Goal: Feedback & Contribution: Submit feedback/report problem

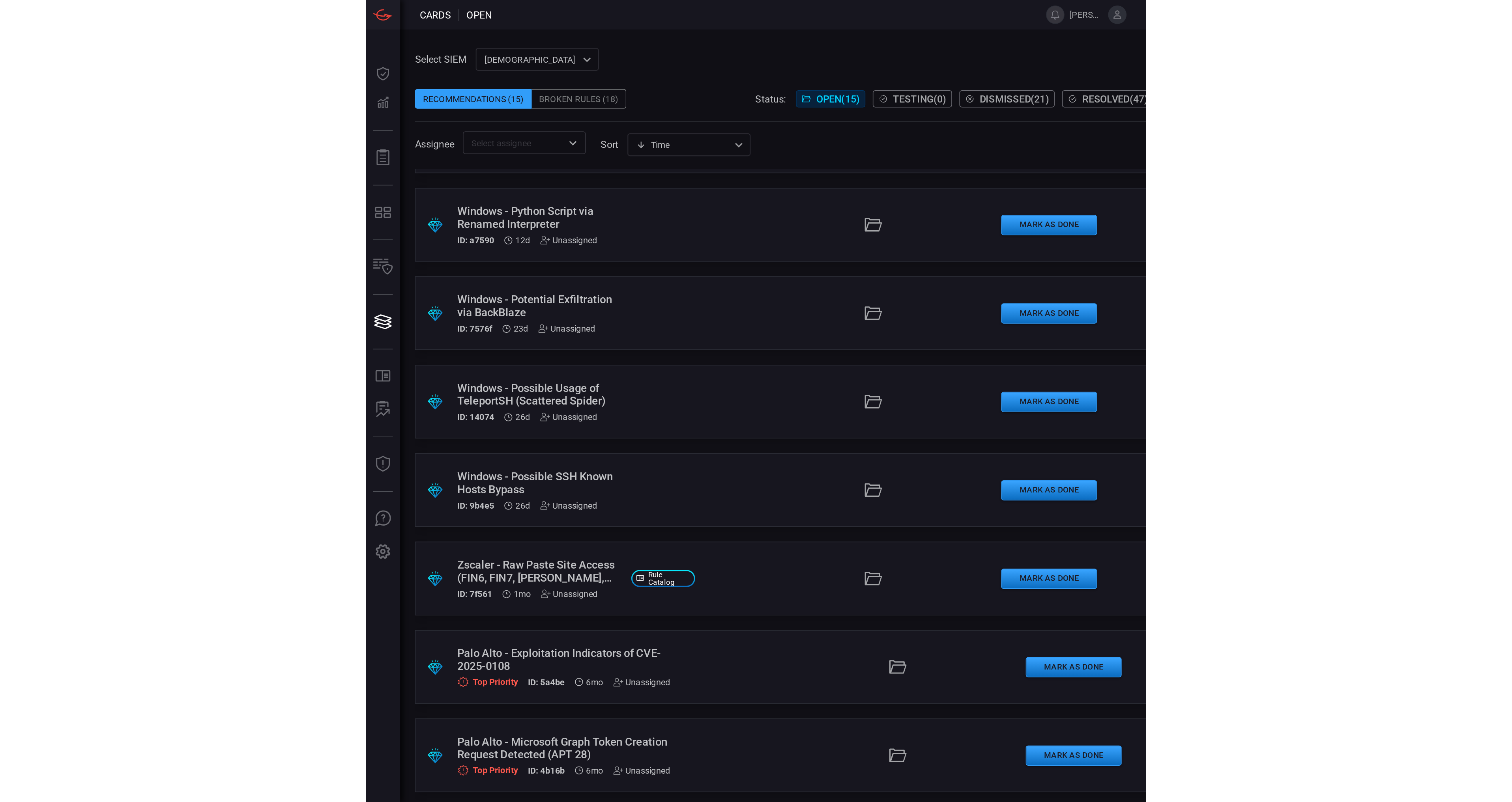
scroll to position [158, 0]
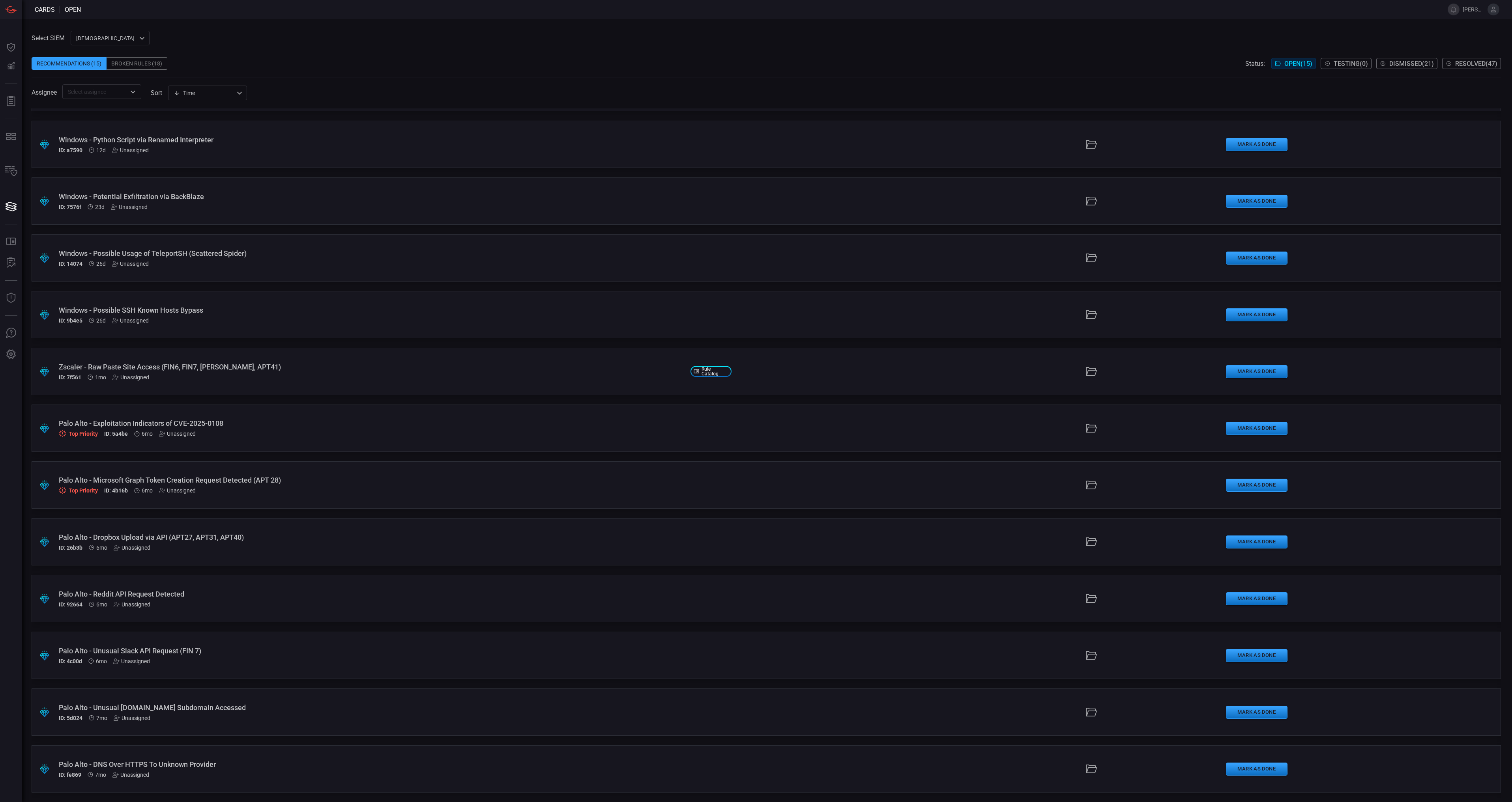
click at [327, 763] on div "Palo Alto - DNS Over HTTPS To Unknown Provider" at bounding box center [371, 765] width 626 height 8
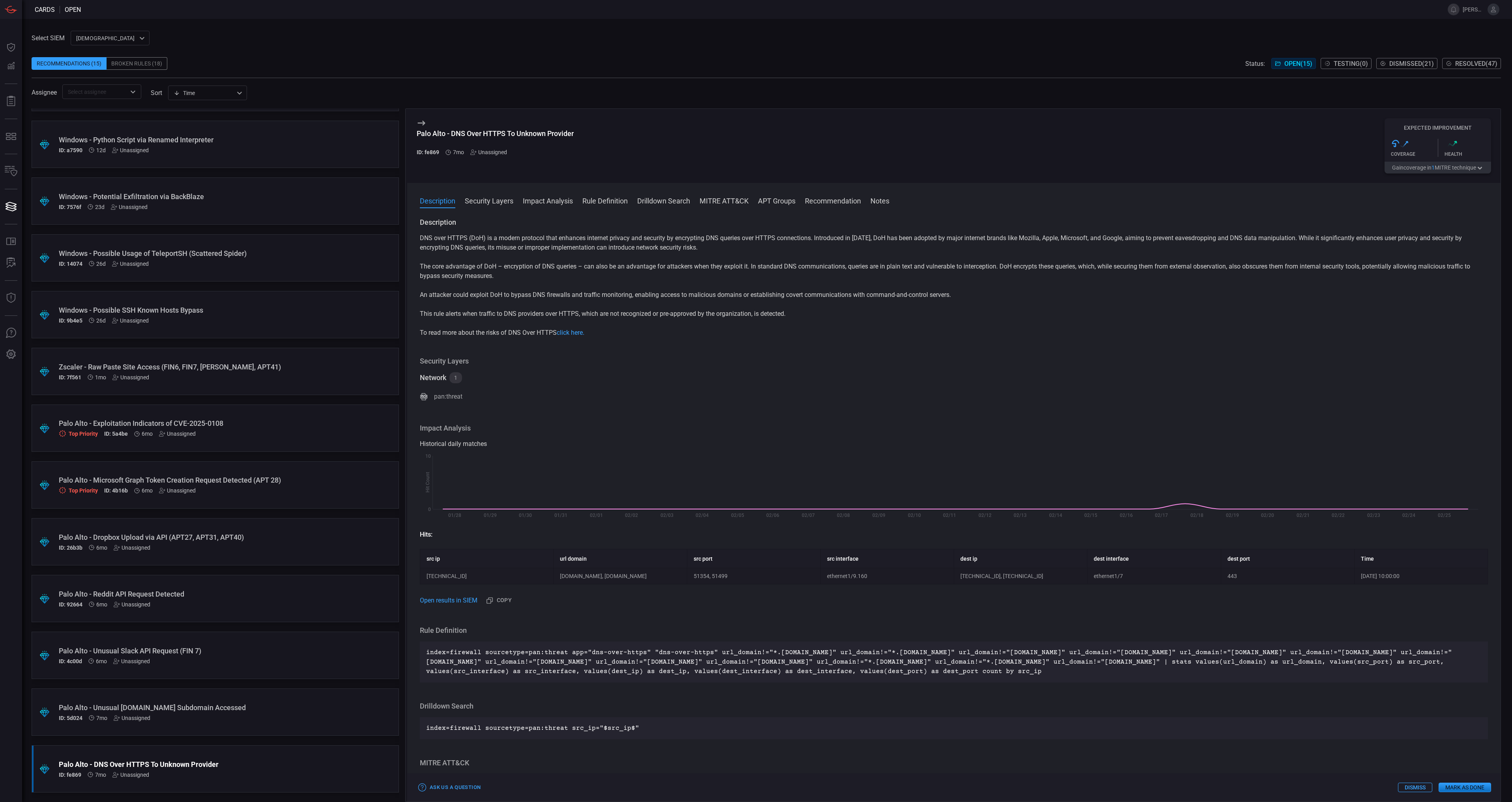
click at [1474, 172] on button "Gain coverage in 1 MITRE technique" at bounding box center [1437, 167] width 106 height 12
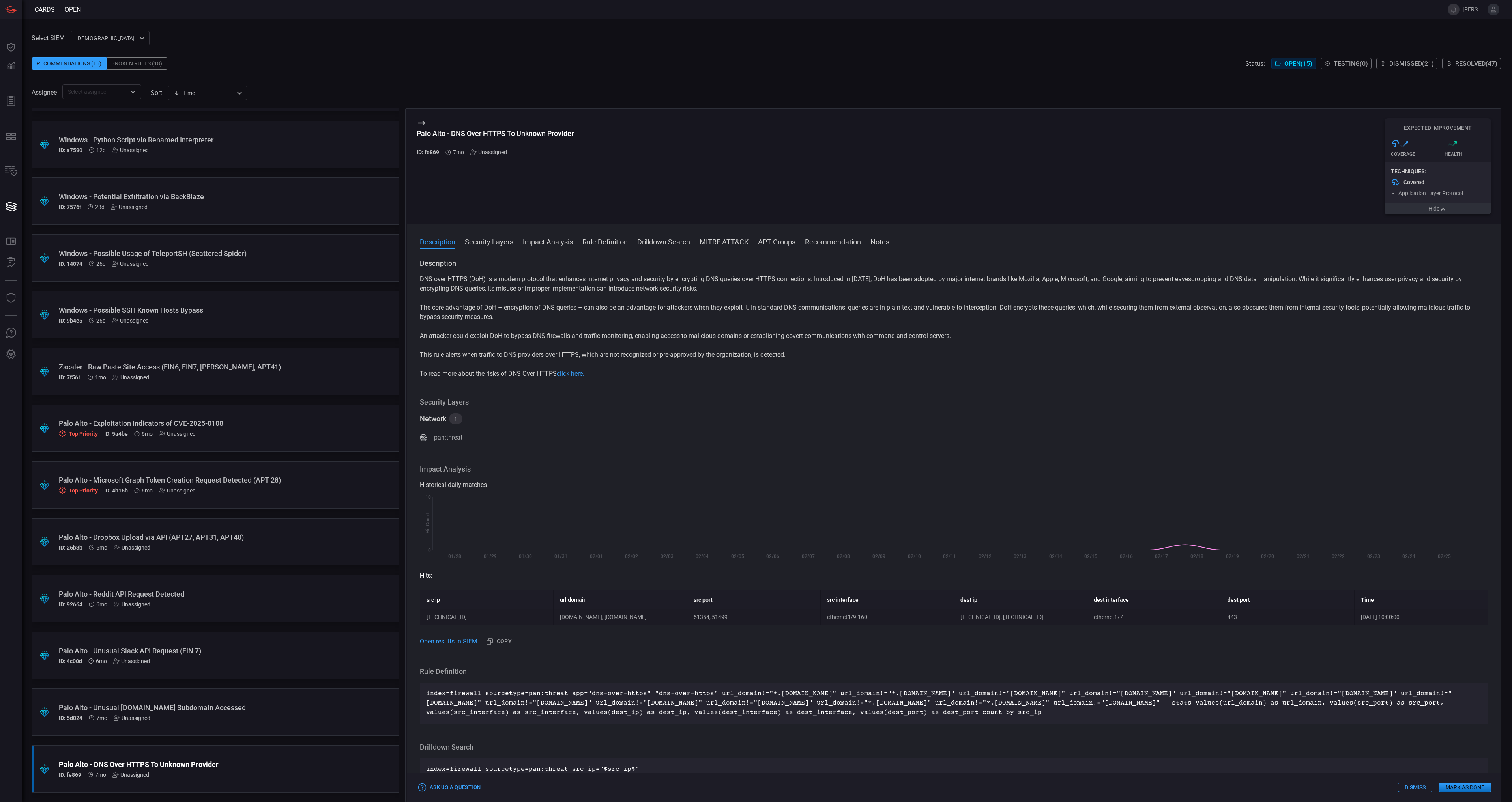
click at [1450, 210] on button "Hide" at bounding box center [1437, 209] width 106 height 12
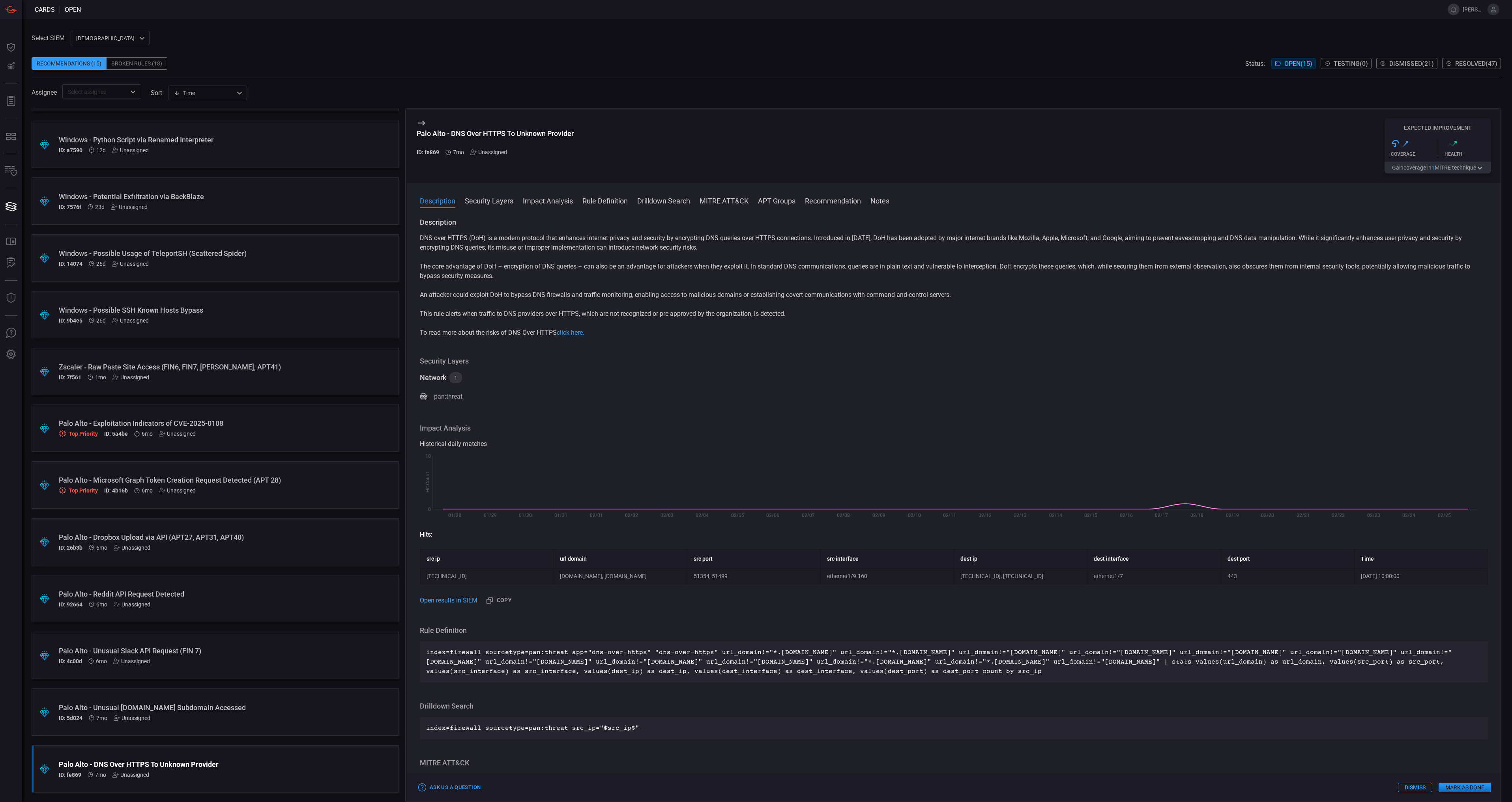
click at [1425, 791] on button "Dismiss" at bounding box center [1415, 788] width 34 height 9
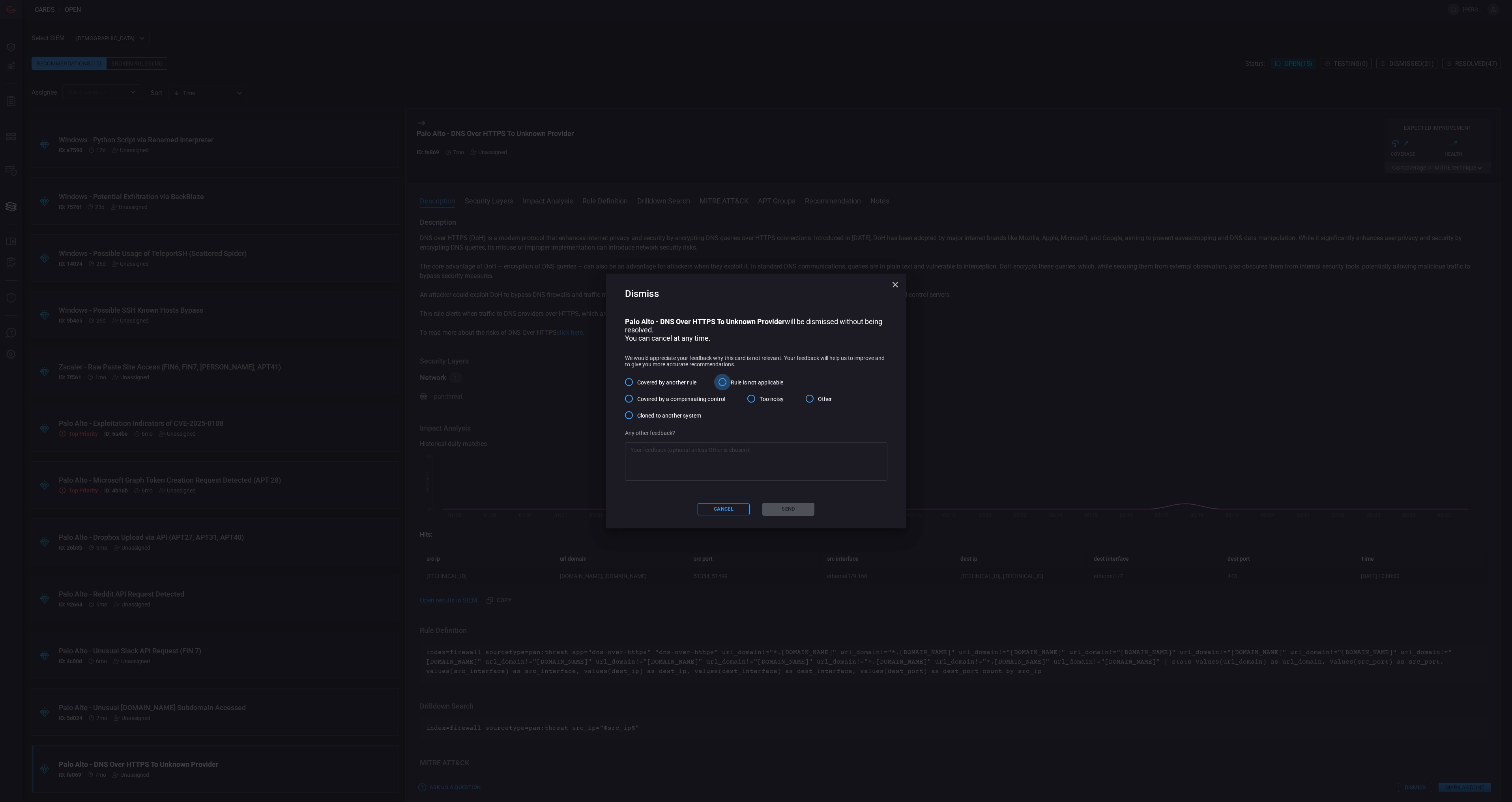
click at [720, 385] on input "Rule is not applicable" at bounding box center [722, 382] width 17 height 17
click at [711, 465] on textarea at bounding box center [756, 461] width 252 height 31
type textarea "W"
type textarea "We discussed this with the SOC and it was determined that this isn't a conditio…"
click at [796, 514] on button "Send" at bounding box center [788, 509] width 52 height 13
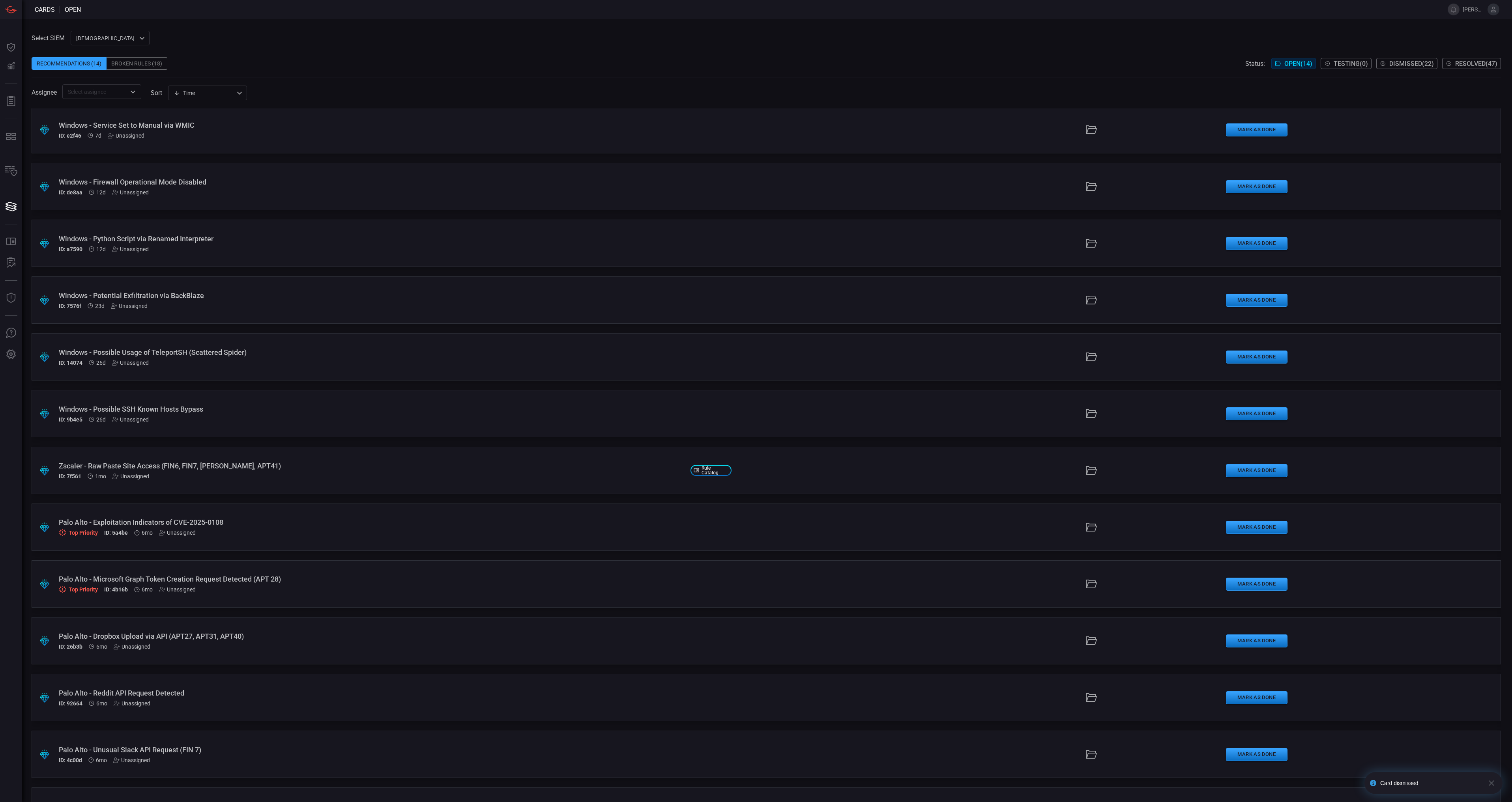
scroll to position [101, 0]
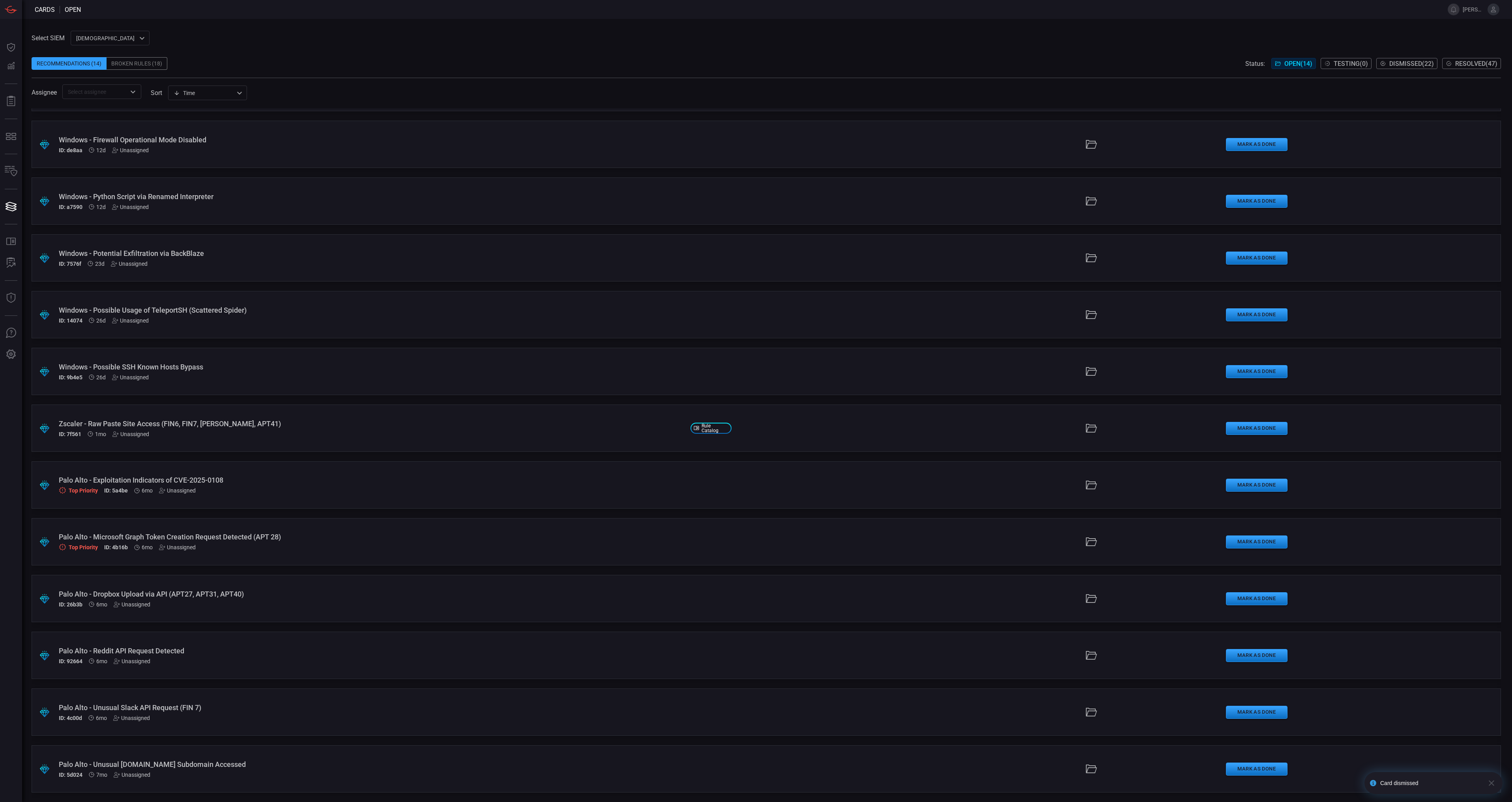
click at [394, 761] on div "Palo Alto - Unusual [DOMAIN_NAME] Subdomain Accessed" at bounding box center [371, 765] width 626 height 8
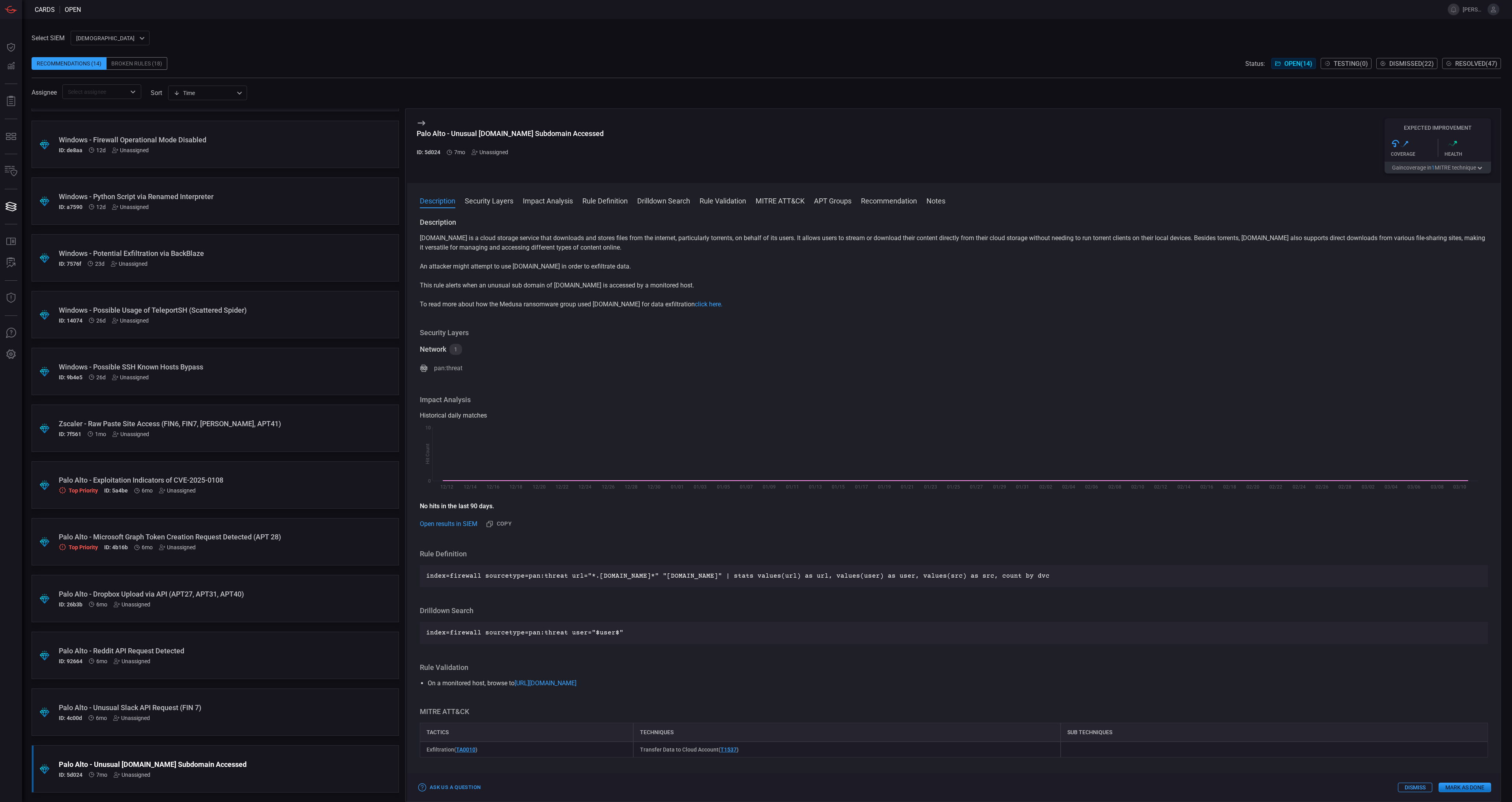
click at [1425, 787] on button "Dismiss" at bounding box center [1415, 788] width 34 height 9
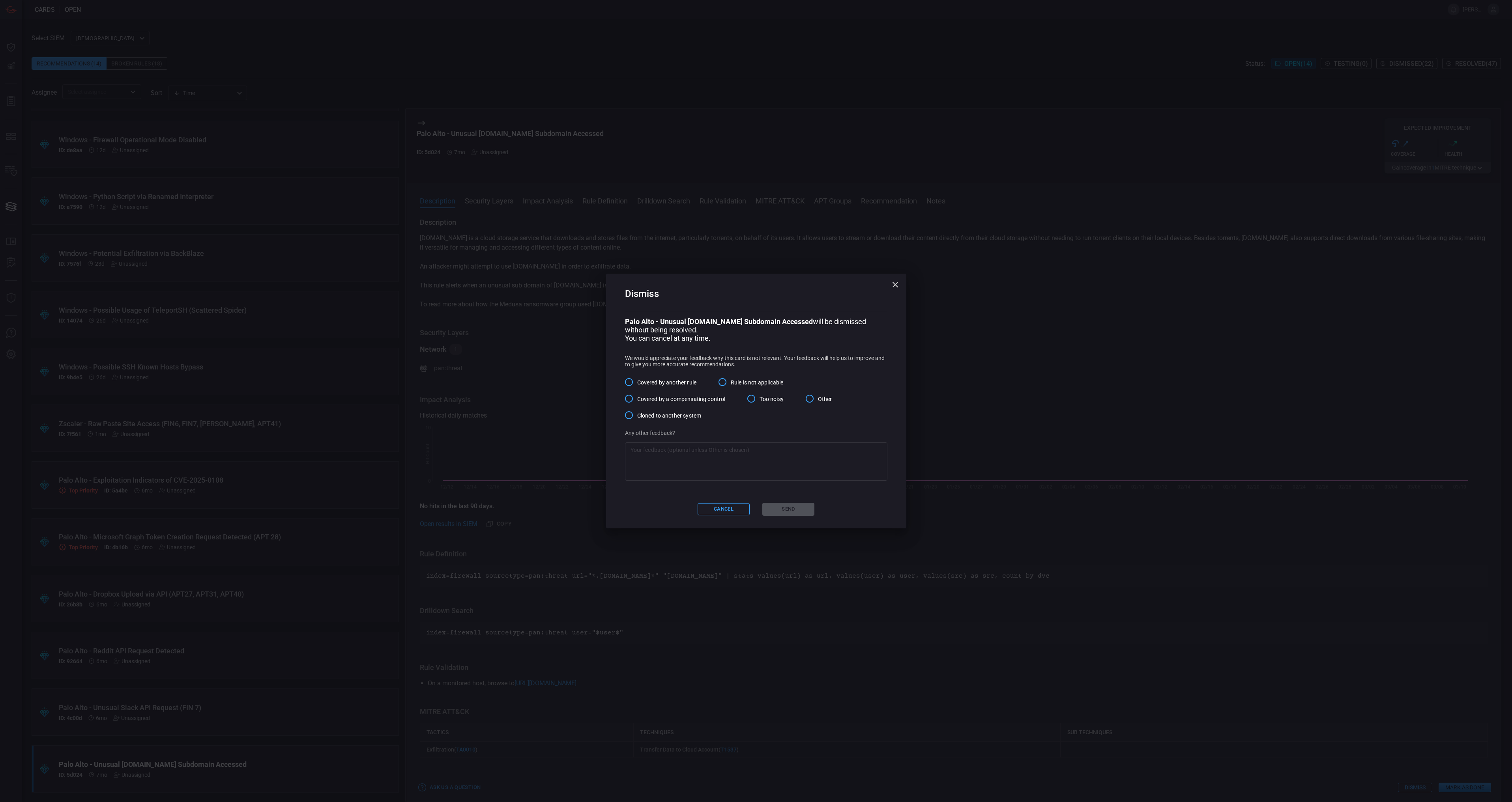
click at [733, 383] on span "Rule is not applicable" at bounding box center [757, 383] width 53 height 8
click at [731, 383] on input "Rule is not applicable" at bounding box center [722, 382] width 17 height 17
click at [727, 460] on textarea at bounding box center [756, 461] width 252 height 31
type textarea "We decided with the SOC that this is not something we want to alert on, especia…"
click at [801, 508] on button "Send" at bounding box center [788, 509] width 52 height 13
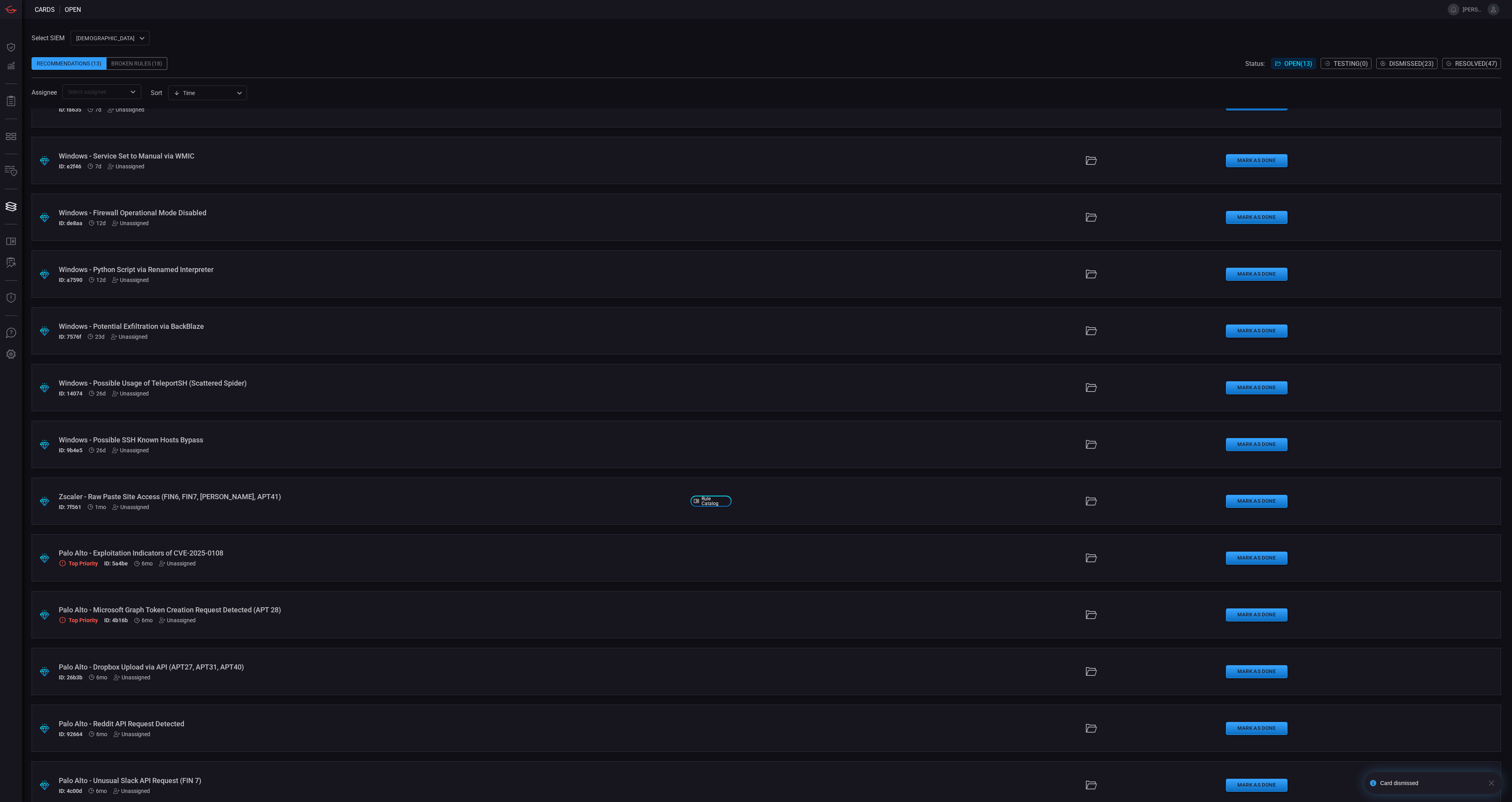
scroll to position [44, 0]
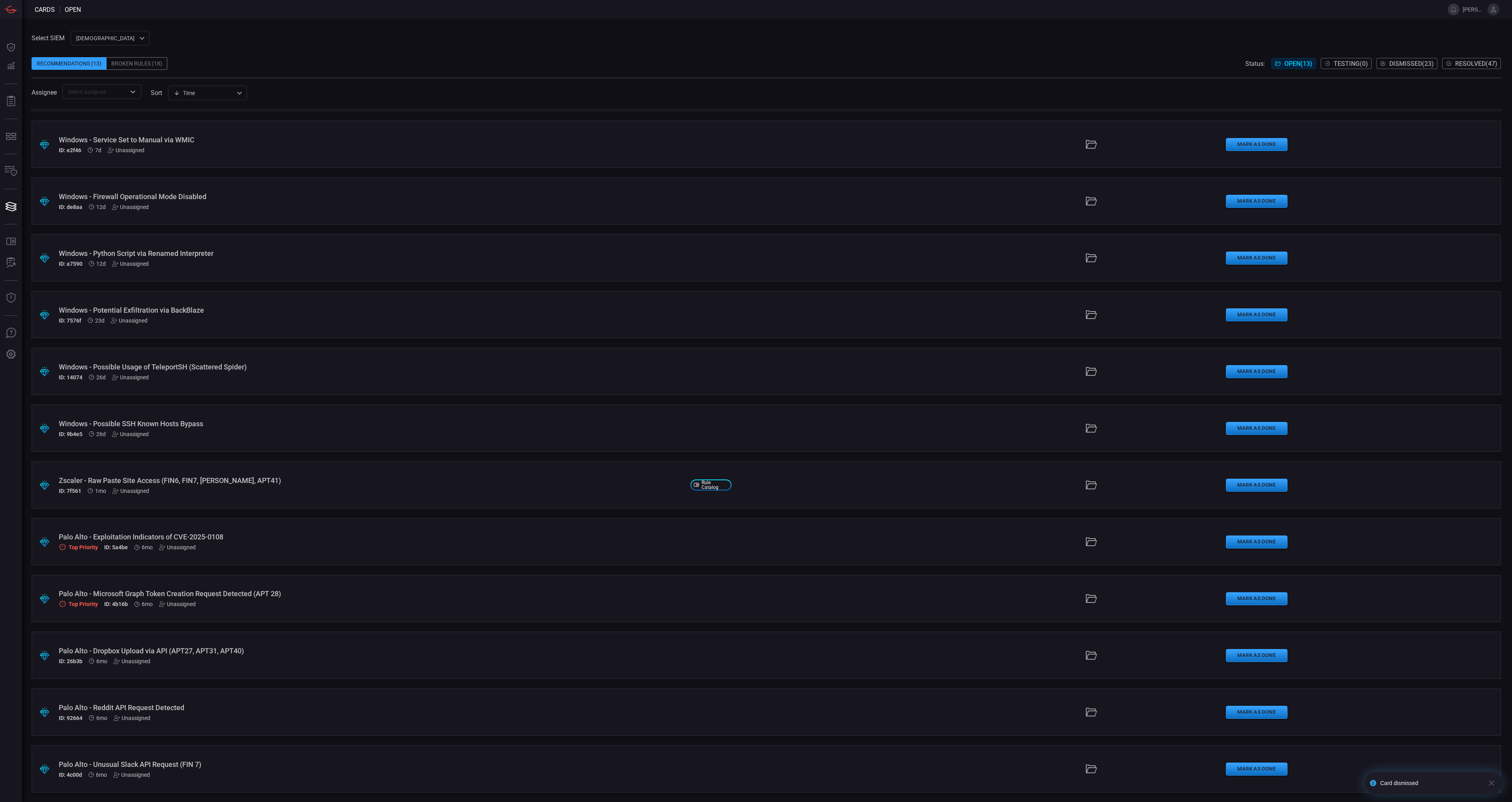
click at [589, 758] on div ".suggested_cards_icon{fill:url(#suggested_cards_icon);} Palo Alto - Unusual Sla…" at bounding box center [766, 770] width 1470 height 48
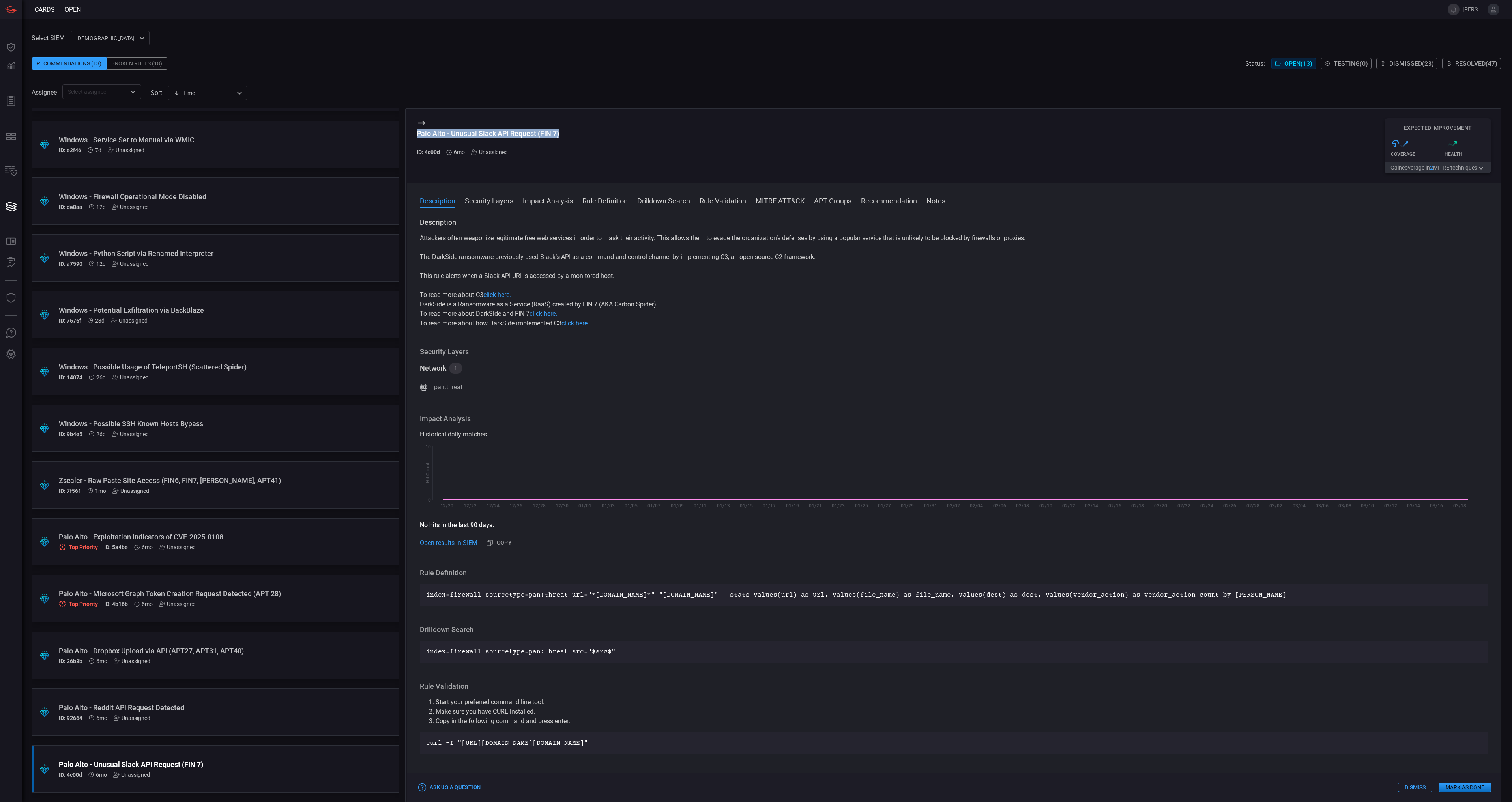
drag, startPoint x: 561, startPoint y: 133, endPoint x: 415, endPoint y: 139, distance: 146.1
click at [415, 139] on div "Palo Alto - Unusual Slack API Request (FIN 7) ID: 4c00d 6mo Unassigned Expected…" at bounding box center [954, 145] width 1094 height 74
drag, startPoint x: 415, startPoint y: 139, endPoint x: 474, endPoint y: 137, distance: 59.0
copy div "Palo Alto - Unusual Slack API Request (FIN 7)"
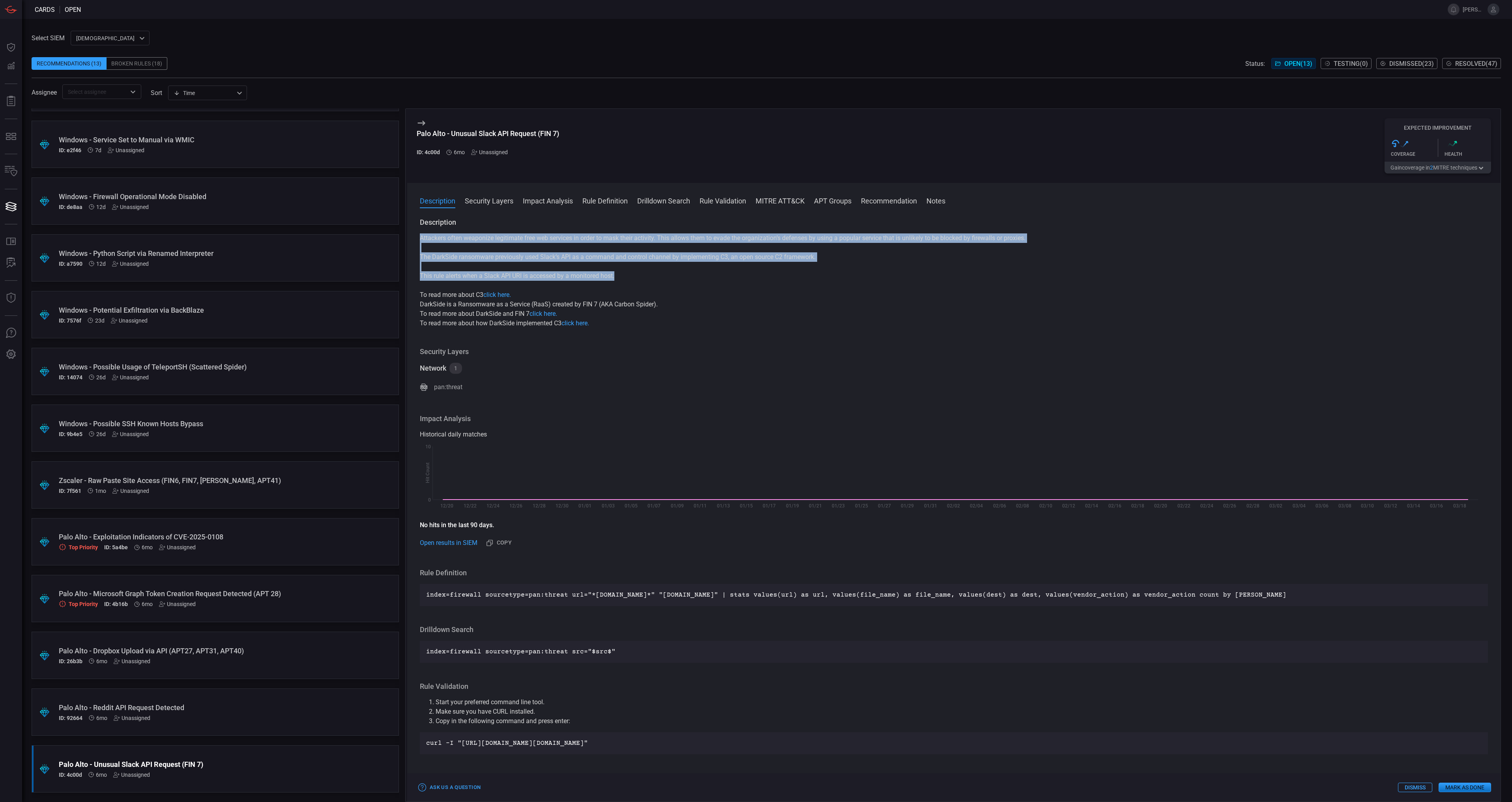
drag, startPoint x: 600, startPoint y: 272, endPoint x: 420, endPoint y: 238, distance: 183.2
click at [420, 238] on div "Attackers often weaponize legitimate free web services in order to mask their a…" at bounding box center [954, 280] width 1068 height 94
drag, startPoint x: 420, startPoint y: 238, endPoint x: 426, endPoint y: 240, distance: 6.3
copy div "Attackers often weaponize legitimate free web services in order to mask their a…"
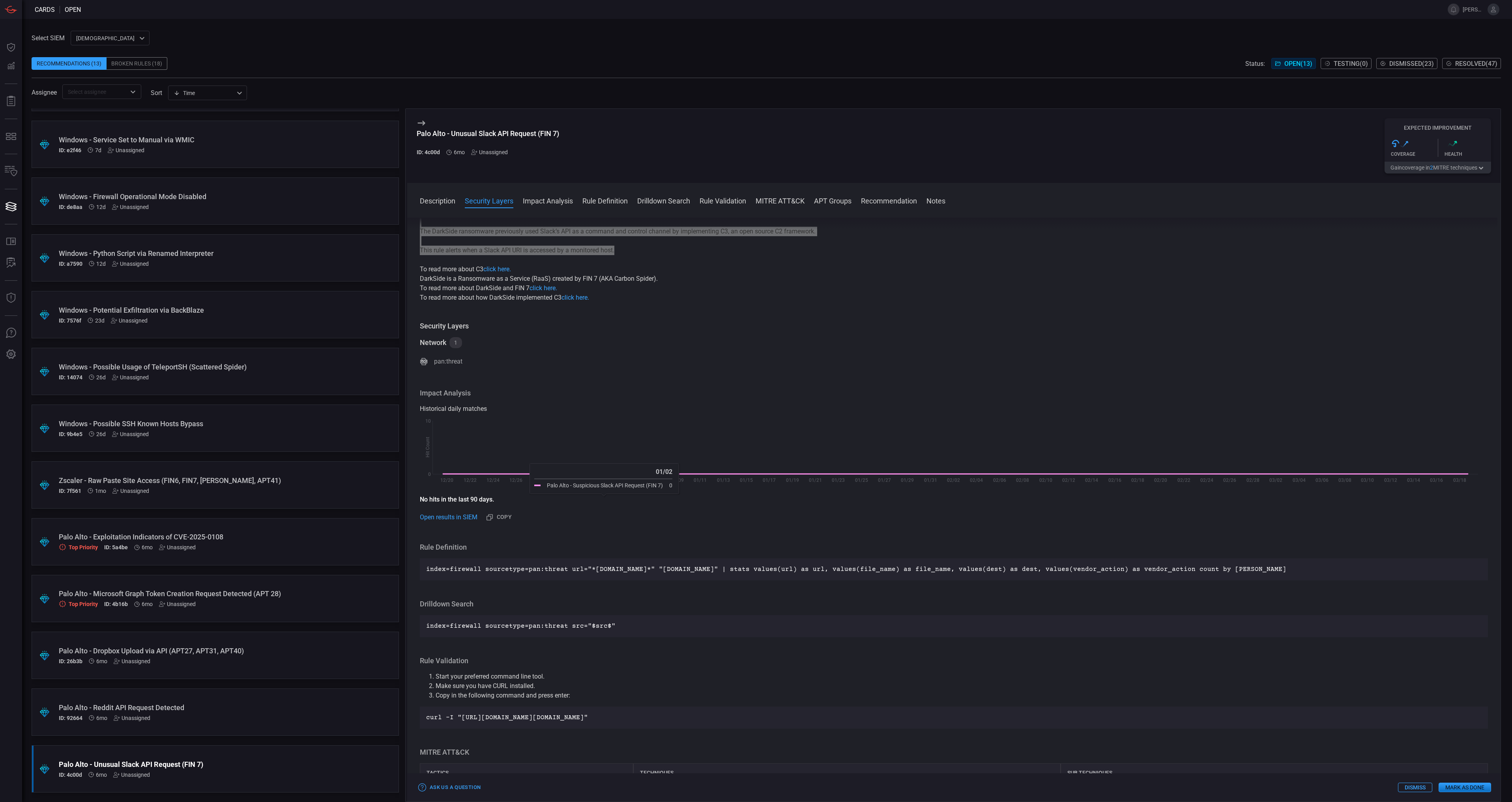
scroll to position [39, 0]
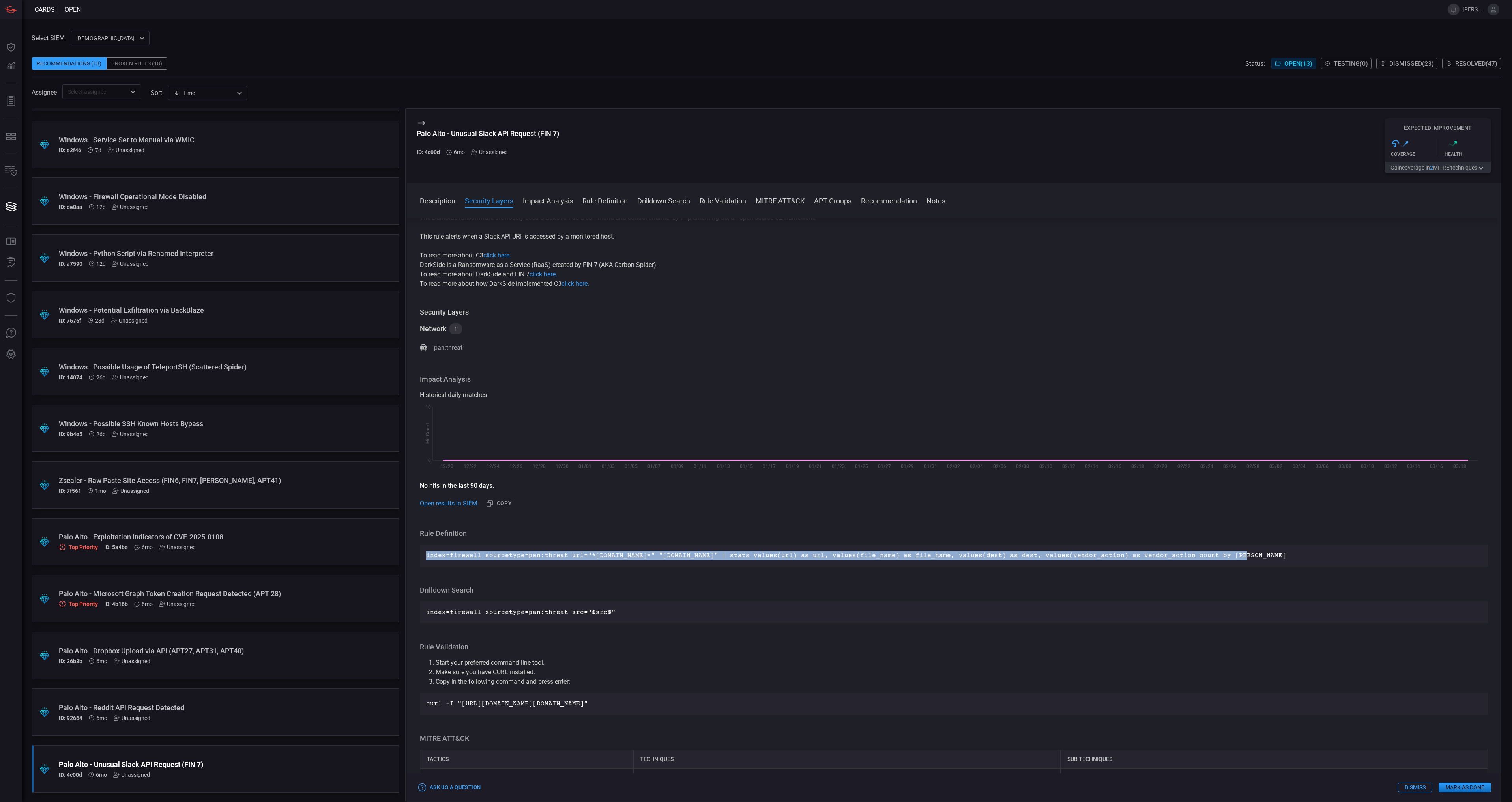
drag, startPoint x: 1221, startPoint y: 556, endPoint x: 427, endPoint y: 558, distance: 794.0
click at [427, 558] on p "index=firewall sourcetype=pan:threat url="*api.slack.com*" "api.slack.com" | st…" at bounding box center [954, 556] width 1056 height 9
copy p "index=firewall sourcetype=pan:threat url="*api.slack.com*" "api.slack.com" | st…"
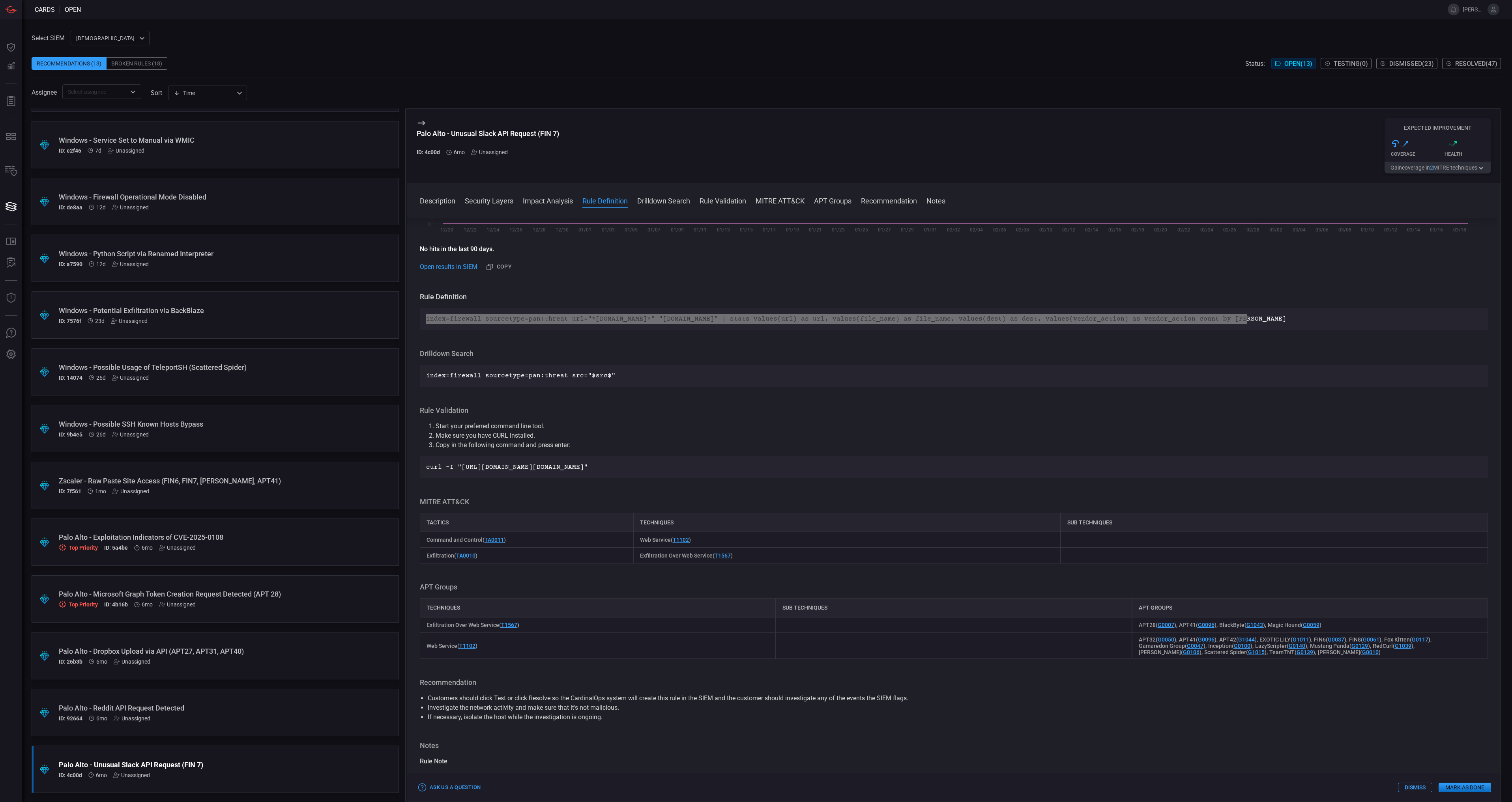
scroll to position [44, 0]
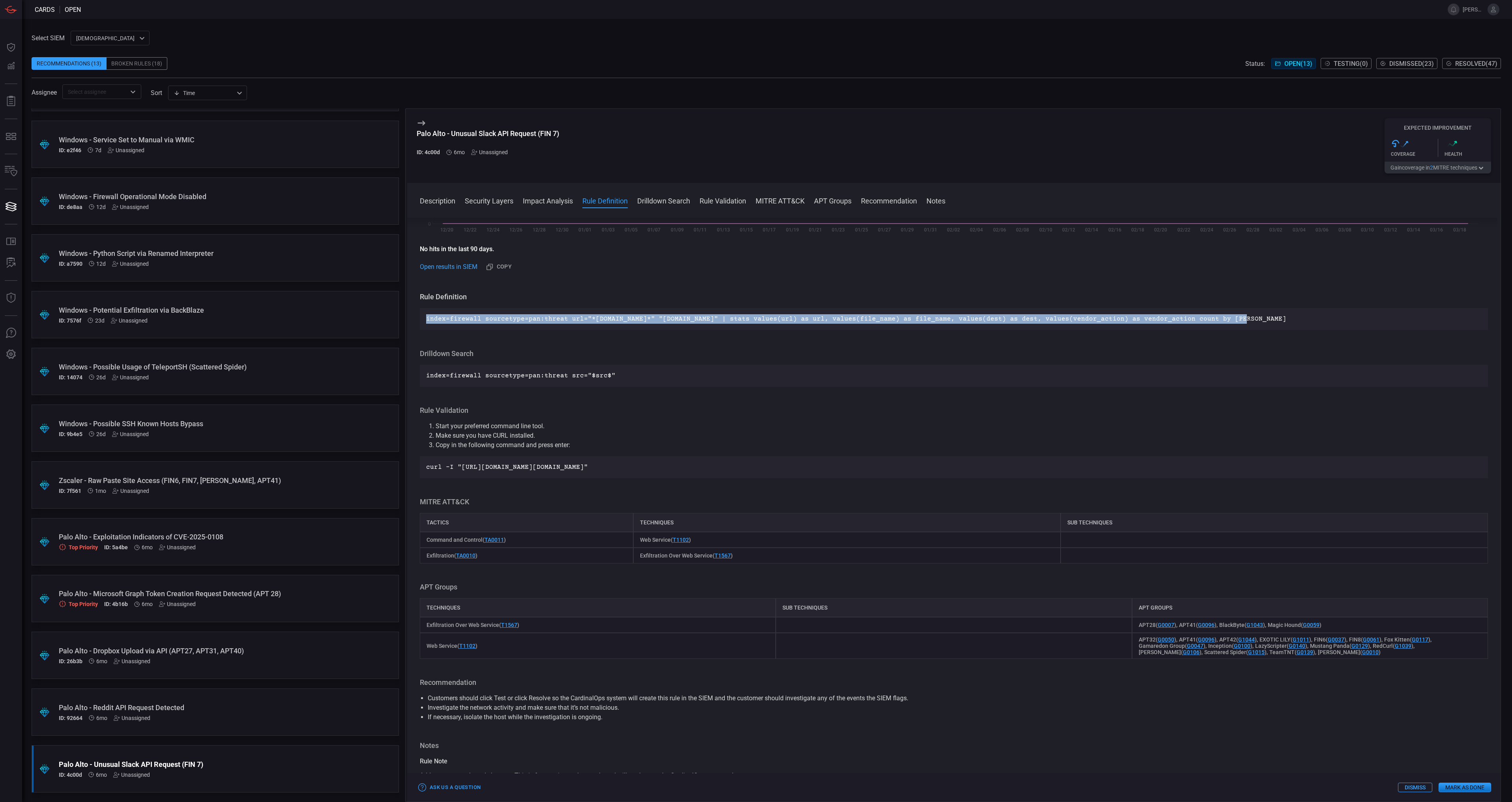
click at [1451, 170] on button "Gain coverage in 2 MITRE technique s" at bounding box center [1437, 167] width 106 height 12
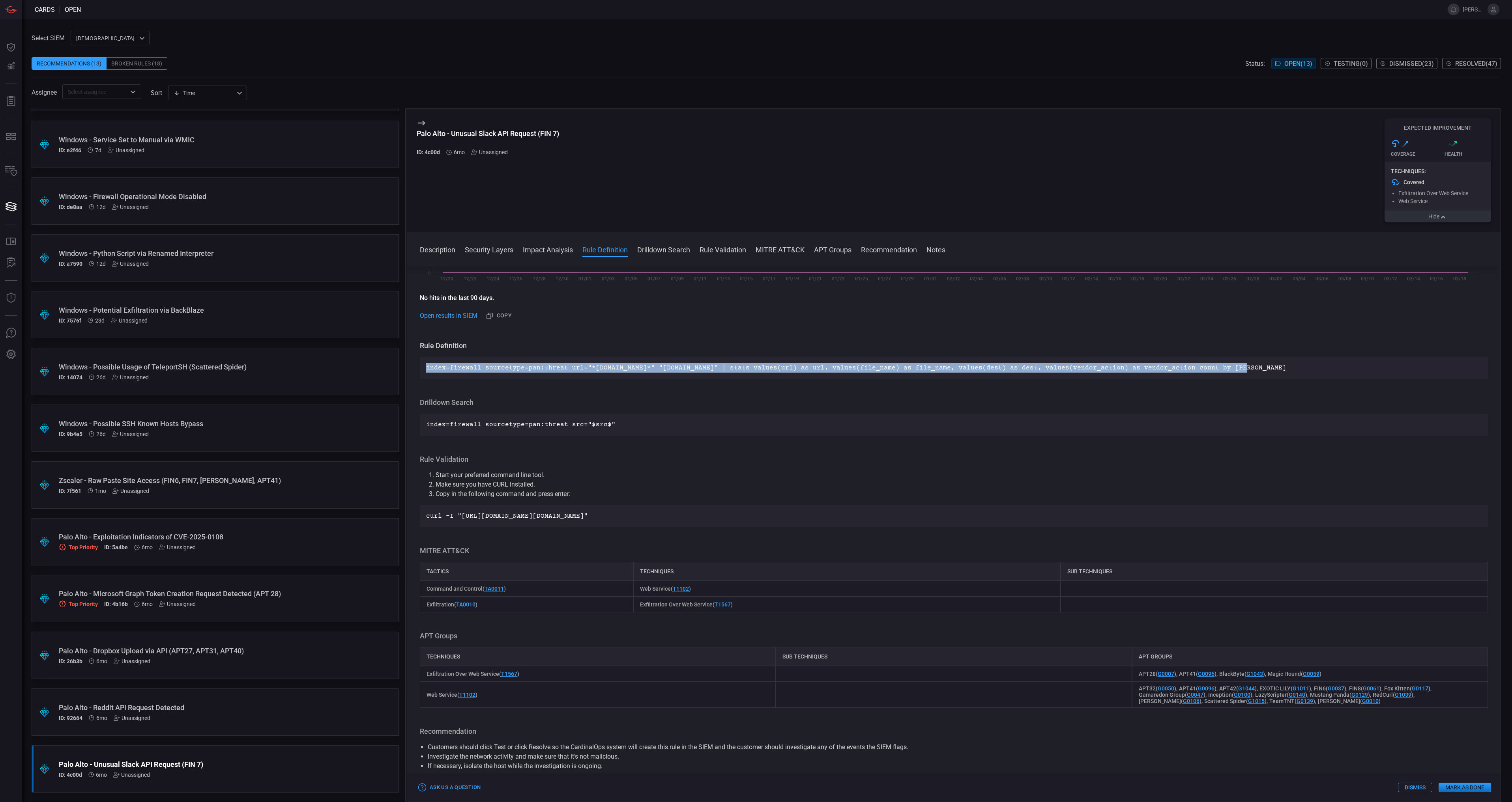
click at [1441, 216] on icon "button" at bounding box center [1443, 217] width 8 height 6
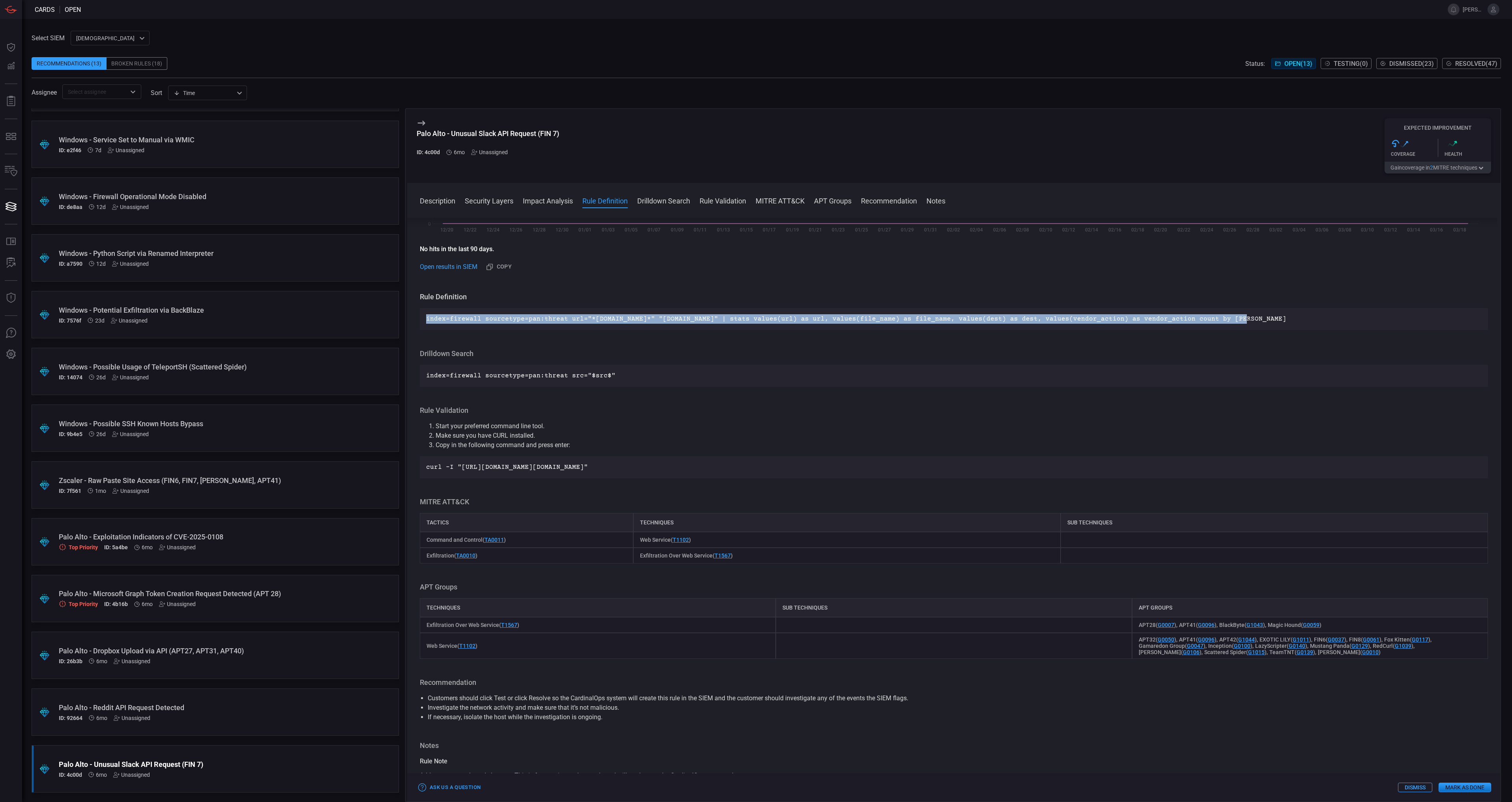
click at [1458, 791] on button "Mark as Done" at bounding box center [1465, 788] width 53 height 9
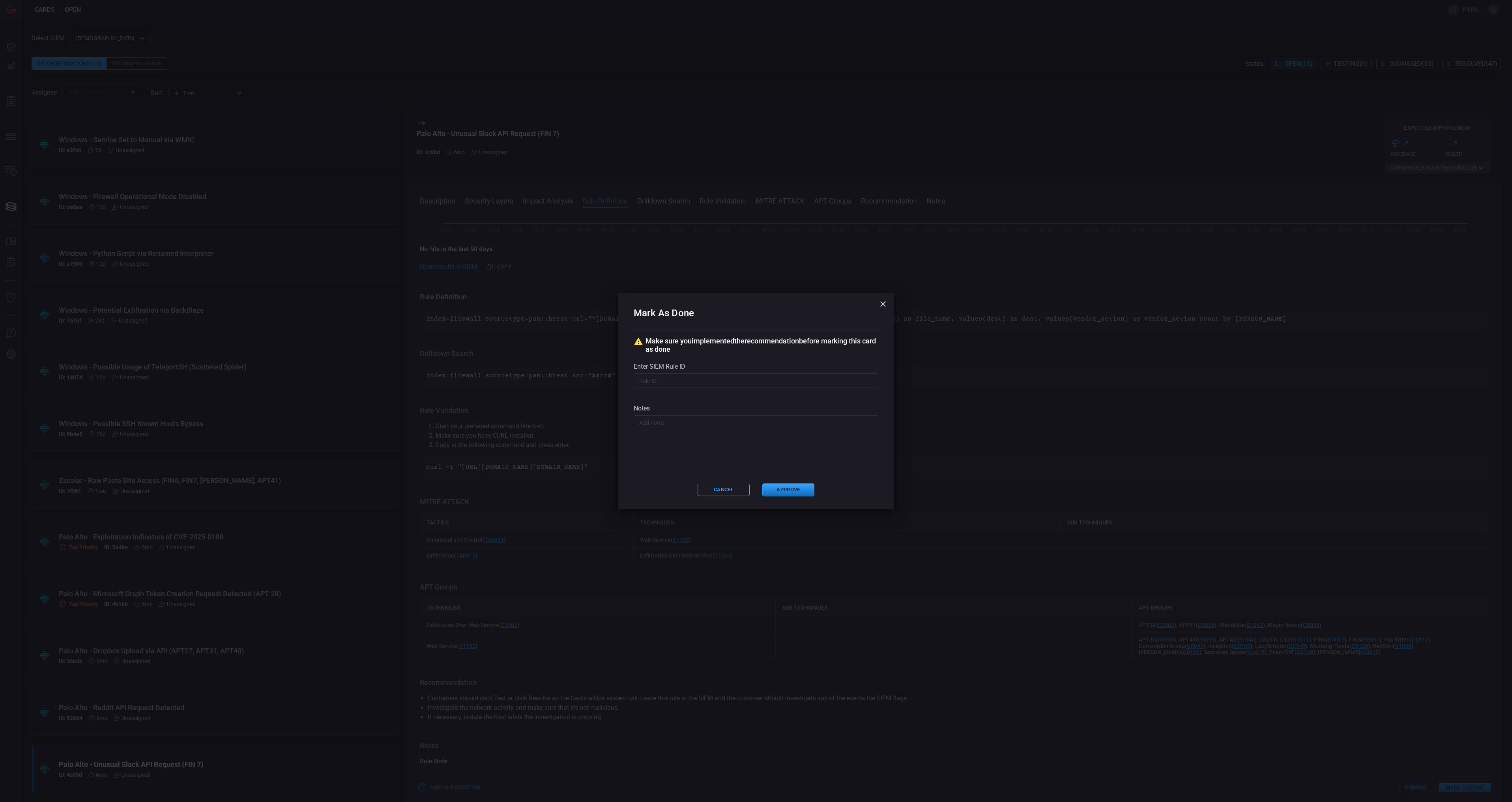
click at [764, 377] on input "text" at bounding box center [756, 381] width 245 height 14
type input "Created as an IOA detection in Crowdstrike"
click at [883, 304] on icon "button" at bounding box center [883, 304] width 6 height 6
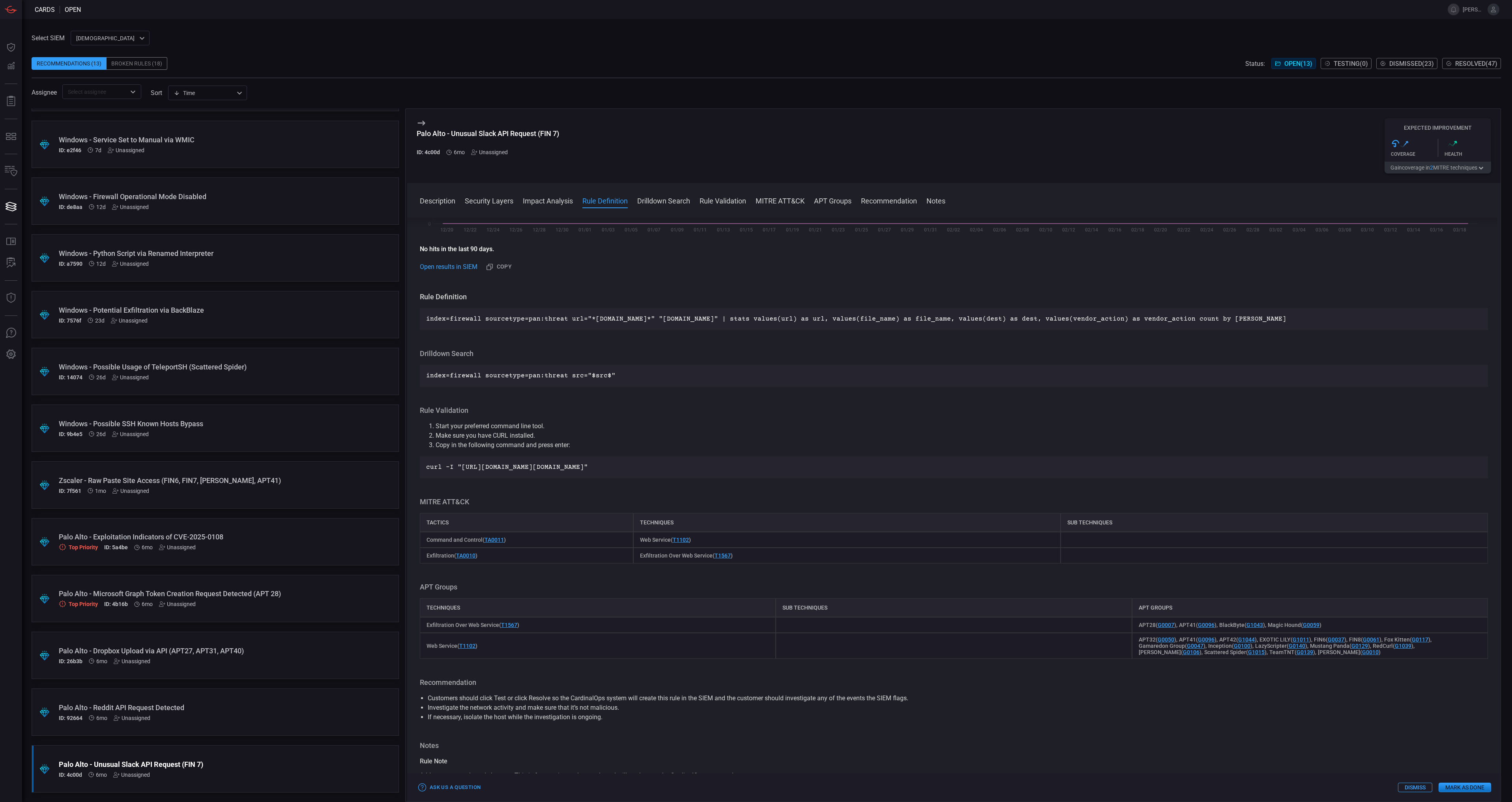
click at [1415, 788] on button "Dismiss" at bounding box center [1415, 788] width 34 height 9
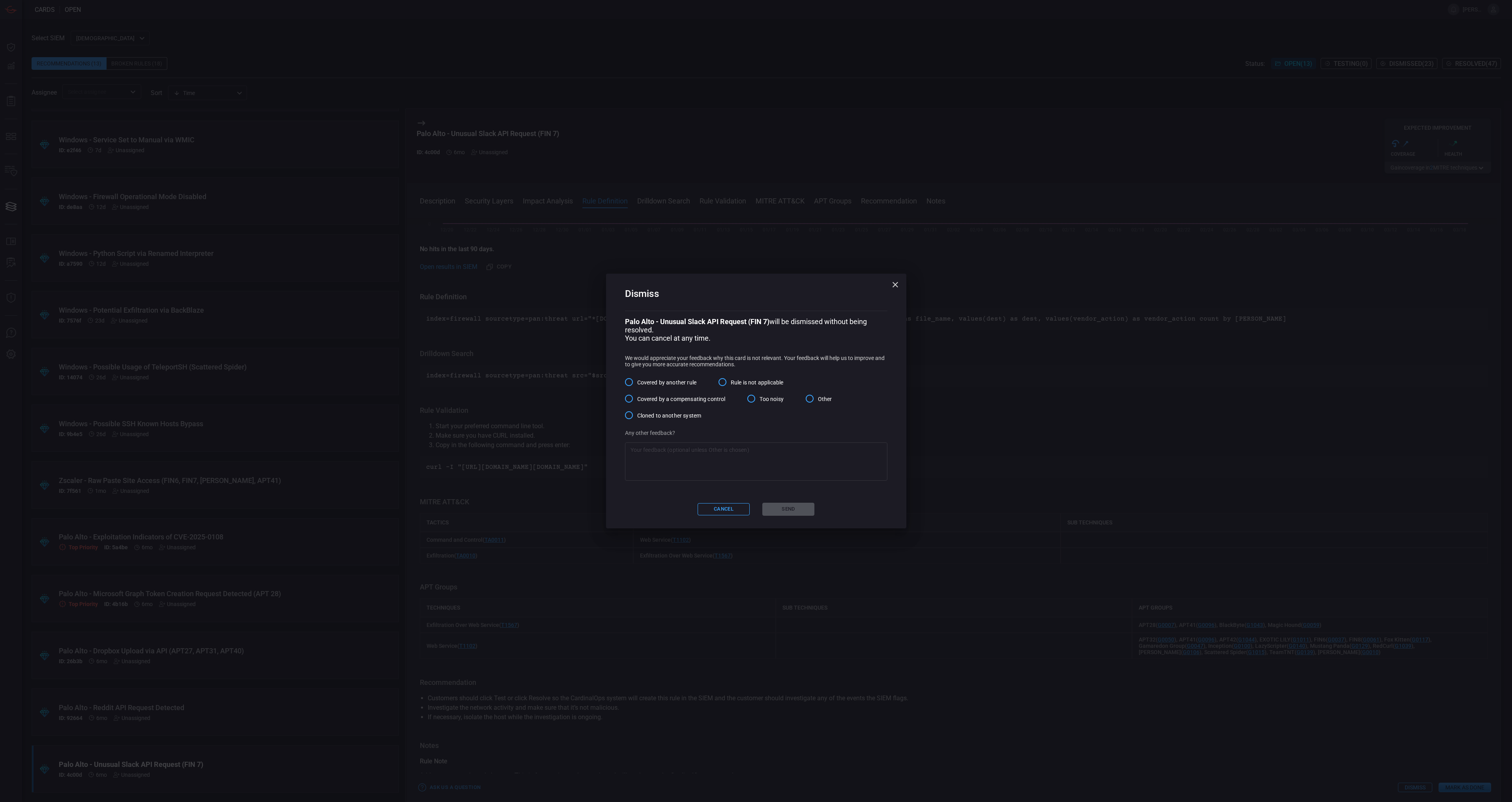
click at [649, 382] on span "Covered by another rule" at bounding box center [667, 383] width 59 height 8
click at [637, 382] on input "Covered by another rule" at bounding box center [629, 382] width 17 height 17
click at [814, 399] on input "Other" at bounding box center [810, 399] width 17 height 17
click at [702, 442] on div "Palo Alto - Unusual Slack API Request (FIN 7) will be dismissed without being r…" at bounding box center [756, 399] width 263 height 163
click at [718, 455] on textarea at bounding box center [756, 461] width 252 height 31
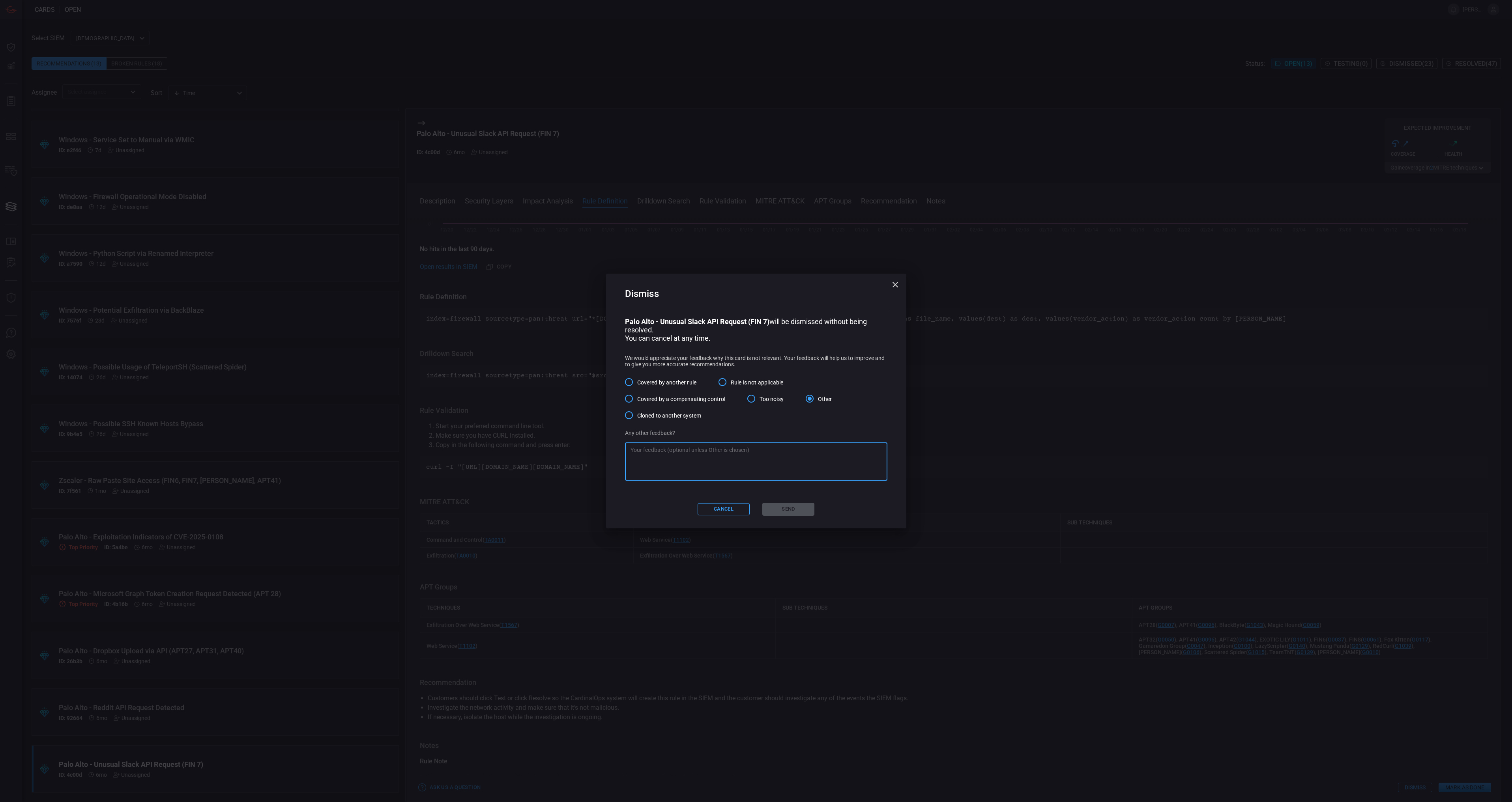
paste textarea "Created as an IOA detection in Crowdstrike"
type textarea "Created as an IOA detection in Crowdstrike."
click at [797, 509] on button "Send" at bounding box center [788, 509] width 52 height 13
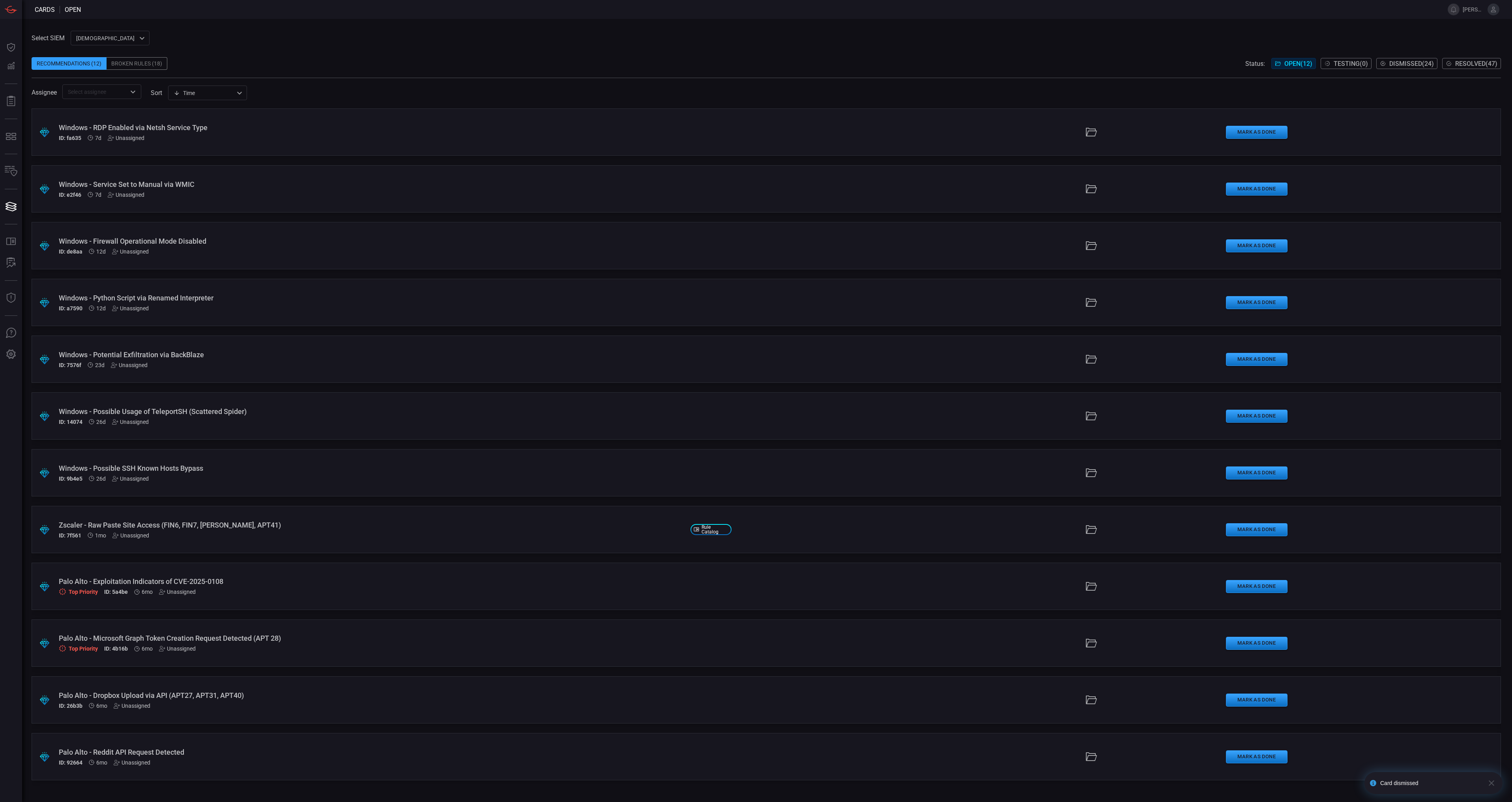
click at [359, 759] on div "Palo Alto - Reddit API Request Detected ID: 92664 6mo Unassigned" at bounding box center [371, 757] width 626 height 18
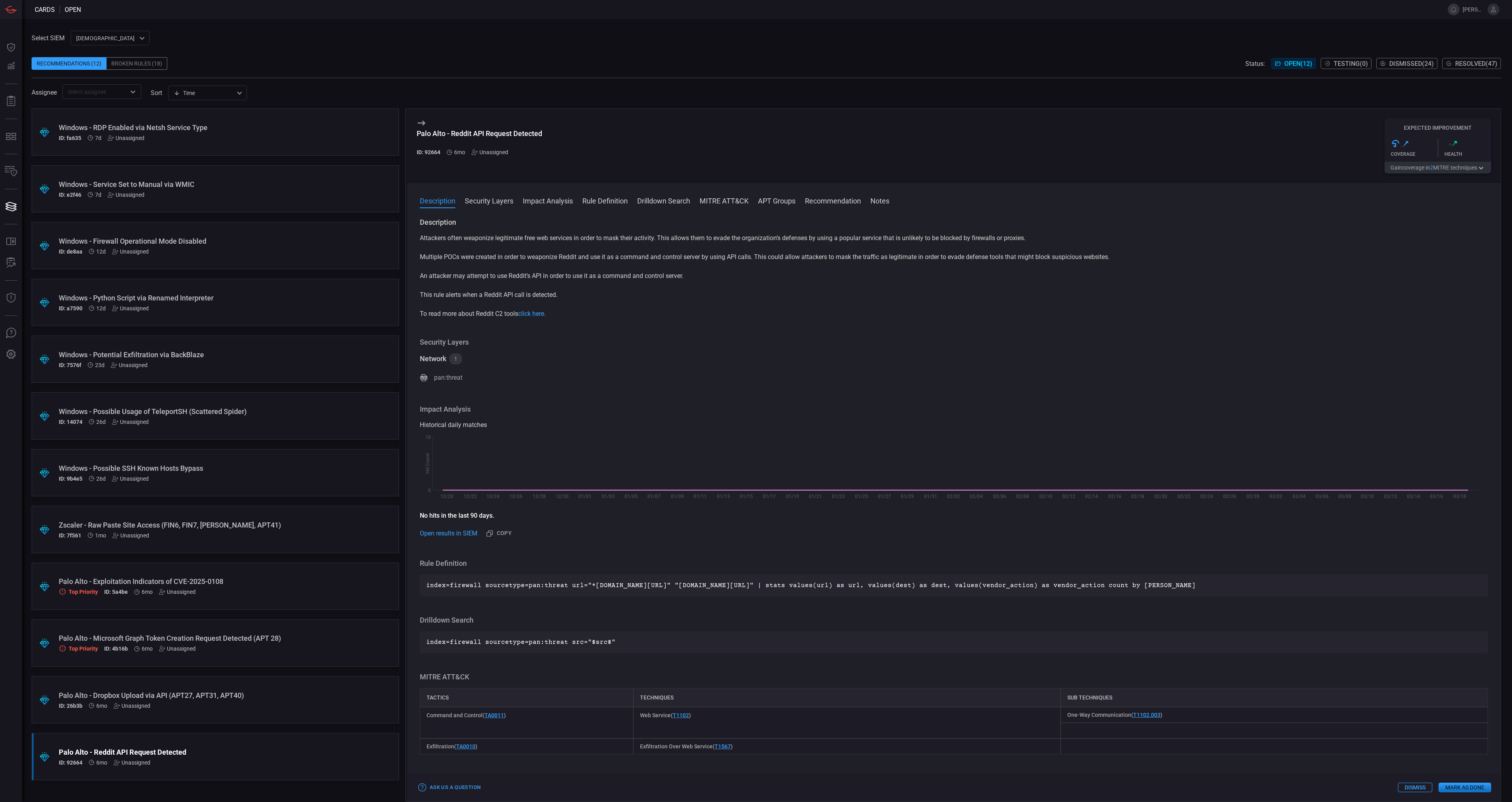
click at [1445, 171] on button "Gain coverage in 2 MITRE technique s" at bounding box center [1437, 167] width 106 height 12
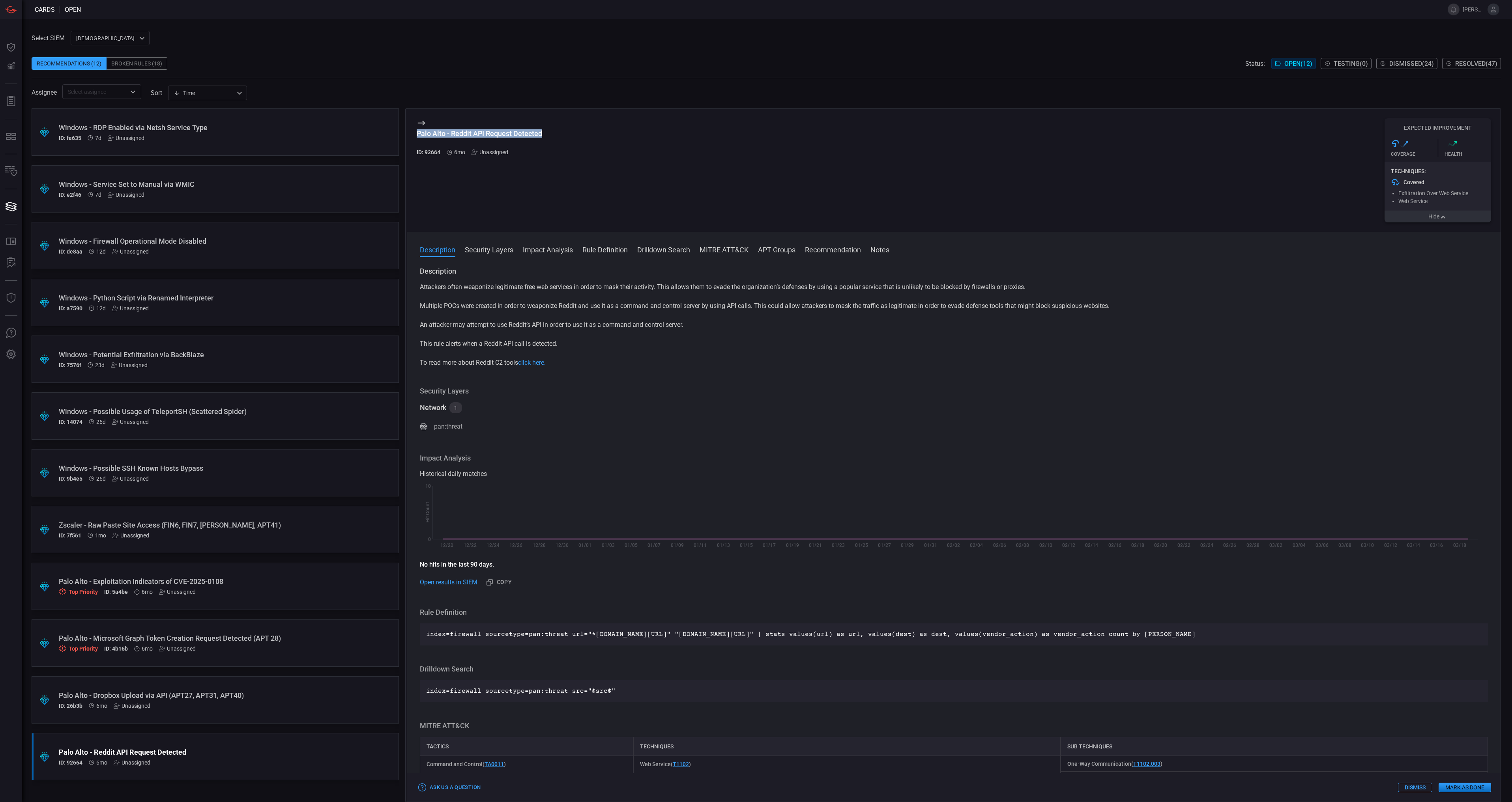
drag, startPoint x: 547, startPoint y: 136, endPoint x: 417, endPoint y: 133, distance: 130.0
click at [417, 133] on div "Palo Alto - Reddit API Request Detected ID: 92664 6mo Unassigned Expected Impro…" at bounding box center [954, 170] width 1094 height 123
copy div "Palo Alto - Reddit API Request Detected"
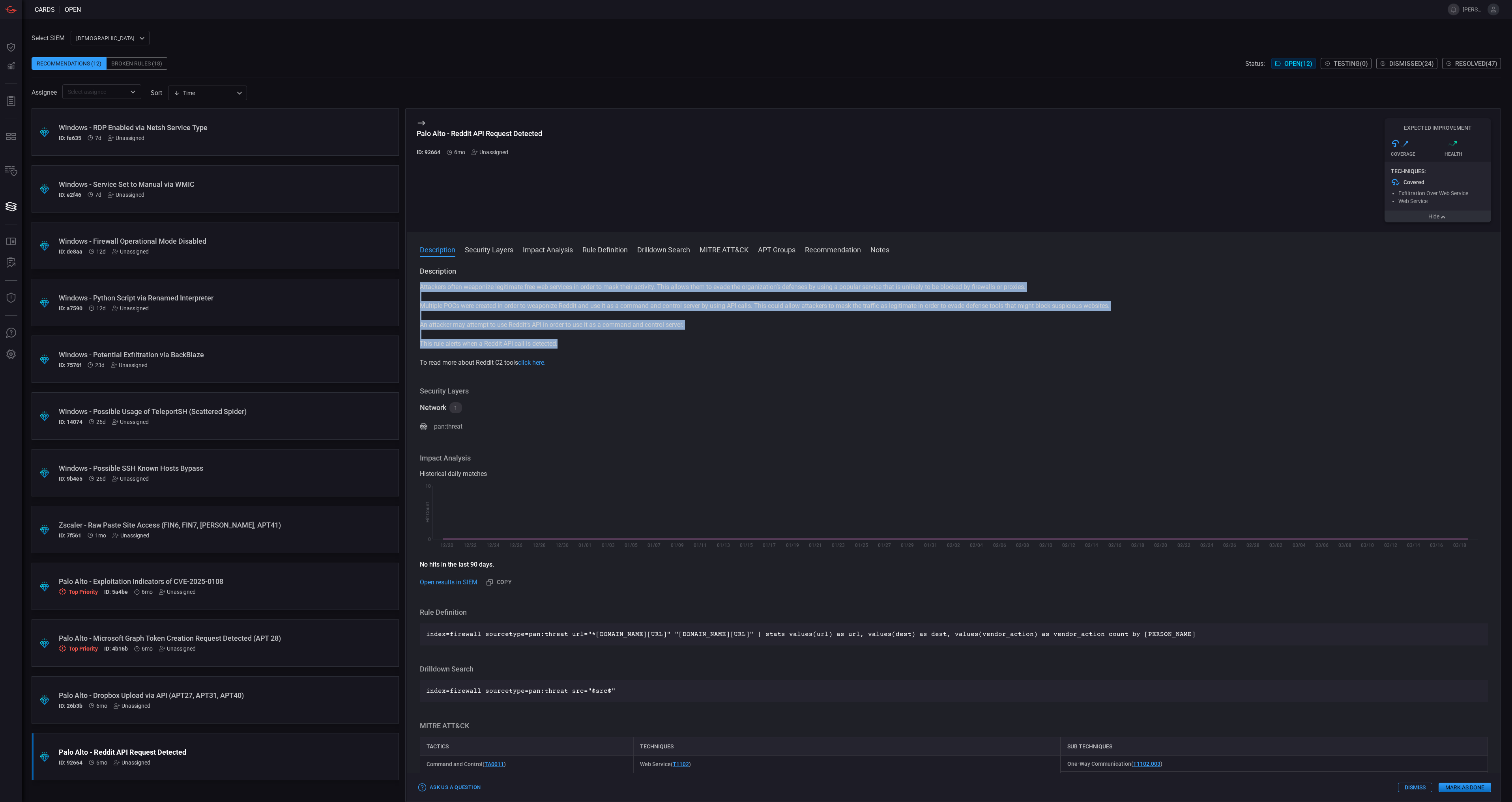
drag, startPoint x: 539, startPoint y: 338, endPoint x: 421, endPoint y: 289, distance: 127.8
click at [421, 289] on div "Attackers often weaponize legitimate free web services in order to mask their a…" at bounding box center [954, 325] width 1068 height 85
copy div "Attackers often weaponize legitimate free web services in order to mask their a…"
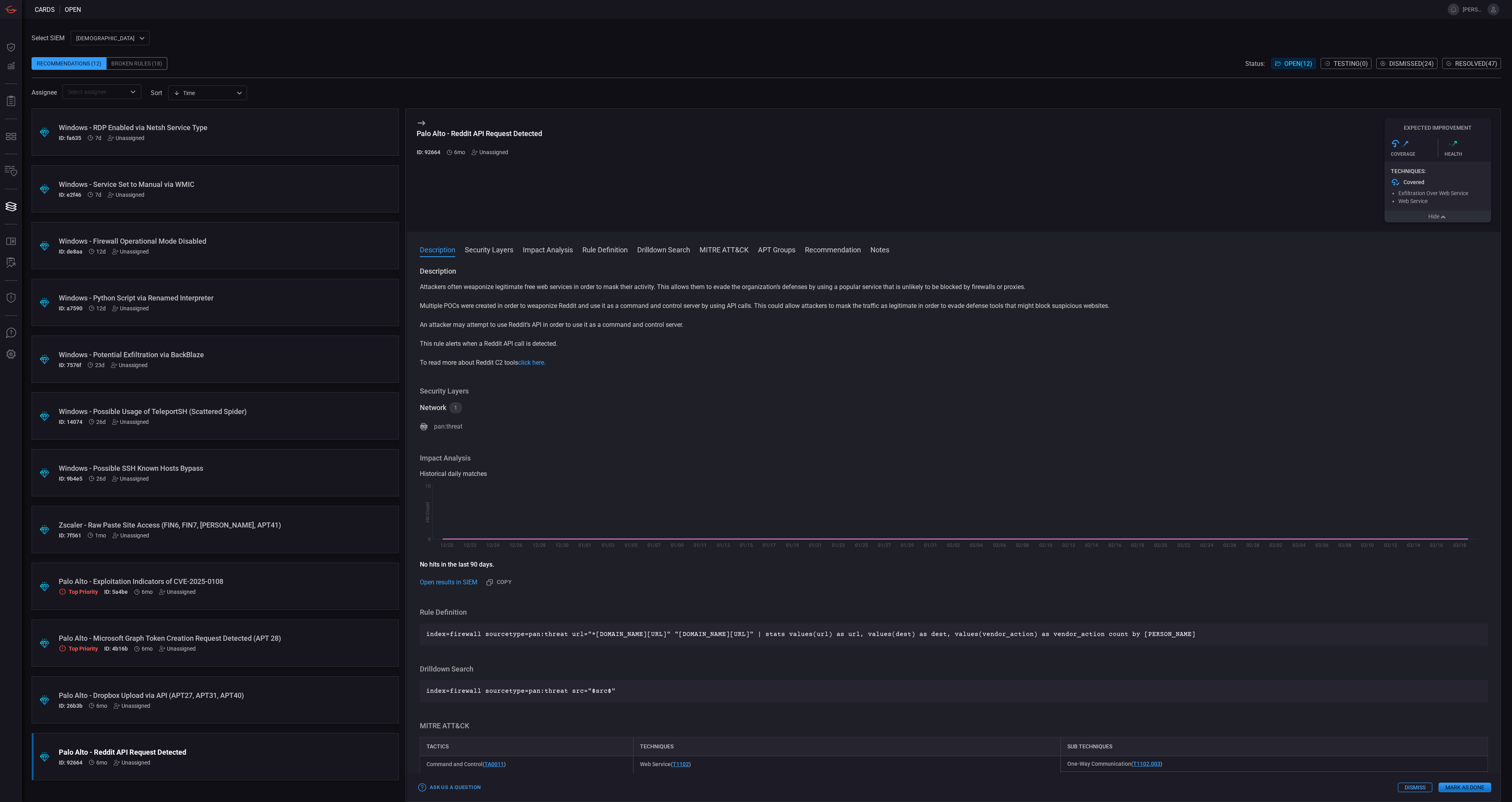
click at [1056, 637] on p "index=firewall sourcetype=pan:threat url="*reddit.com/api/*" "reddit.com/api/" …" at bounding box center [954, 635] width 1056 height 9
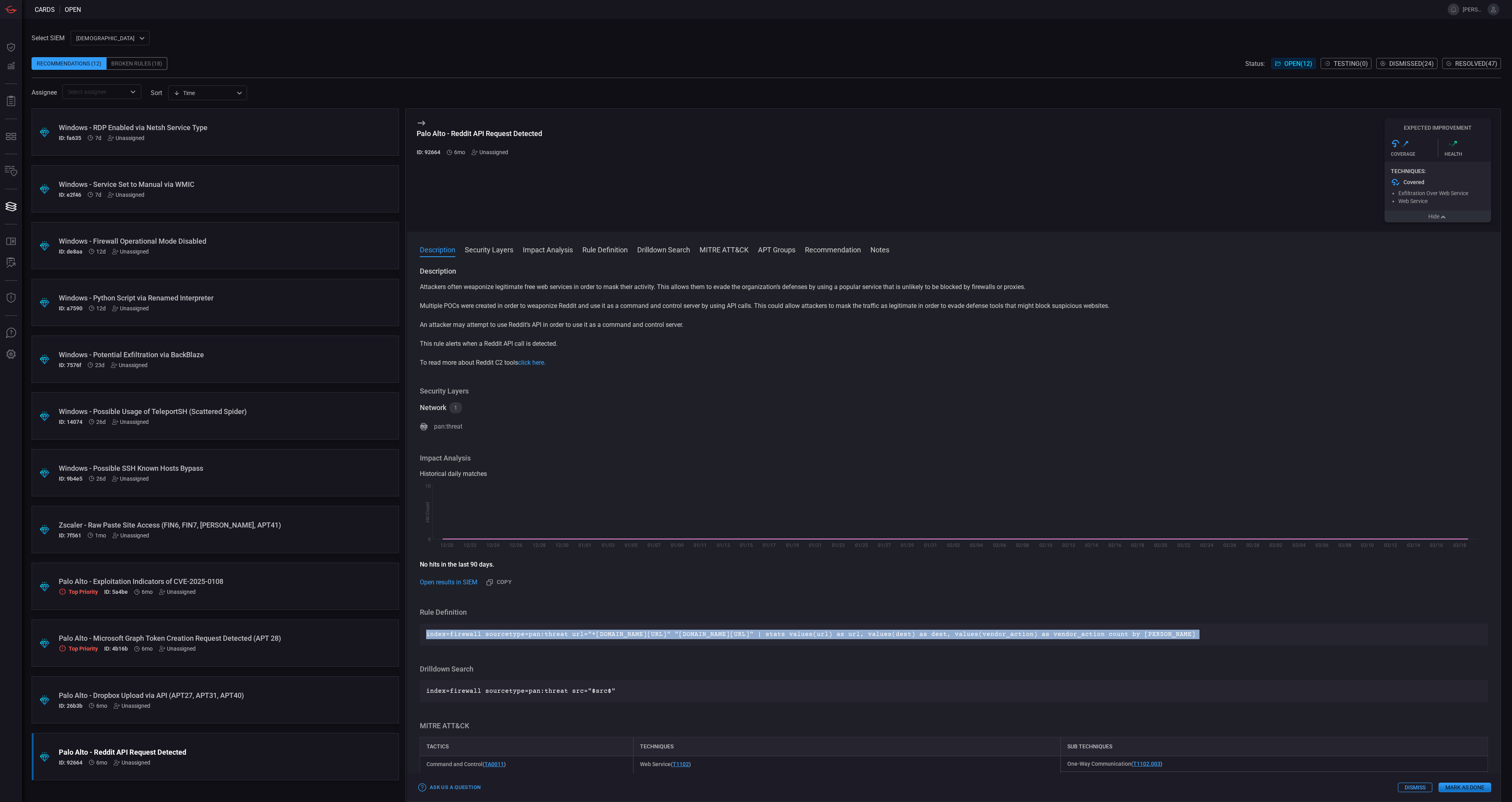
click at [1056, 637] on p "index=firewall sourcetype=pan:threat url="*reddit.com/api/*" "reddit.com/api/" …" at bounding box center [954, 635] width 1056 height 9
copy p "index=firewall sourcetype=pan:threat url="*reddit.com/api/*" "reddit.com/api/" …"
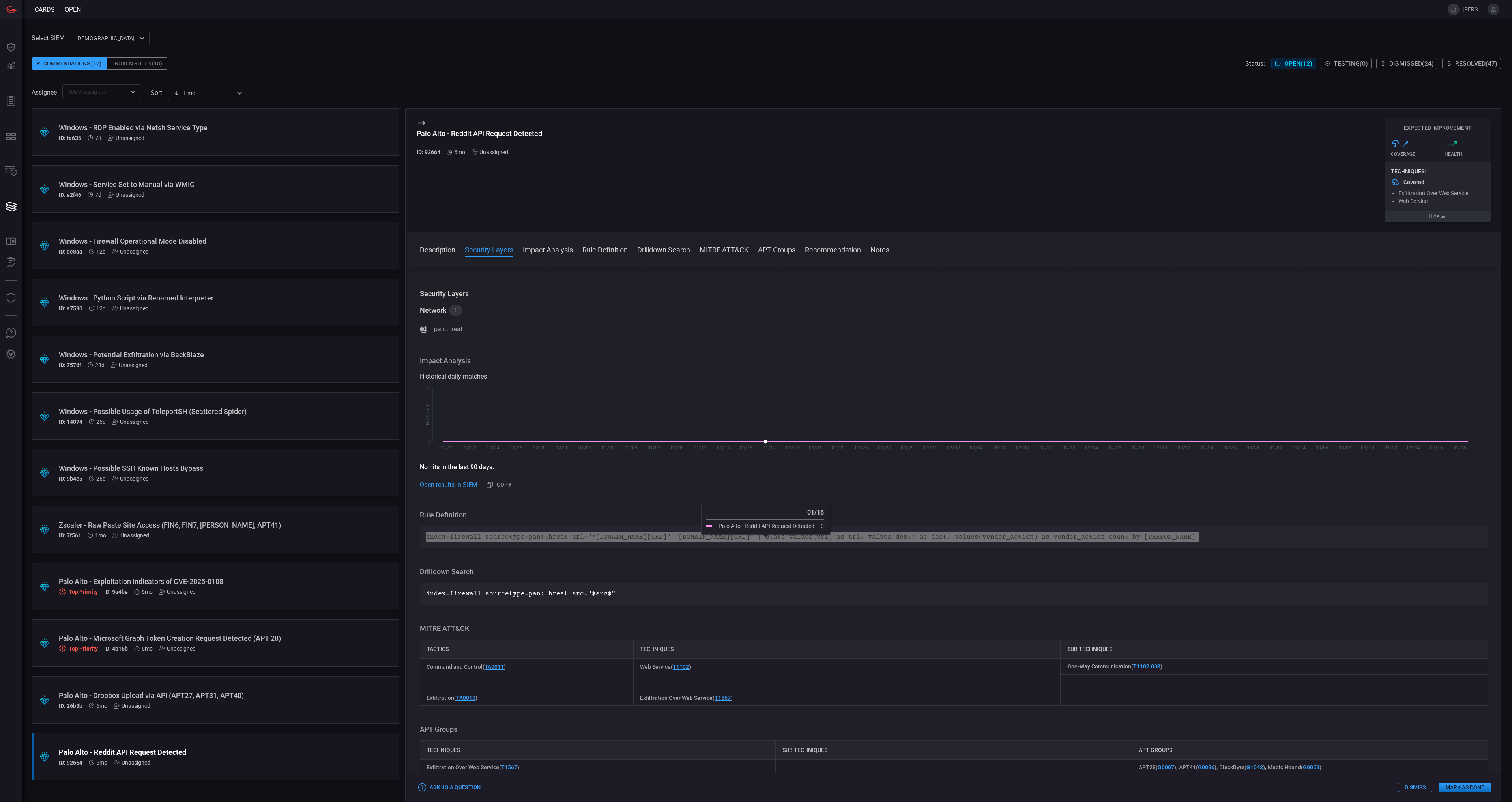
scroll to position [118, 0]
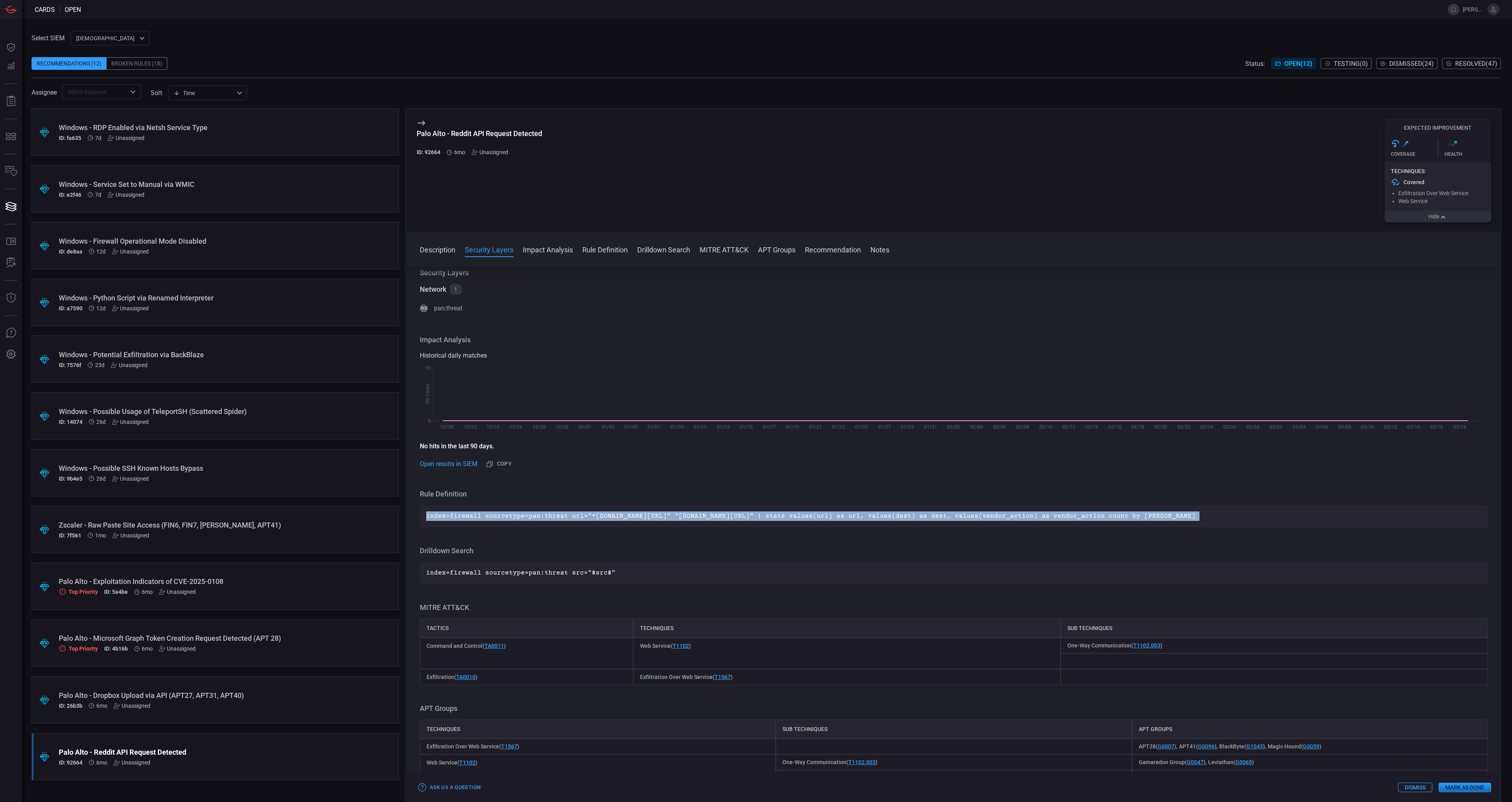
click at [1429, 788] on button "Dismiss" at bounding box center [1415, 788] width 34 height 9
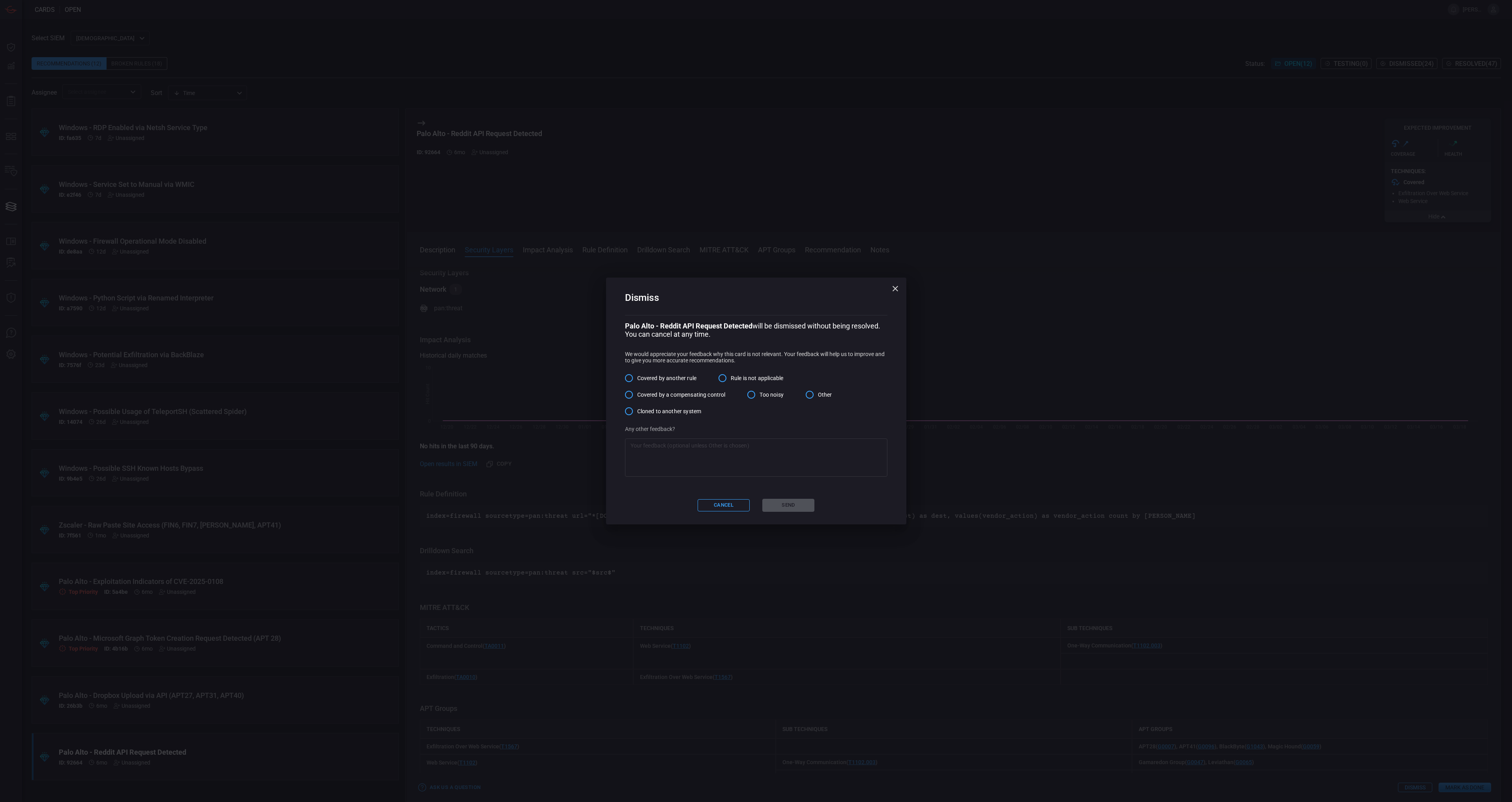
click at [824, 395] on span "Other" at bounding box center [825, 395] width 14 height 8
click at [818, 395] on input "Other" at bounding box center [810, 395] width 17 height 17
click at [817, 447] on textarea at bounding box center [756, 457] width 252 height 31
drag, startPoint x: 848, startPoint y: 449, endPoint x: 785, endPoint y: 445, distance: 63.1
click at [785, 445] on textarea "Creating as a Crowdstrike IOA rather than using Firewall logs to alert on web t…" at bounding box center [756, 457] width 252 height 31
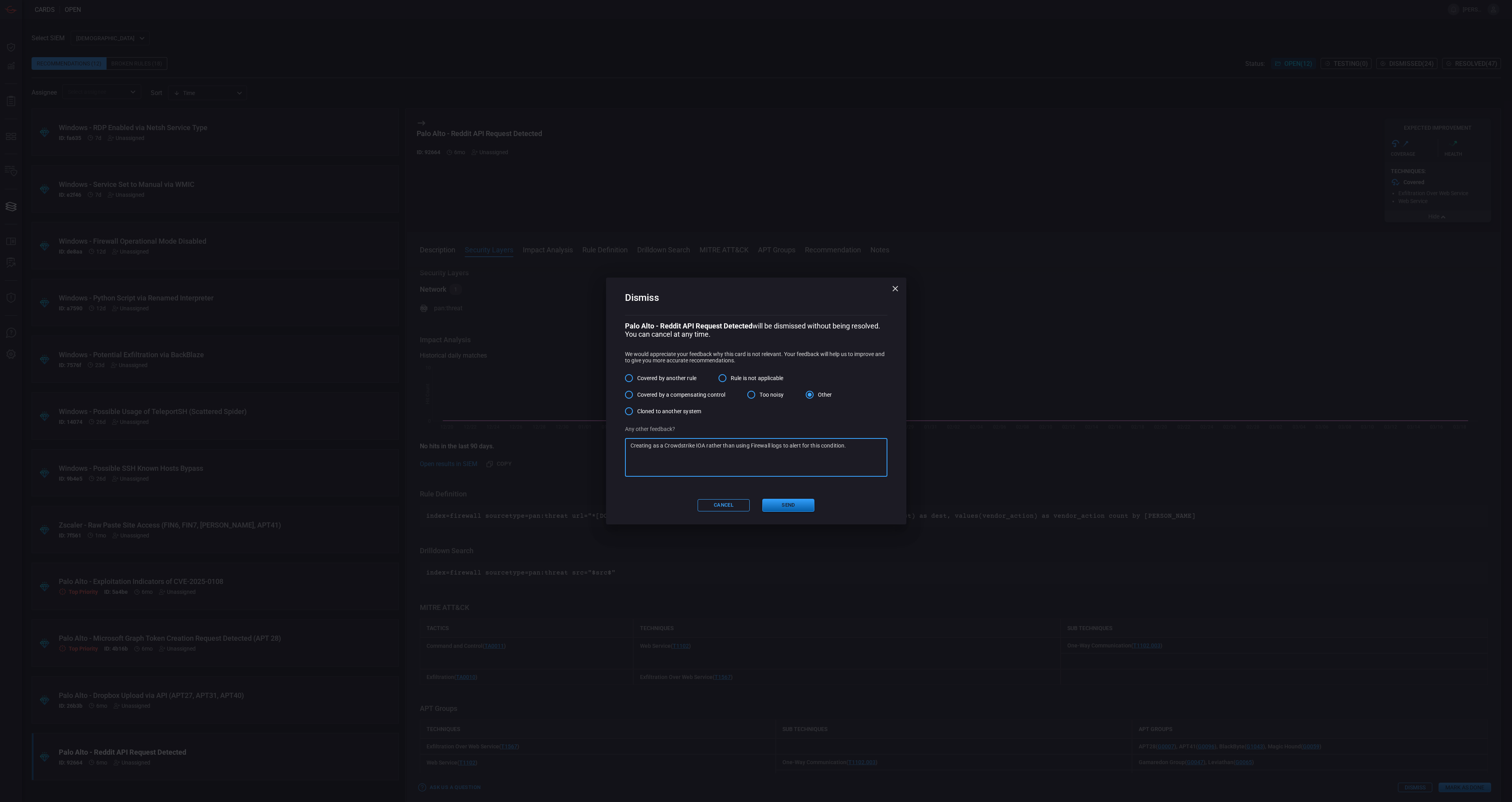
type textarea "Creating as a Crowdstrike IOA rather than using Firewall logs to alert for this…"
click at [792, 504] on button "Send" at bounding box center [788, 505] width 52 height 13
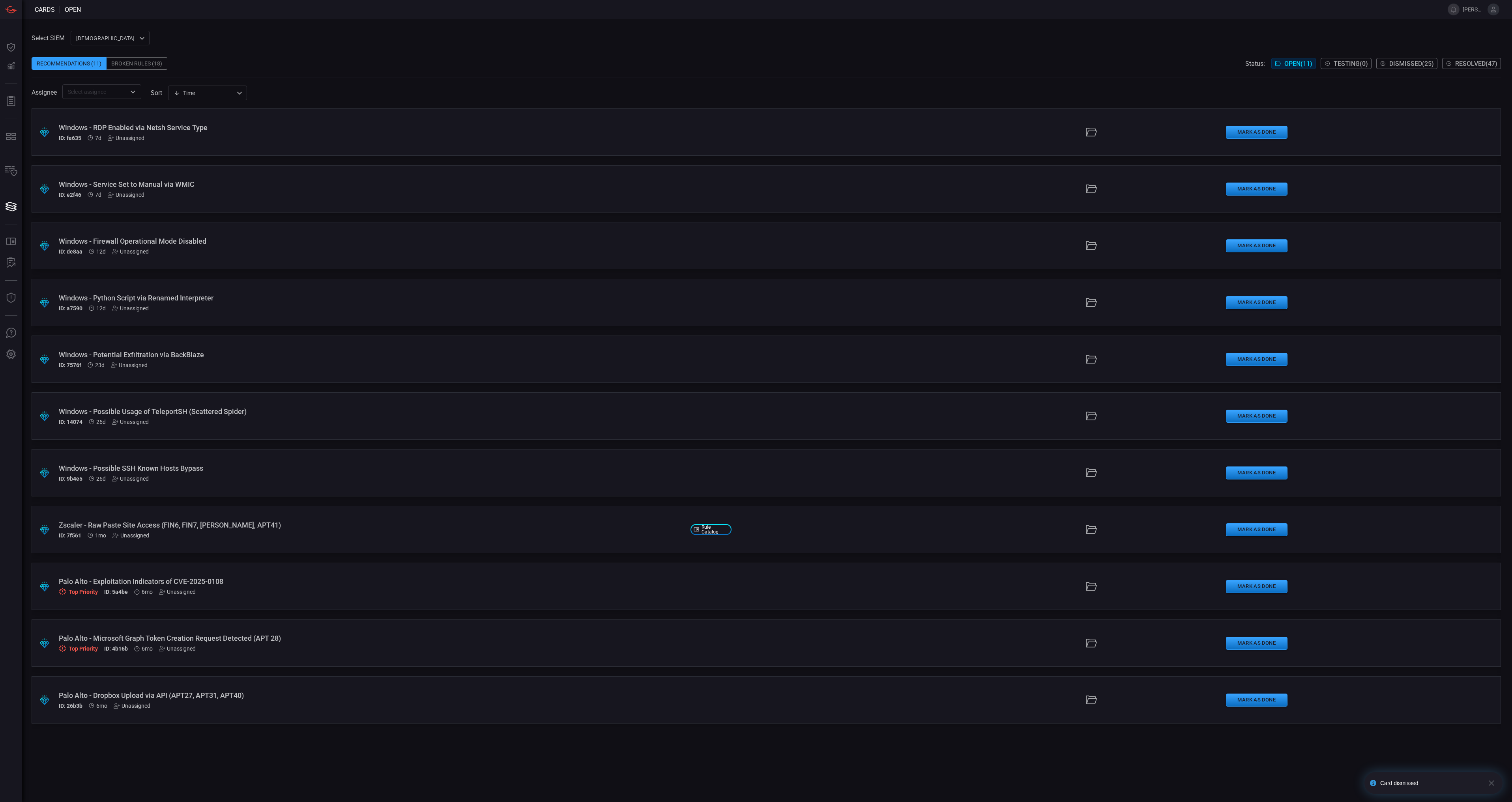
click at [405, 697] on div "Palo Alto - Dropbox Upload via API (APT27, APT31, APT40)" at bounding box center [371, 696] width 626 height 8
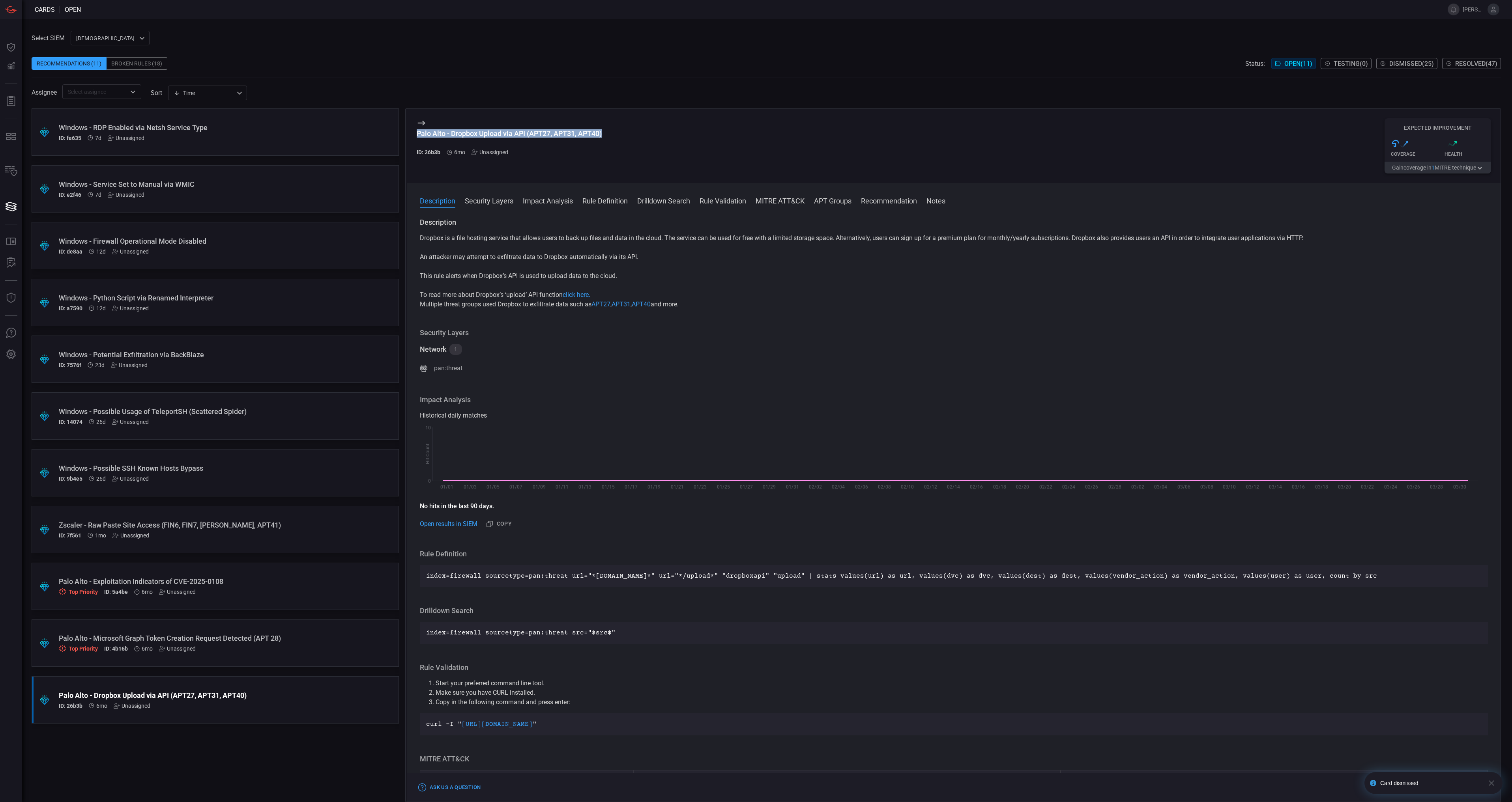
drag, startPoint x: 609, startPoint y: 135, endPoint x: 416, endPoint y: 134, distance: 193.0
click at [416, 134] on div "Palo Alto - Dropbox Upload via API (APT27, APT31, APT40) ID: 26b3b 6mo Unassign…" at bounding box center [954, 145] width 1094 height 74
drag, startPoint x: 416, startPoint y: 134, endPoint x: 422, endPoint y: 133, distance: 6.1
copy div "Palo Alto - Dropbox Upload via API (APT27, APT31, APT40)"
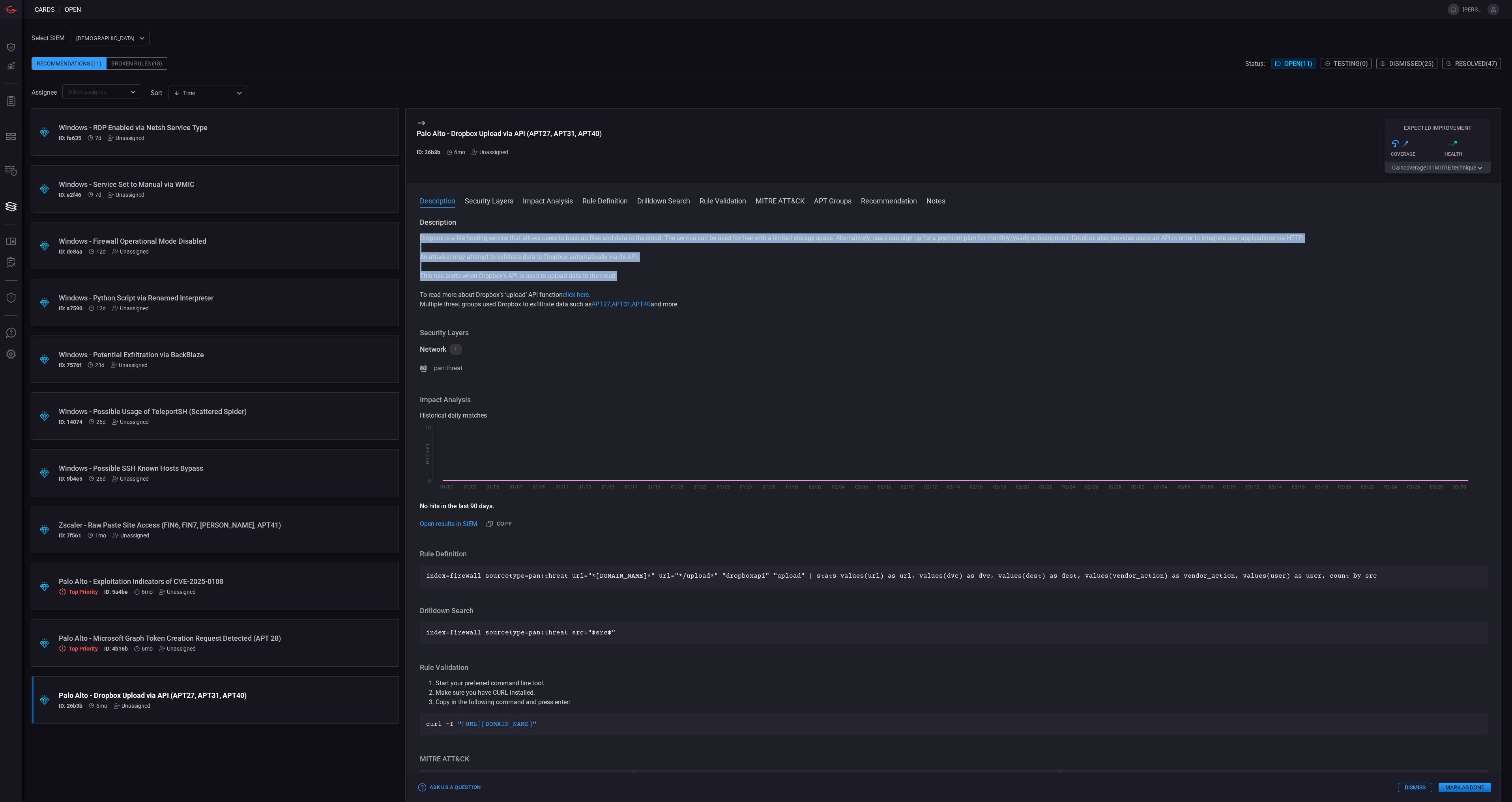
drag, startPoint x: 622, startPoint y: 280, endPoint x: 421, endPoint y: 240, distance: 204.9
click at [421, 240] on div "Dropbox is a file hosting service that allows users to back up files and data i…" at bounding box center [954, 271] width 1068 height 76
copy div "Dropbox is a file hosting service that allows users to back up files and data i…"
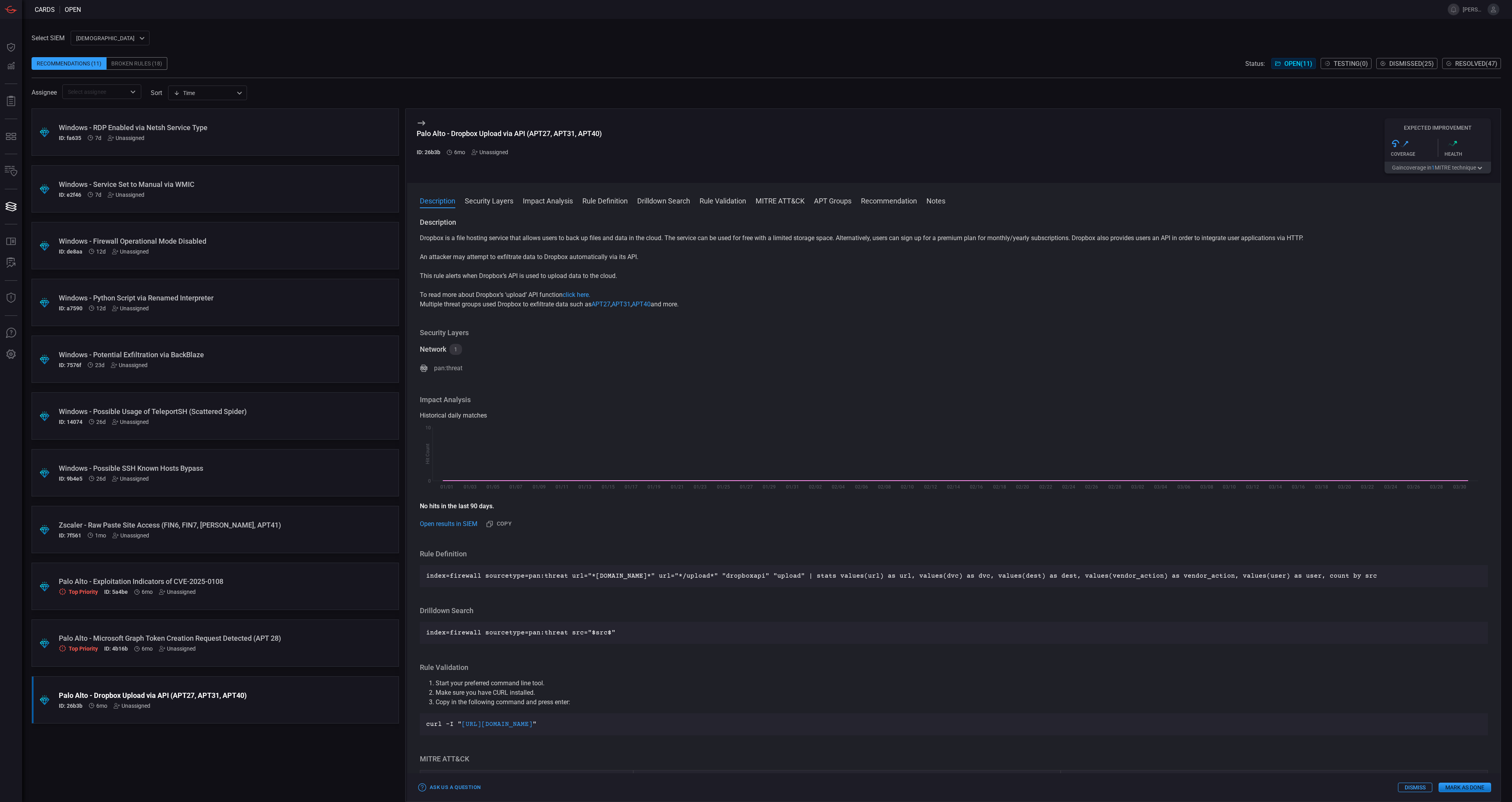
click at [555, 579] on p "index=firewall sourcetype=pan:threat url="*dropboxapi.com*" url="*/upload*" "dr…" at bounding box center [954, 576] width 1056 height 9
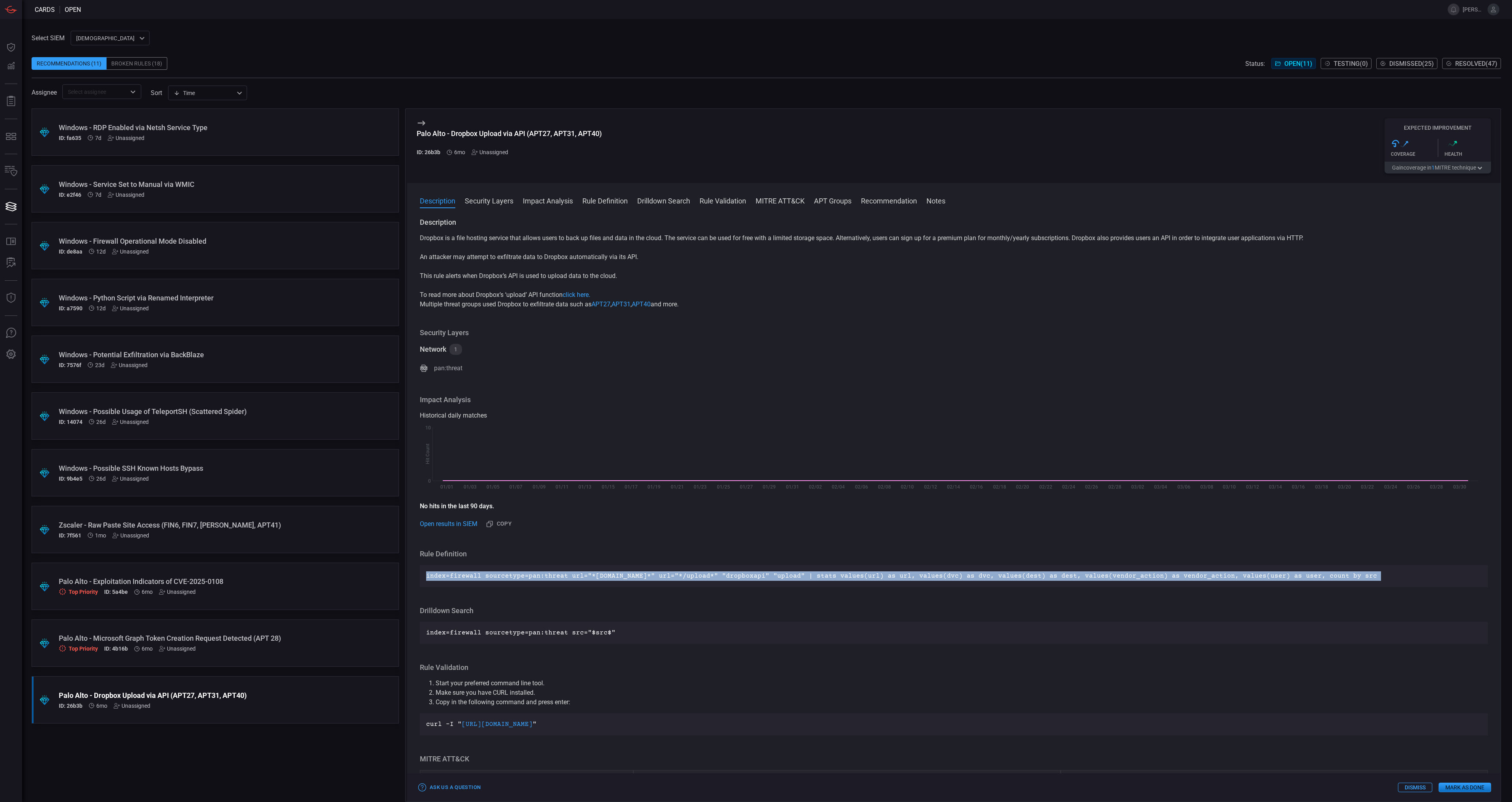
click at [555, 579] on p "index=firewall sourcetype=pan:threat url="*dropboxapi.com*" url="*/upload*" "dr…" at bounding box center [954, 576] width 1056 height 9
copy p "index=firewall sourcetype=pan:threat url="*dropboxapi.com*" url="*/upload*" "dr…"
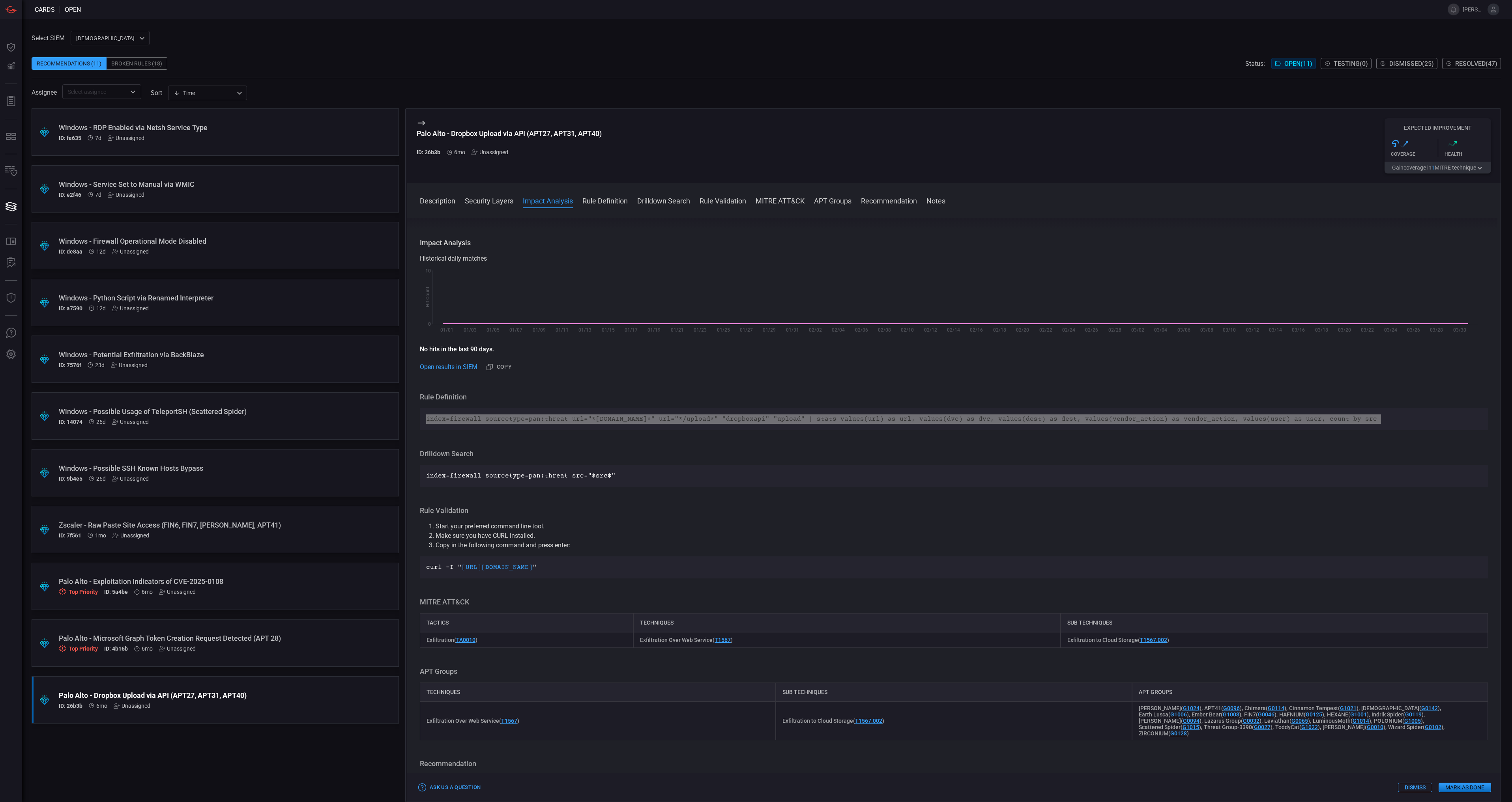
scroll to position [158, 0]
click at [303, 700] on div "Palo Alto - Dropbox Upload via API (APT27, APT31, APT40) ID: 26b3b 6mo Unassign…" at bounding box center [200, 700] width 283 height 18
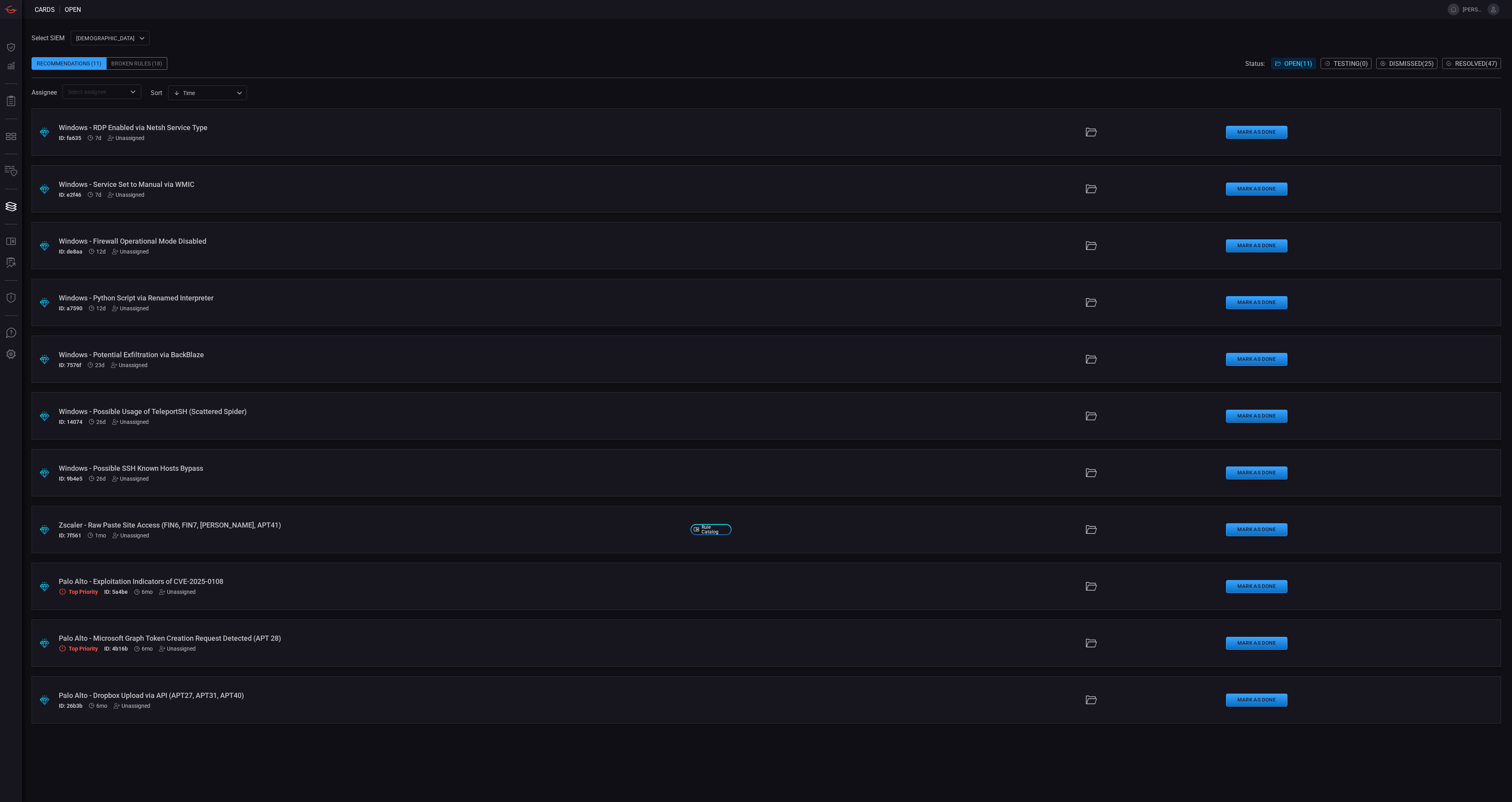
click at [336, 703] on div "ID: 26b3b 6mo Unassigned" at bounding box center [371, 705] width 626 height 6
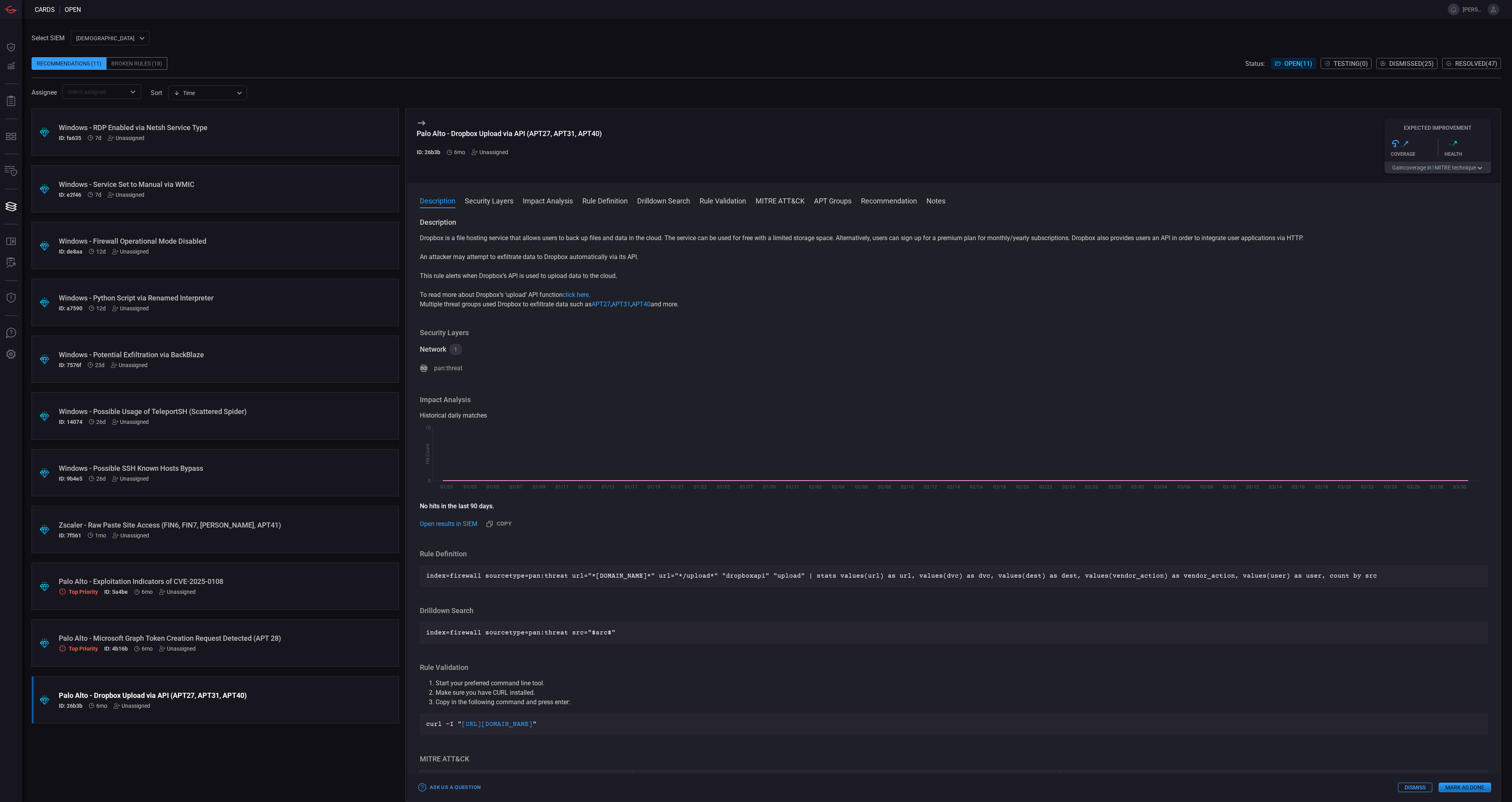
click at [1443, 169] on button "Gain coverage in 1 MITRE technique" at bounding box center [1437, 167] width 106 height 12
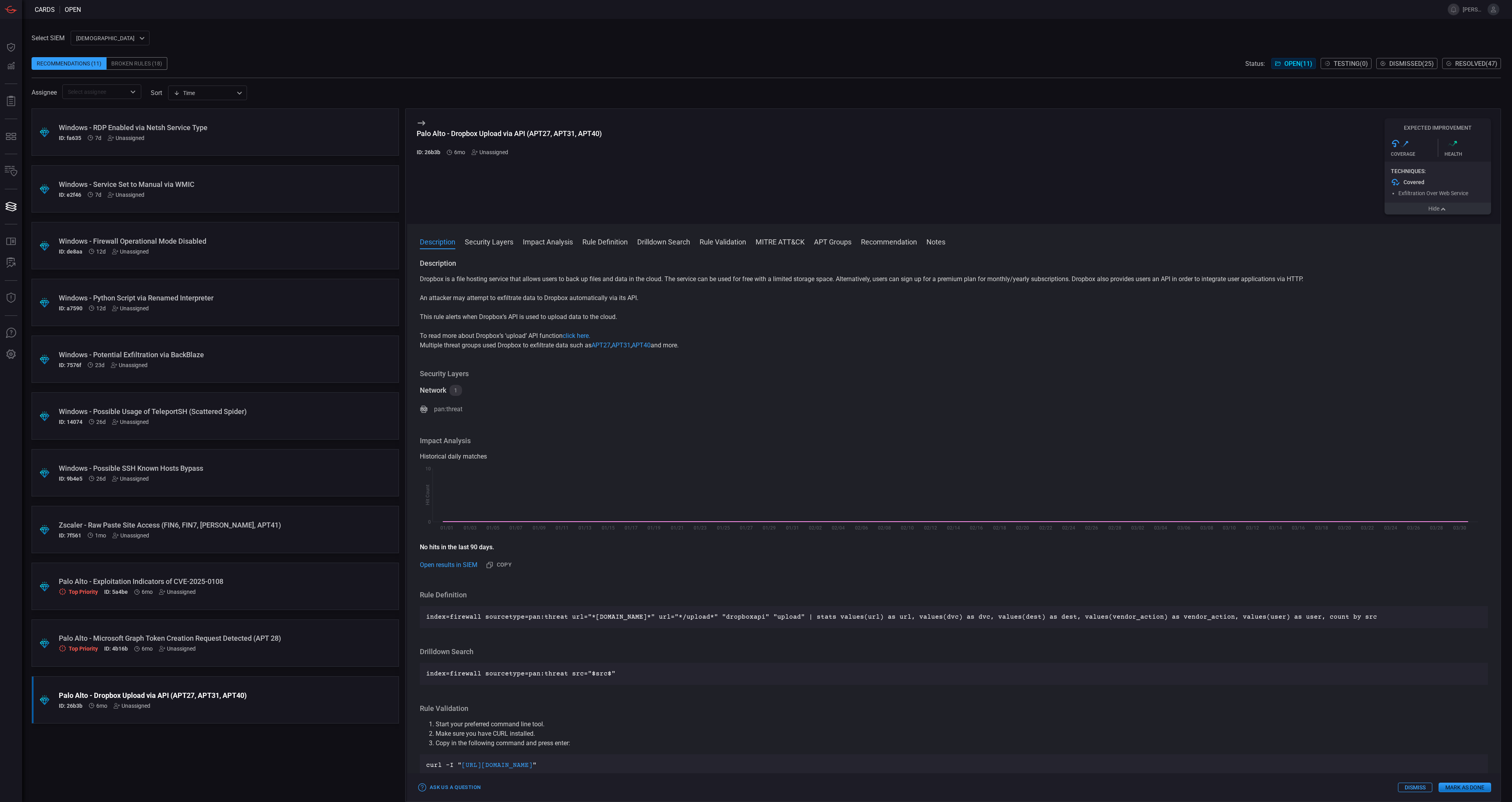
click at [1432, 208] on button "Hide" at bounding box center [1437, 209] width 106 height 12
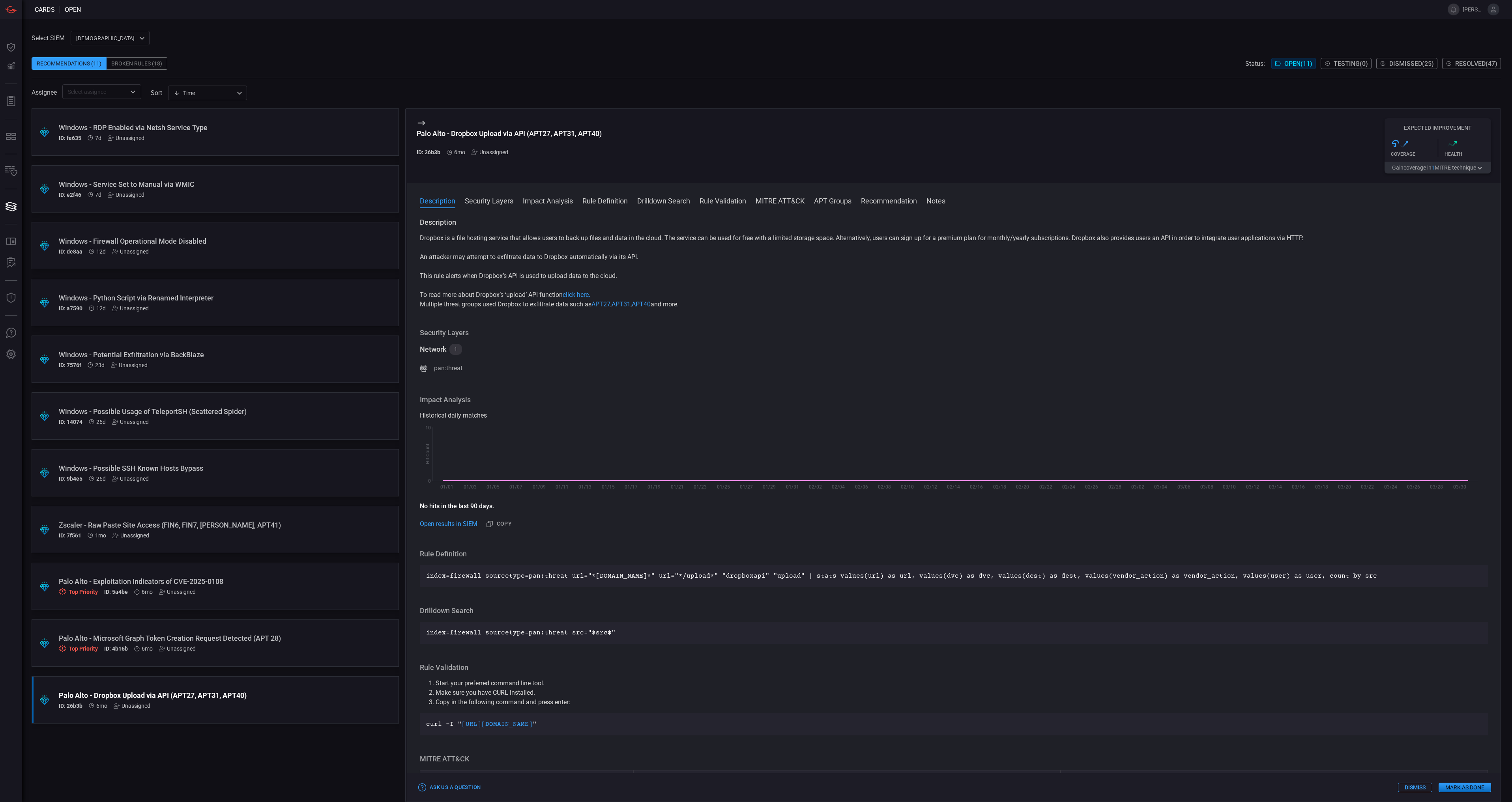
click at [1418, 788] on button "Dismiss" at bounding box center [1415, 788] width 34 height 9
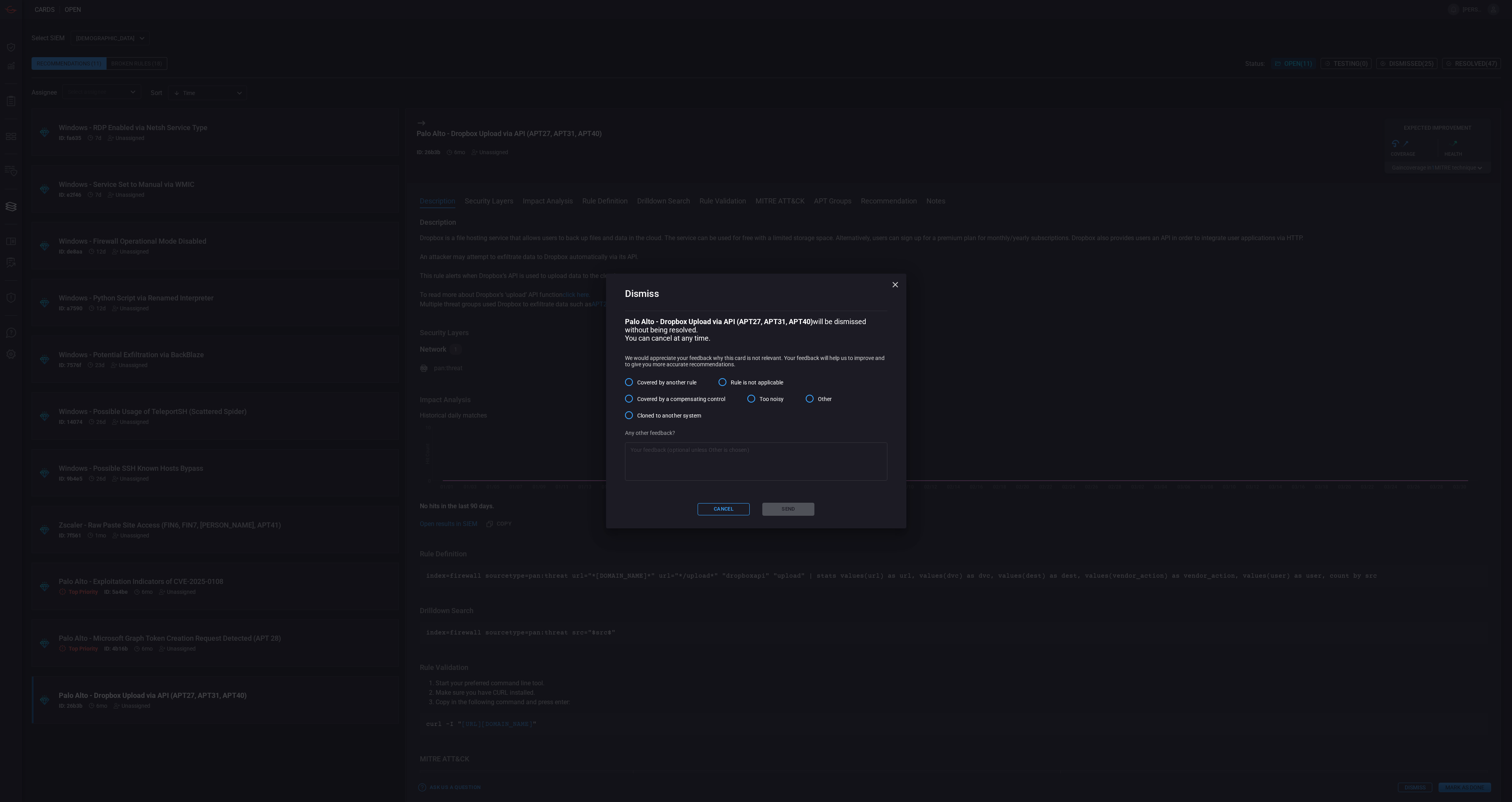
click at [816, 400] on input "Other" at bounding box center [810, 399] width 17 height 17
click at [793, 462] on textarea at bounding box center [756, 461] width 252 height 31
type textarea "Adding as an IOA detection"
click at [784, 512] on button "Send" at bounding box center [788, 509] width 52 height 13
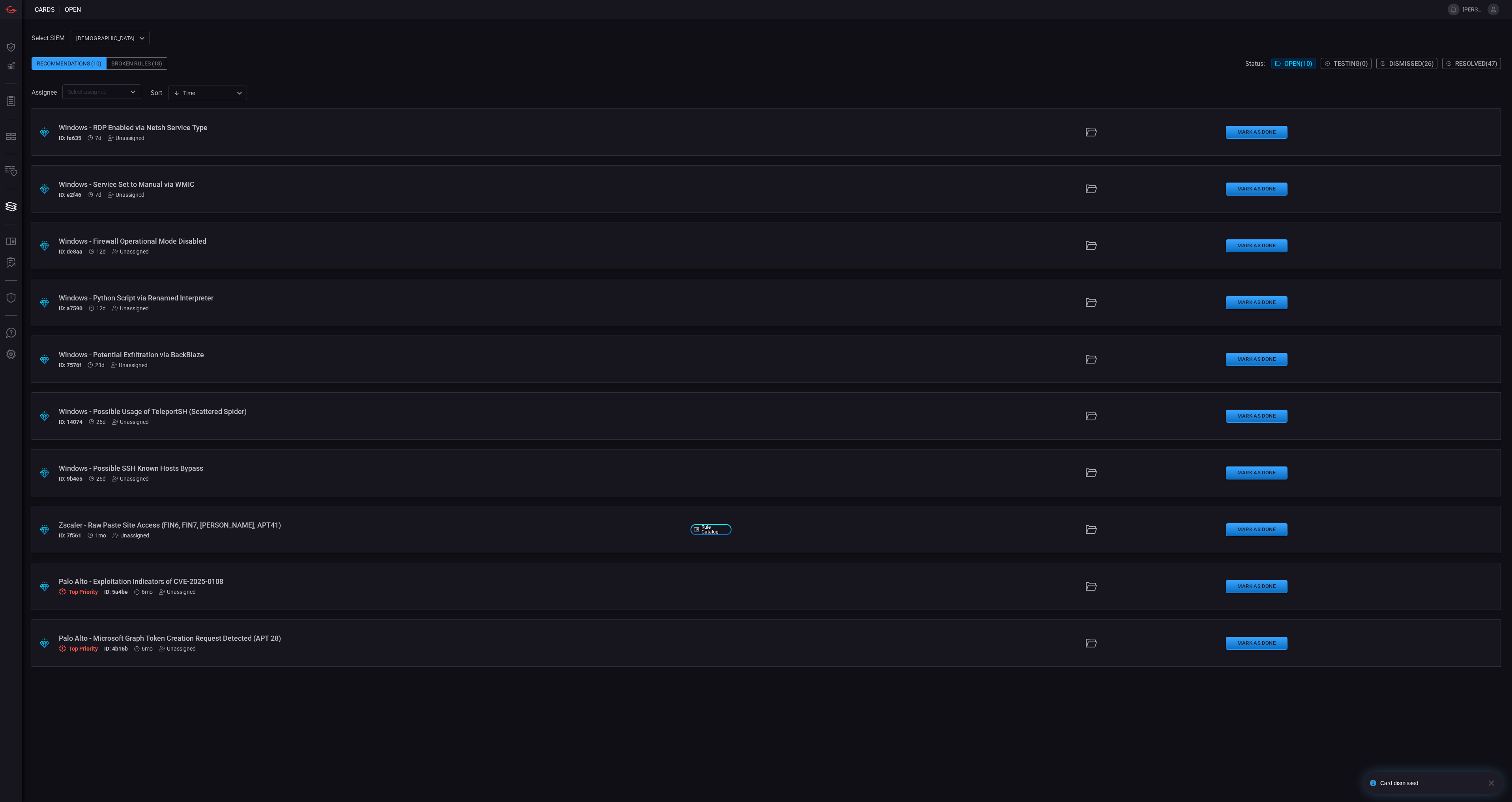
click at [702, 709] on div ".suggested_cards_icon{fill:url(#suggested_cards_icon);} Windows - RDP Enabled v…" at bounding box center [766, 455] width 1470 height 694
click at [467, 646] on div "Palo Alto - Microsoft Graph Token Creation Request Detected (APT 28) Top Priori…" at bounding box center [371, 643] width 626 height 18
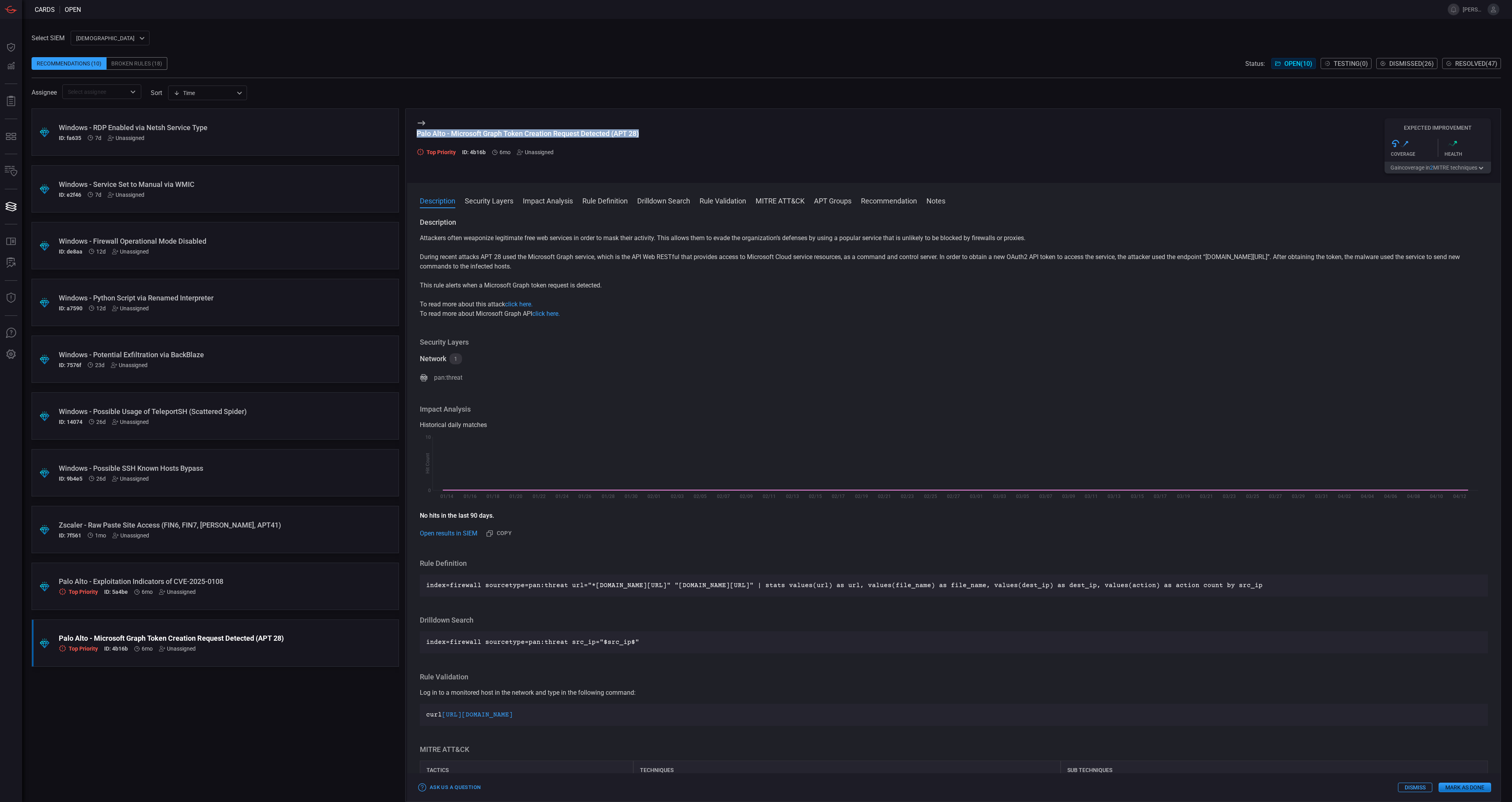
drag, startPoint x: 645, startPoint y: 133, endPoint x: 417, endPoint y: 132, distance: 228.0
click at [417, 132] on div "Palo Alto - Microsoft Graph Token Creation Request Detected (APT 28) Top Priori…" at bounding box center [954, 145] width 1094 height 74
copy div "Palo Alto - Microsoft Graph Token Creation Request Detected (APT 28)"
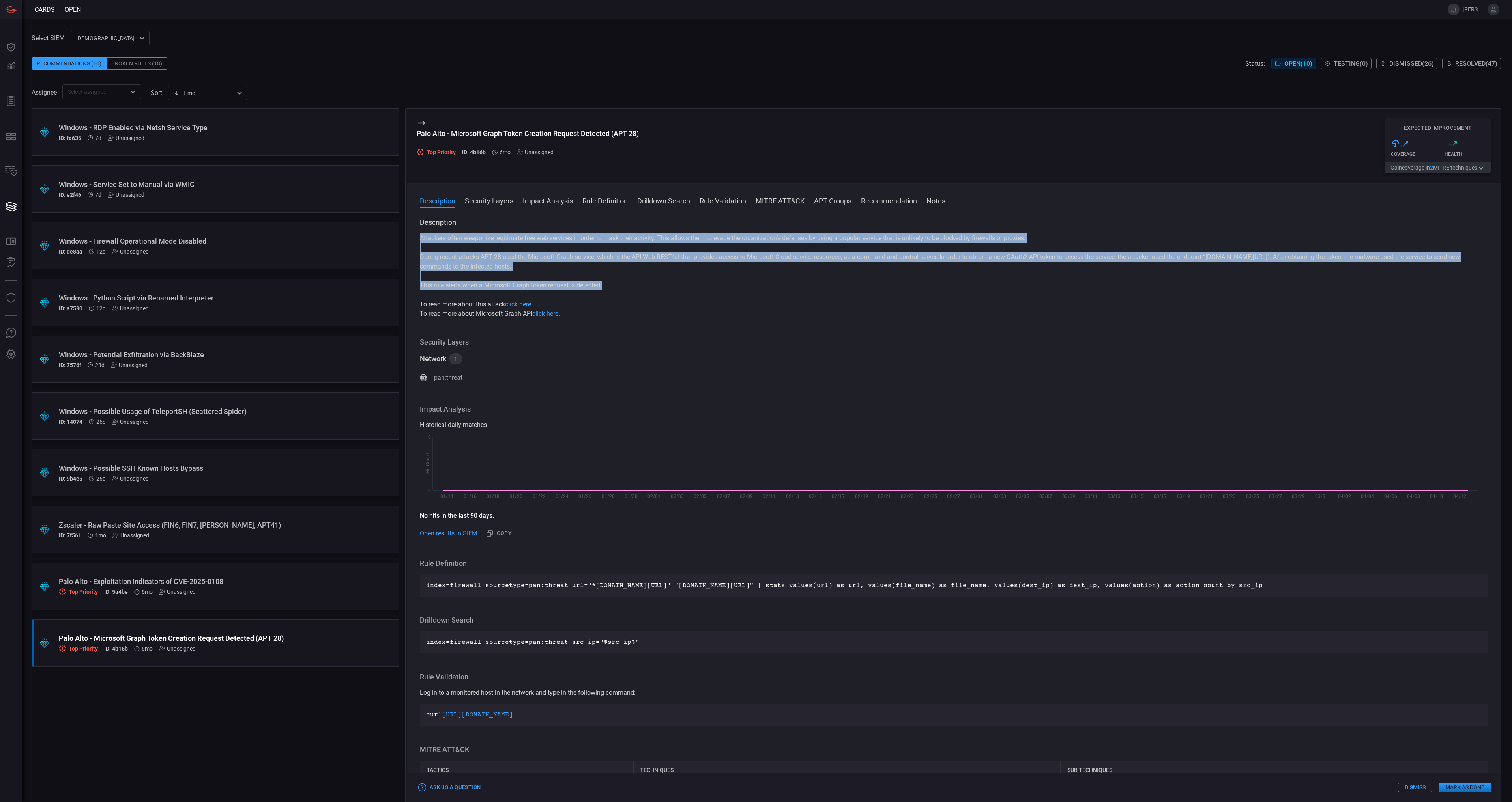
drag, startPoint x: 605, startPoint y: 285, endPoint x: 421, endPoint y: 239, distance: 189.7
click at [421, 239] on div "Attackers often weaponize legitimate free web services in order to mask their a…" at bounding box center [954, 276] width 1068 height 85
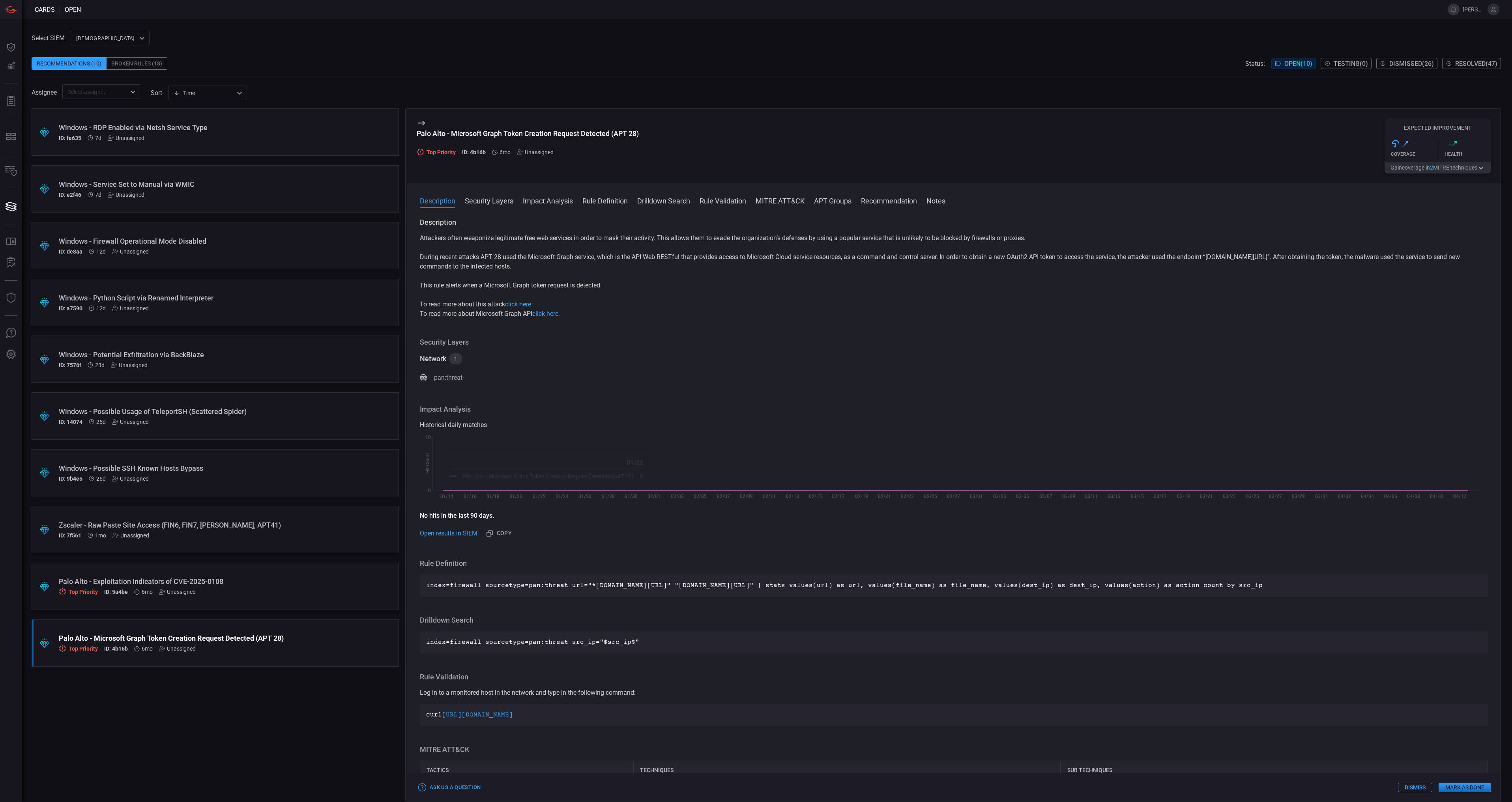
click at [515, 585] on p "index=firewall sourcetype=pan:threat url="*login.microsoftonline.com/common/oau…" at bounding box center [954, 585] width 1056 height 9
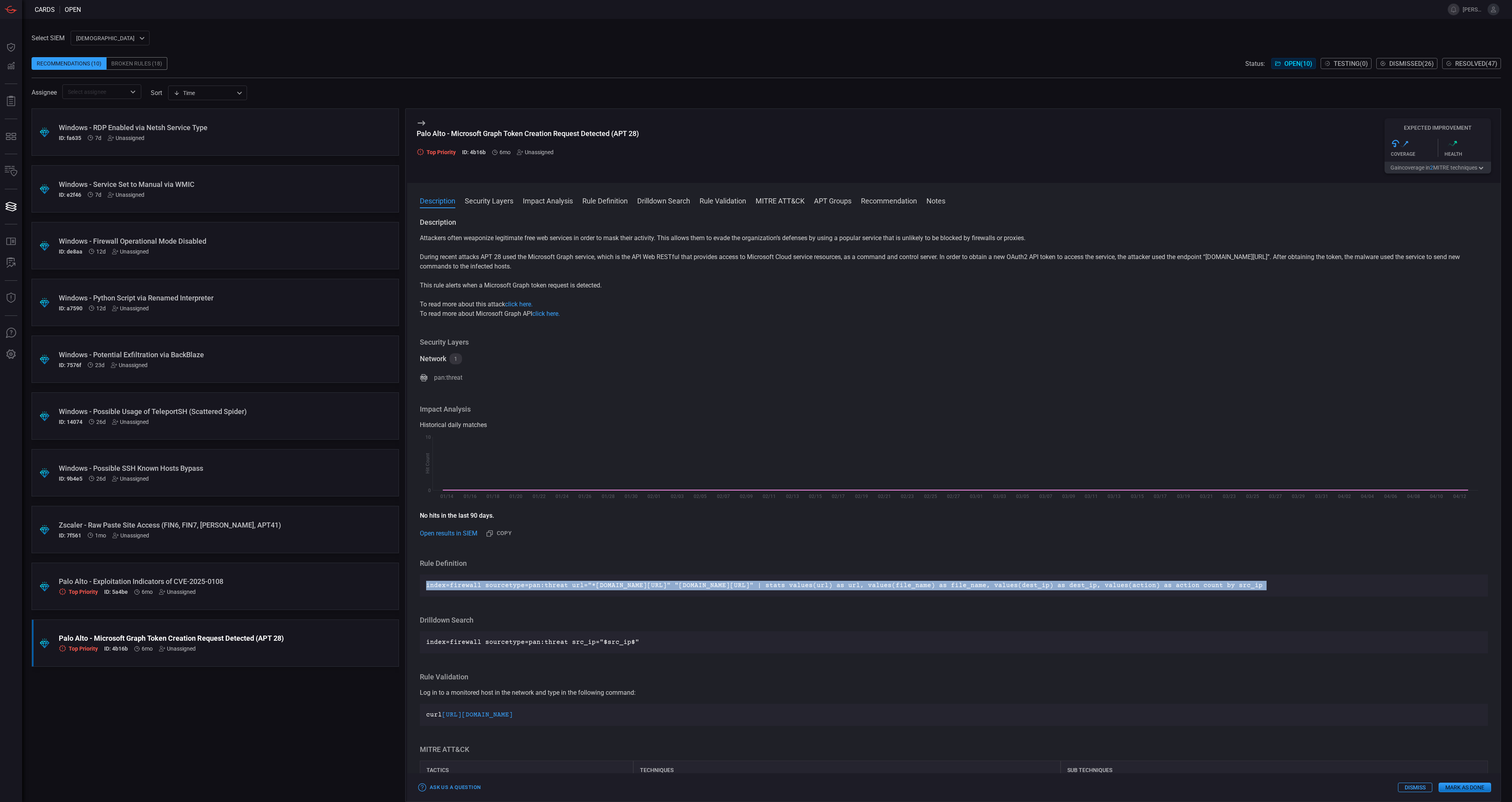
click at [515, 585] on p "index=firewall sourcetype=pan:threat url="*login.microsoftonline.com/common/oau…" at bounding box center [954, 585] width 1056 height 9
click at [1420, 788] on button "Dismiss" at bounding box center [1415, 788] width 34 height 9
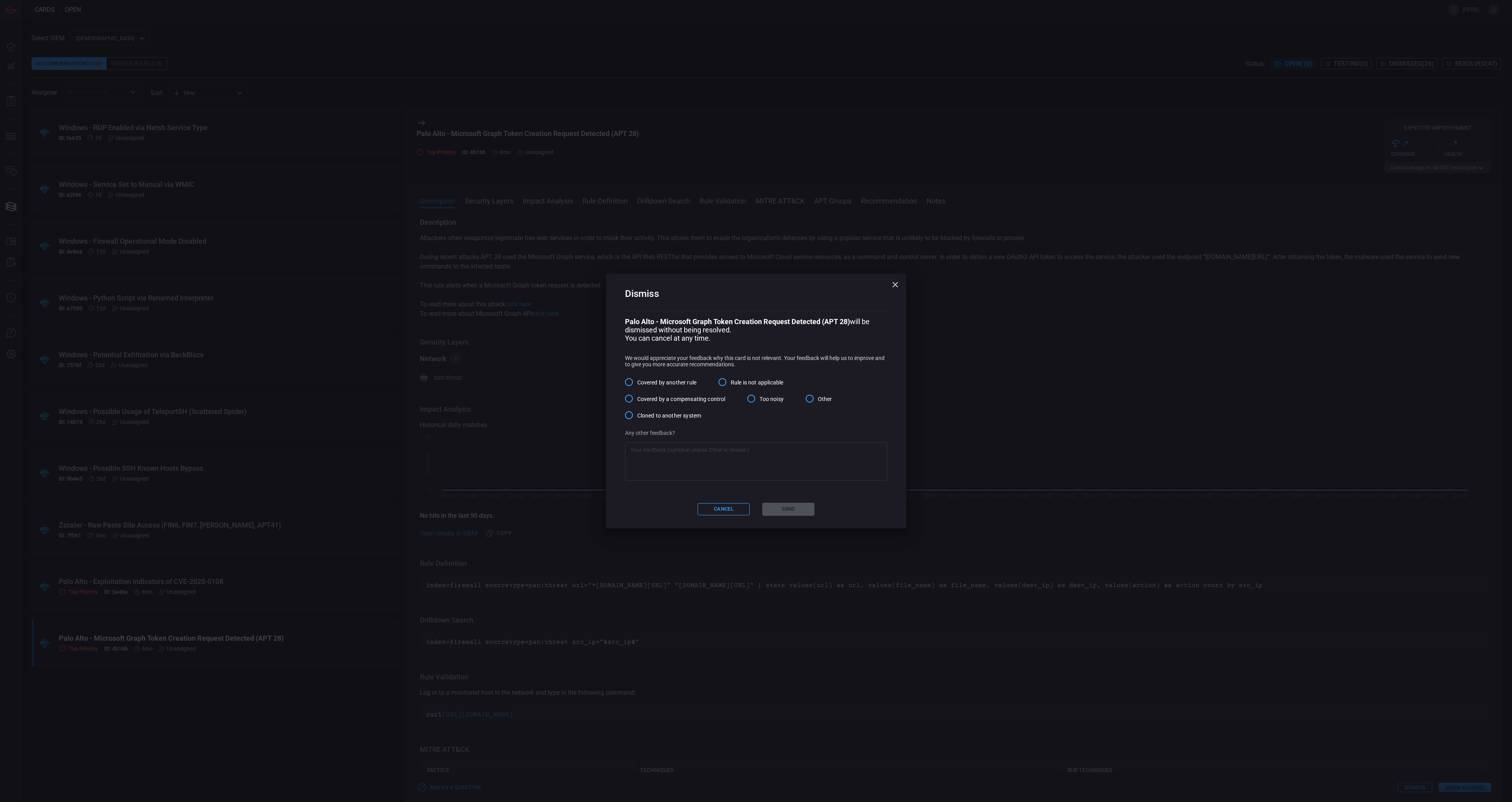
click at [824, 401] on span "Other" at bounding box center [825, 399] width 14 height 8
click at [818, 401] on input "Other" at bounding box center [810, 399] width 17 height 17
click at [816, 452] on textarea at bounding box center [756, 461] width 252 height 31
type textarea "M"
type textarea "Converting to a Crowdstrike IOA."
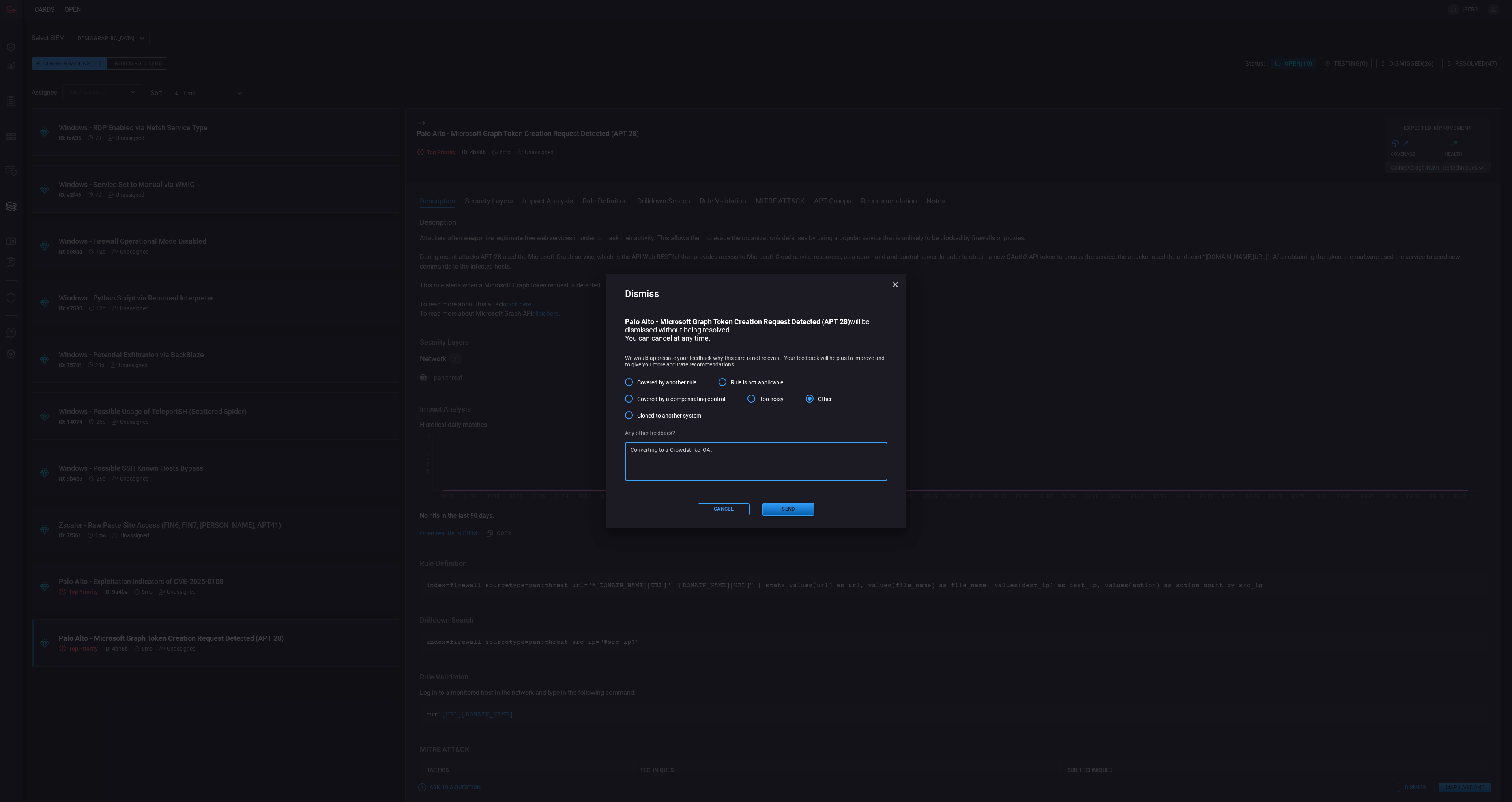
click at [794, 510] on button "Send" at bounding box center [788, 509] width 52 height 13
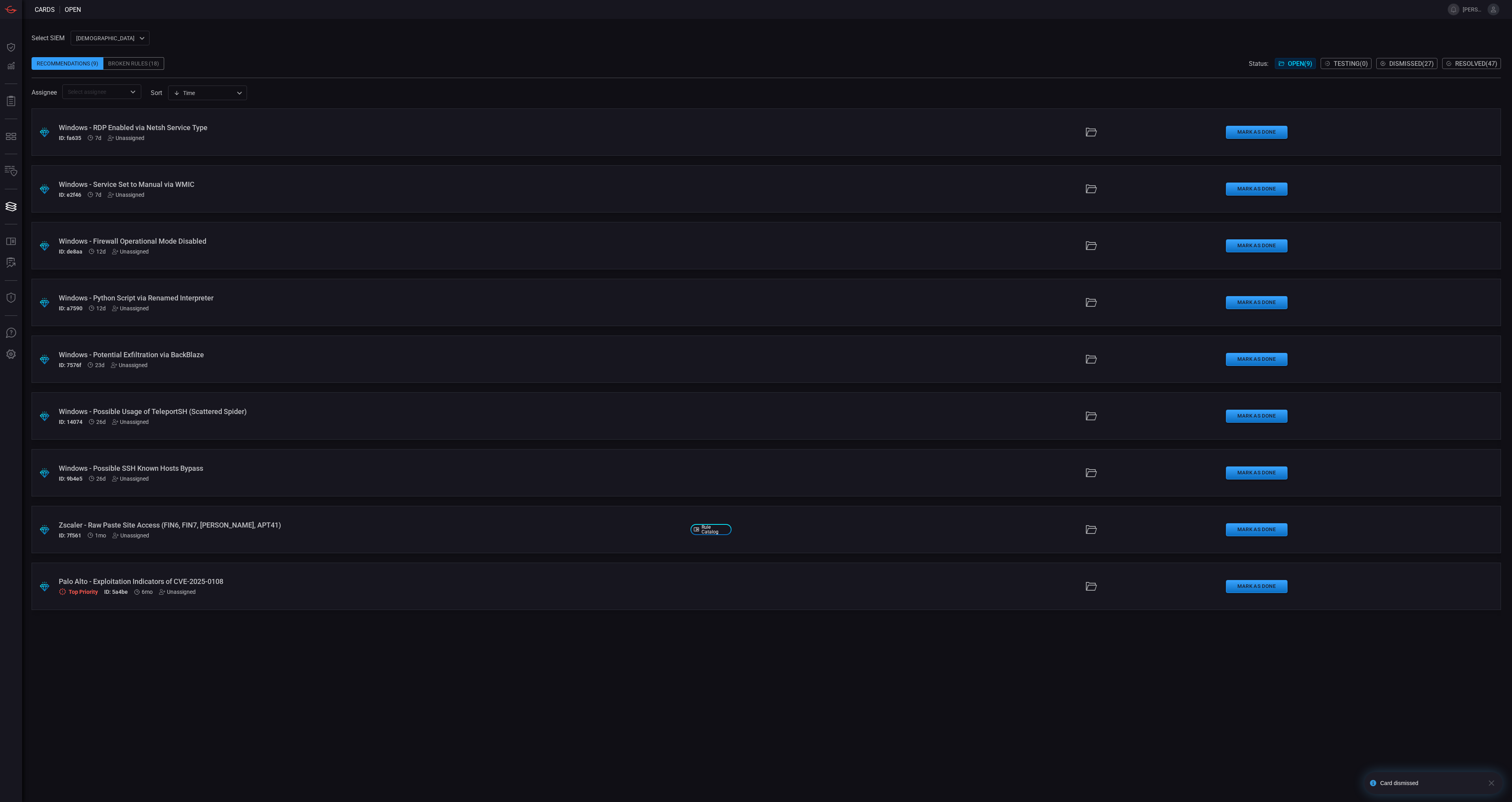
click at [336, 591] on div "Top Priority ID: 5a4be 6mo Unassigned" at bounding box center [371, 592] width 626 height 7
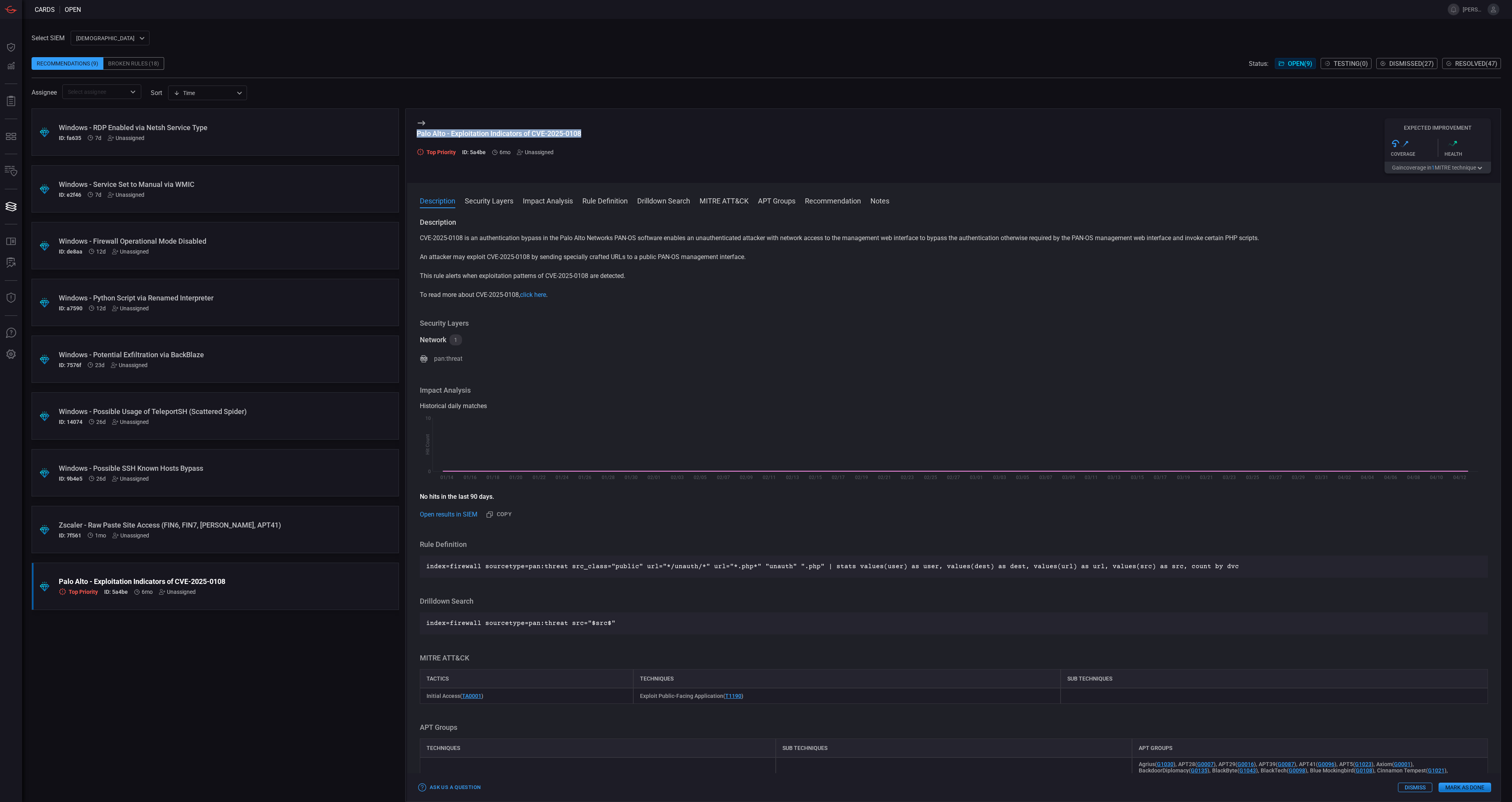
drag, startPoint x: 586, startPoint y: 133, endPoint x: 417, endPoint y: 131, distance: 169.0
click at [417, 131] on div "Palo Alto - Exploitation Indicators of CVE-2025-0108 Top Priority ID: 5a4be 6mo…" at bounding box center [954, 145] width 1094 height 74
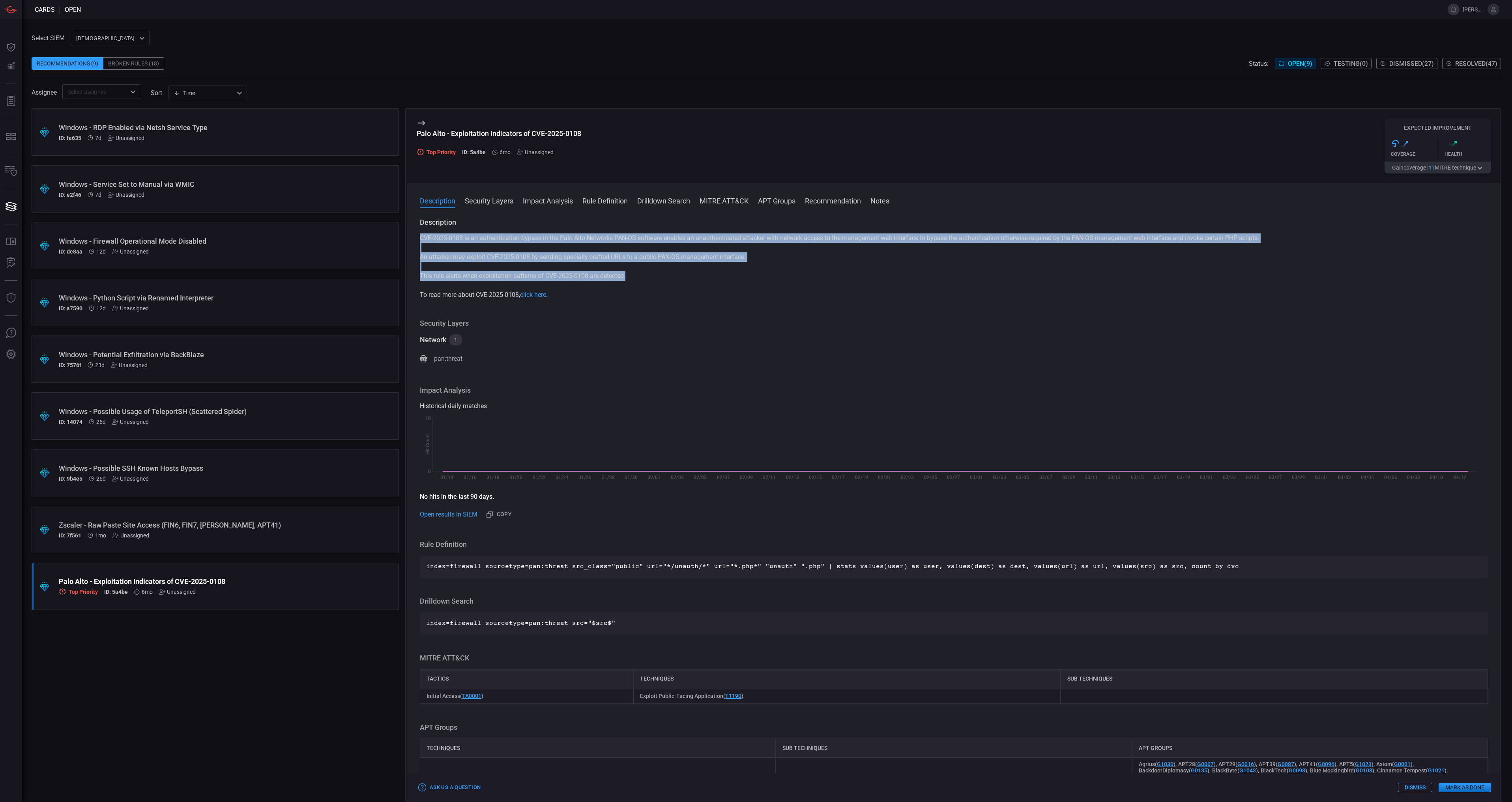
drag, startPoint x: 420, startPoint y: 238, endPoint x: 629, endPoint y: 277, distance: 212.6
click at [629, 277] on div "Description CVE-2025-0108 is an authentication bypass in the Palo Alto Networks…" at bounding box center [954, 508] width 1094 height 581
drag, startPoint x: 629, startPoint y: 277, endPoint x: 616, endPoint y: 280, distance: 13.3
click at [1454, 171] on button "Gain coverage in 1 MITRE technique" at bounding box center [1437, 167] width 106 height 12
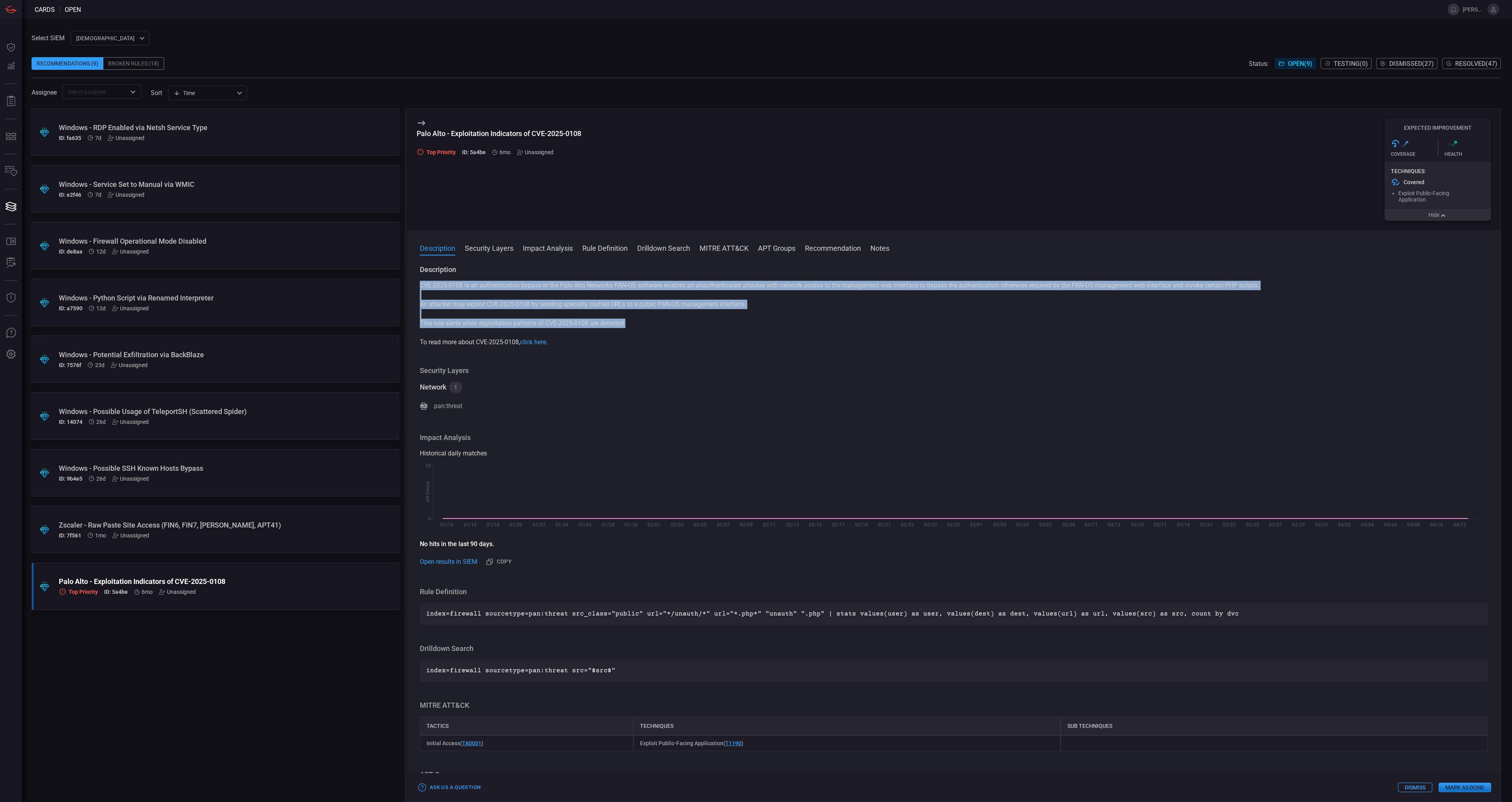
click at [1448, 216] on button "Hide" at bounding box center [1437, 215] width 106 height 12
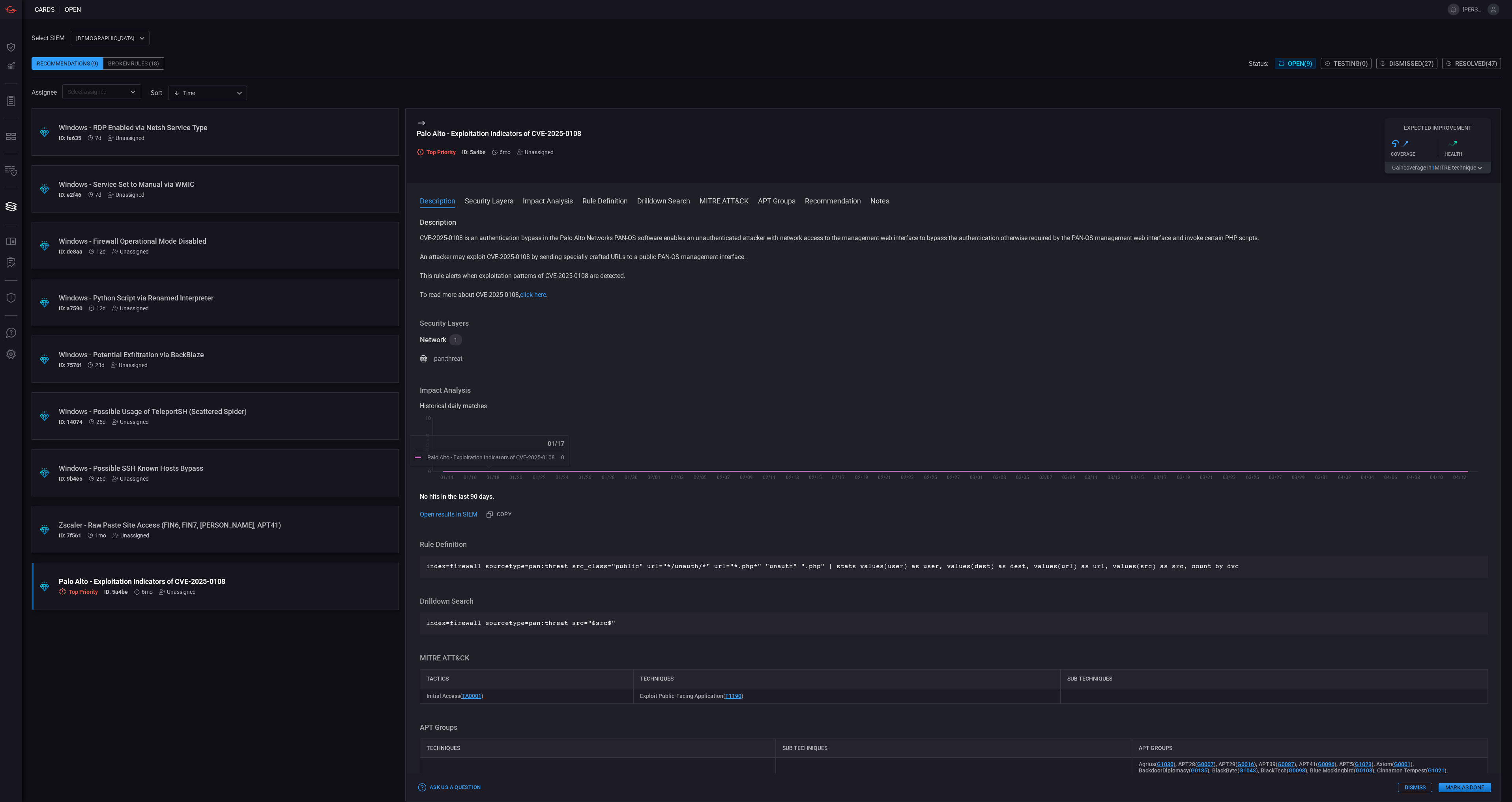
click at [537, 568] on p "index=firewall sourcetype=pan:threat src_class="public" url="*/unauth/*" url="*…" at bounding box center [954, 567] width 1056 height 9
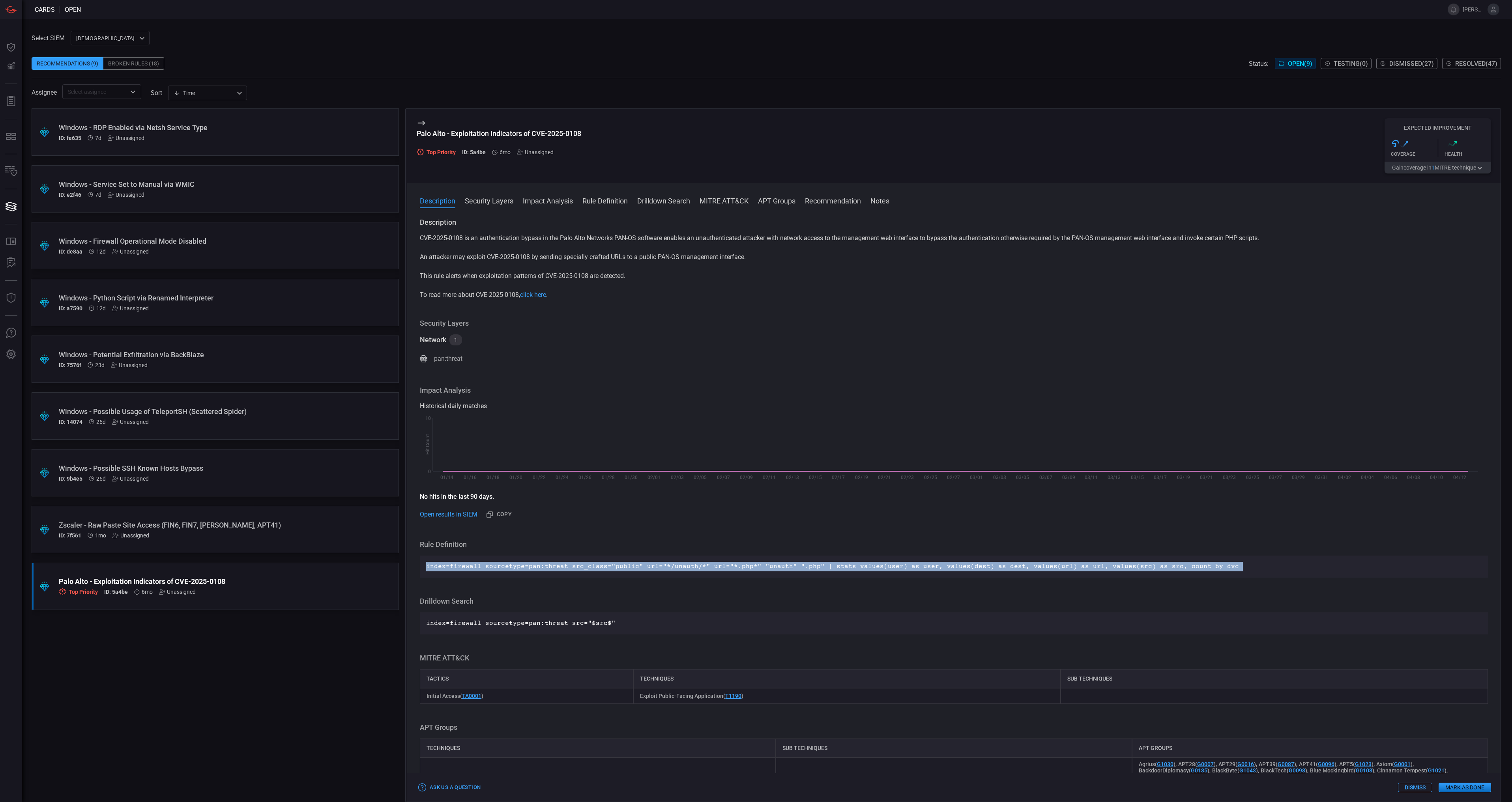
click at [537, 568] on p "index=firewall sourcetype=pan:threat src_class="public" url="*/unauth/*" url="*…" at bounding box center [954, 567] width 1056 height 9
click at [1407, 172] on button "Gain coverage in 1 MITRE technique" at bounding box center [1437, 167] width 106 height 12
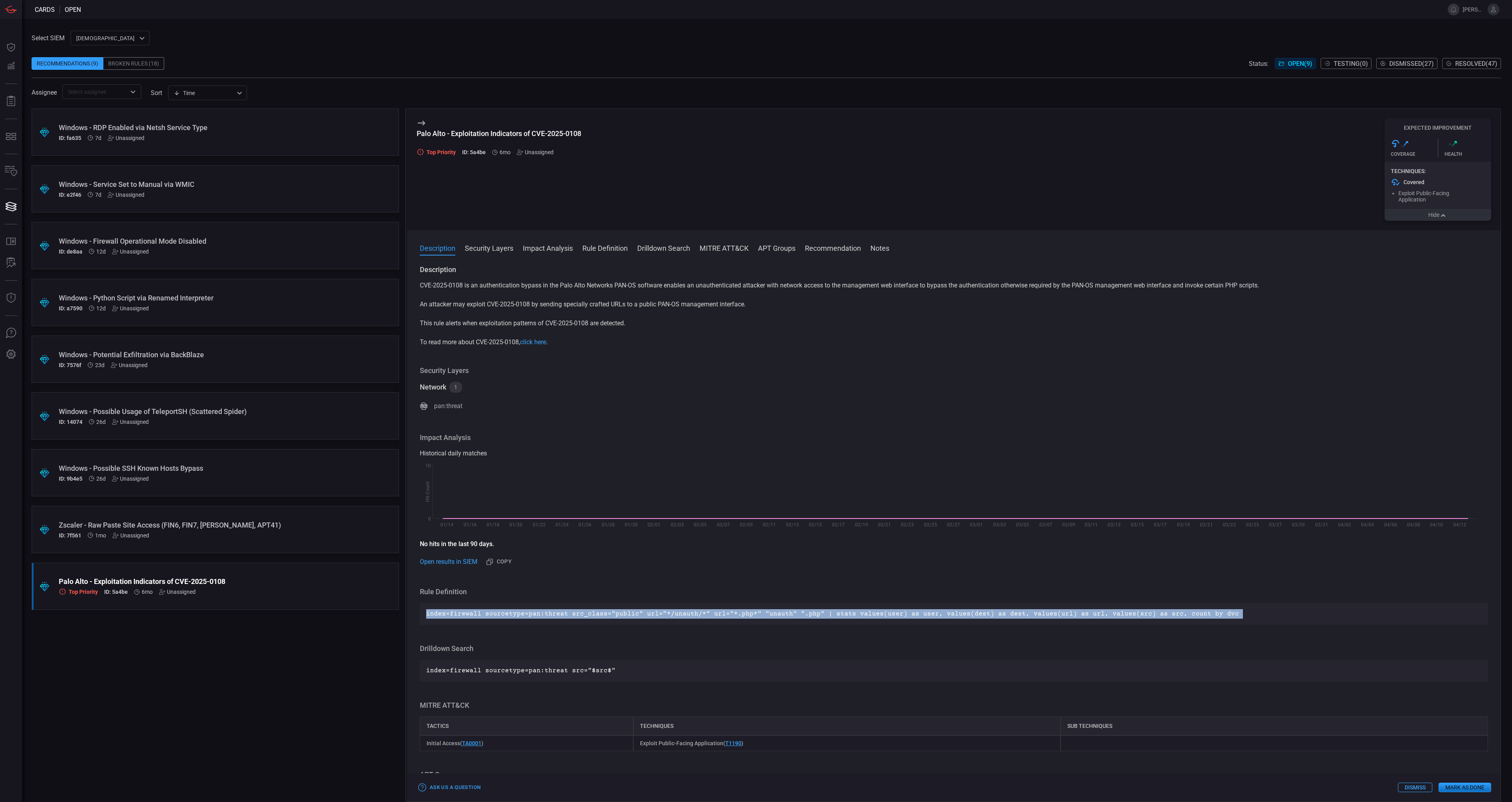
click at [1424, 217] on button "Hide" at bounding box center [1437, 215] width 106 height 12
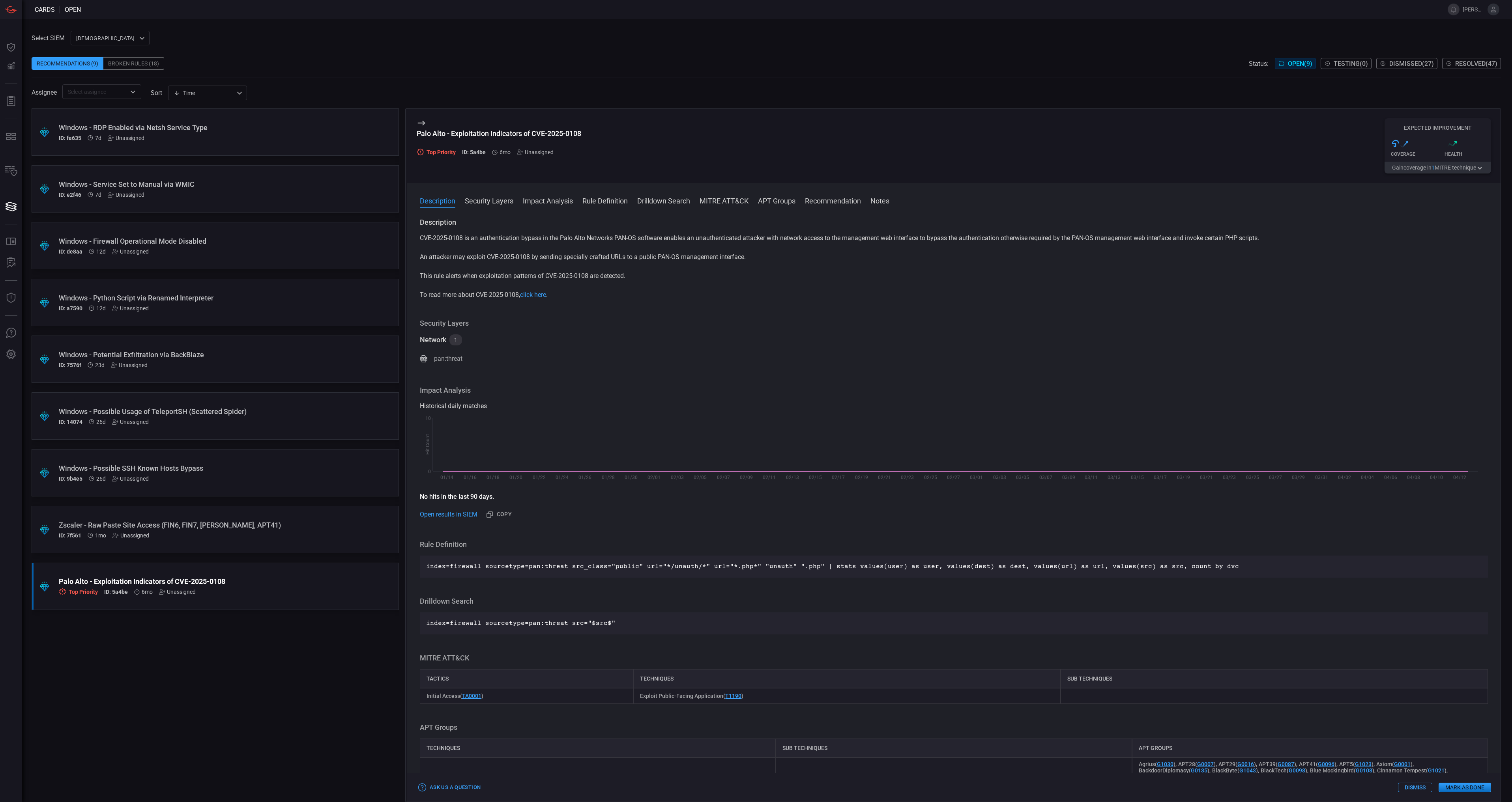
click at [301, 585] on div "Palo Alto - Exploitation Indicators of CVE-2025-0108" at bounding box center [200, 582] width 283 height 8
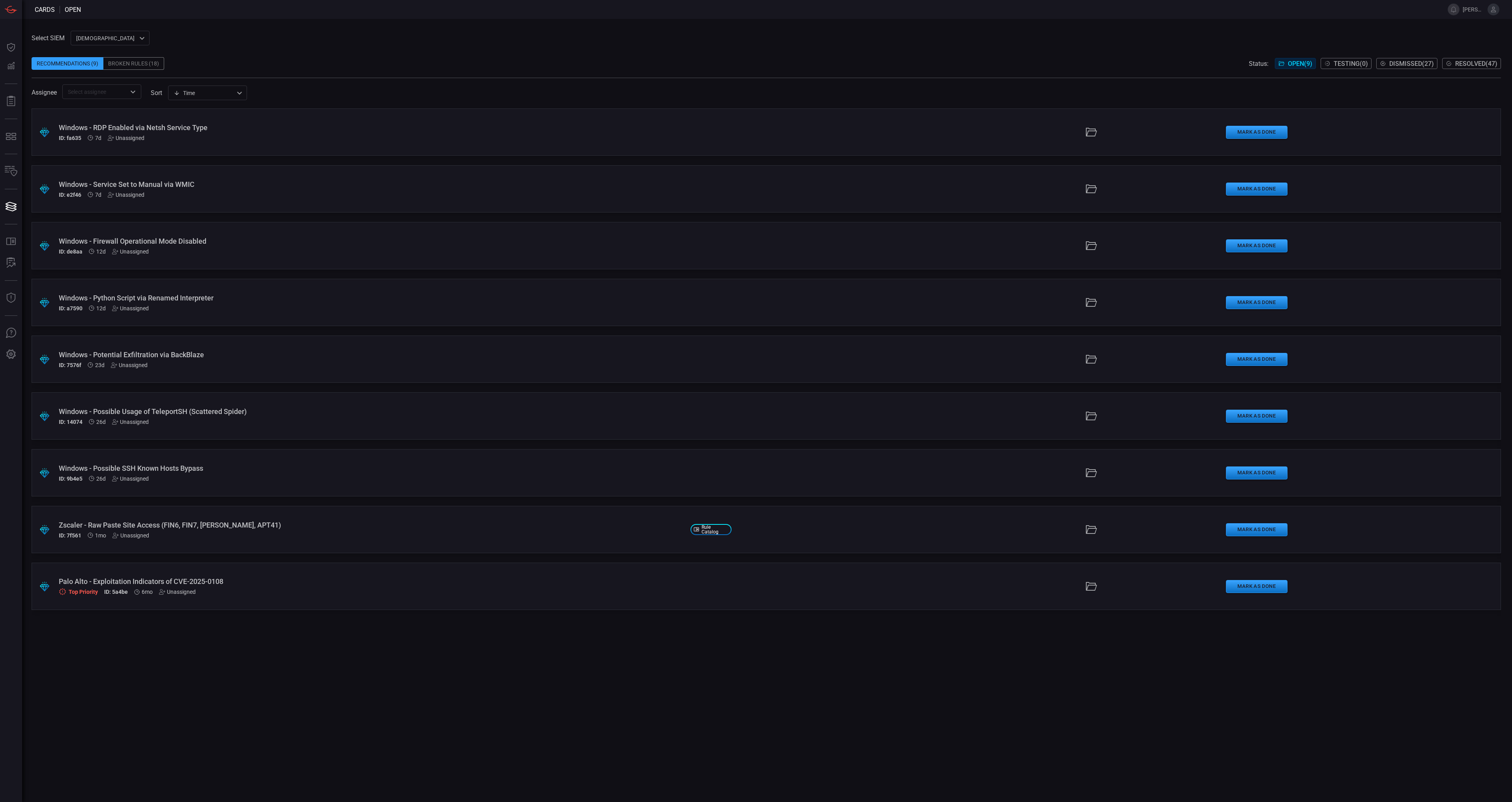
click at [301, 585] on div "Palo Alto - Exploitation Indicators of CVE-2025-0108" at bounding box center [371, 582] width 626 height 8
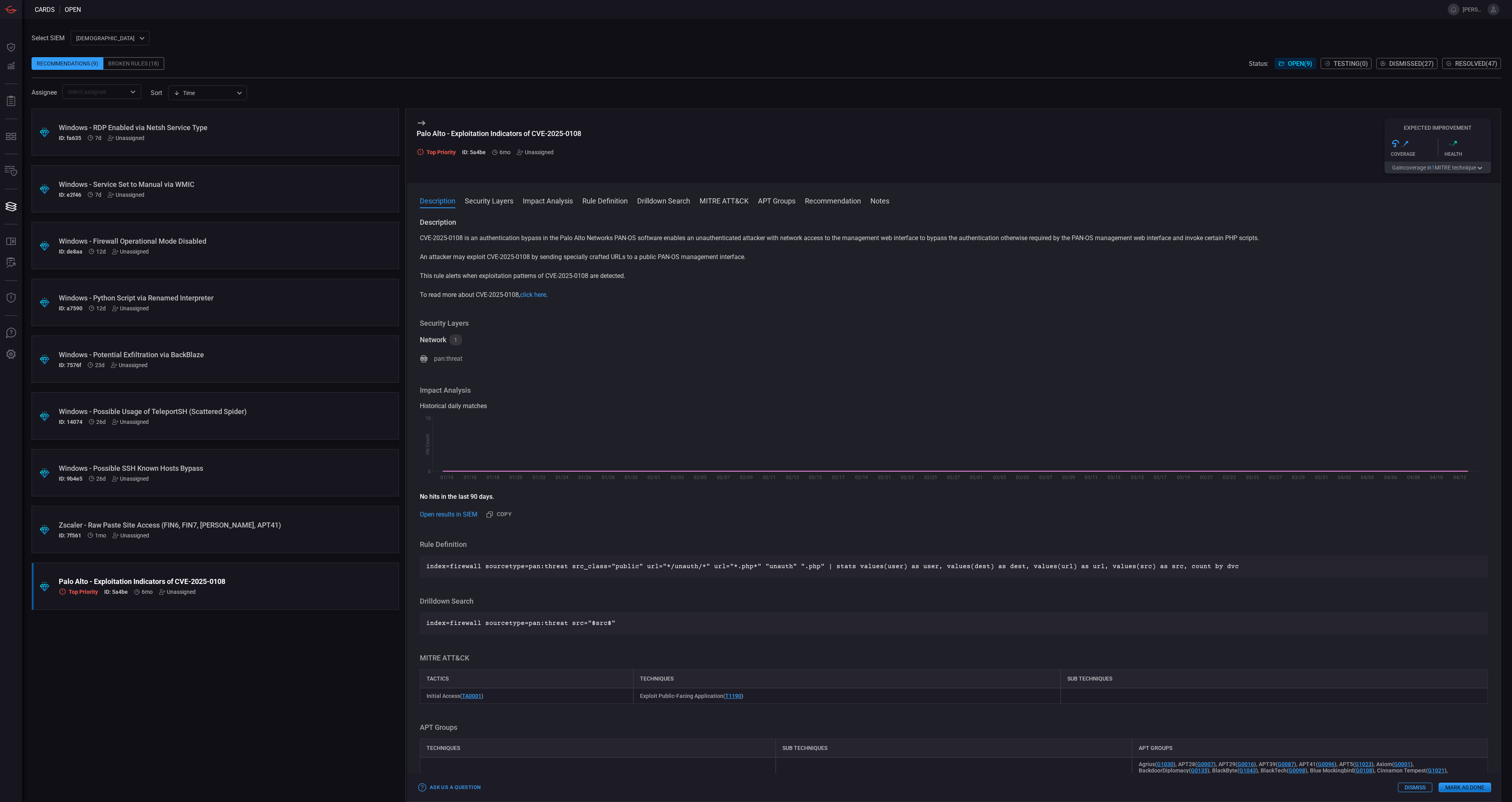
click at [1424, 788] on button "Dismiss" at bounding box center [1415, 788] width 34 height 9
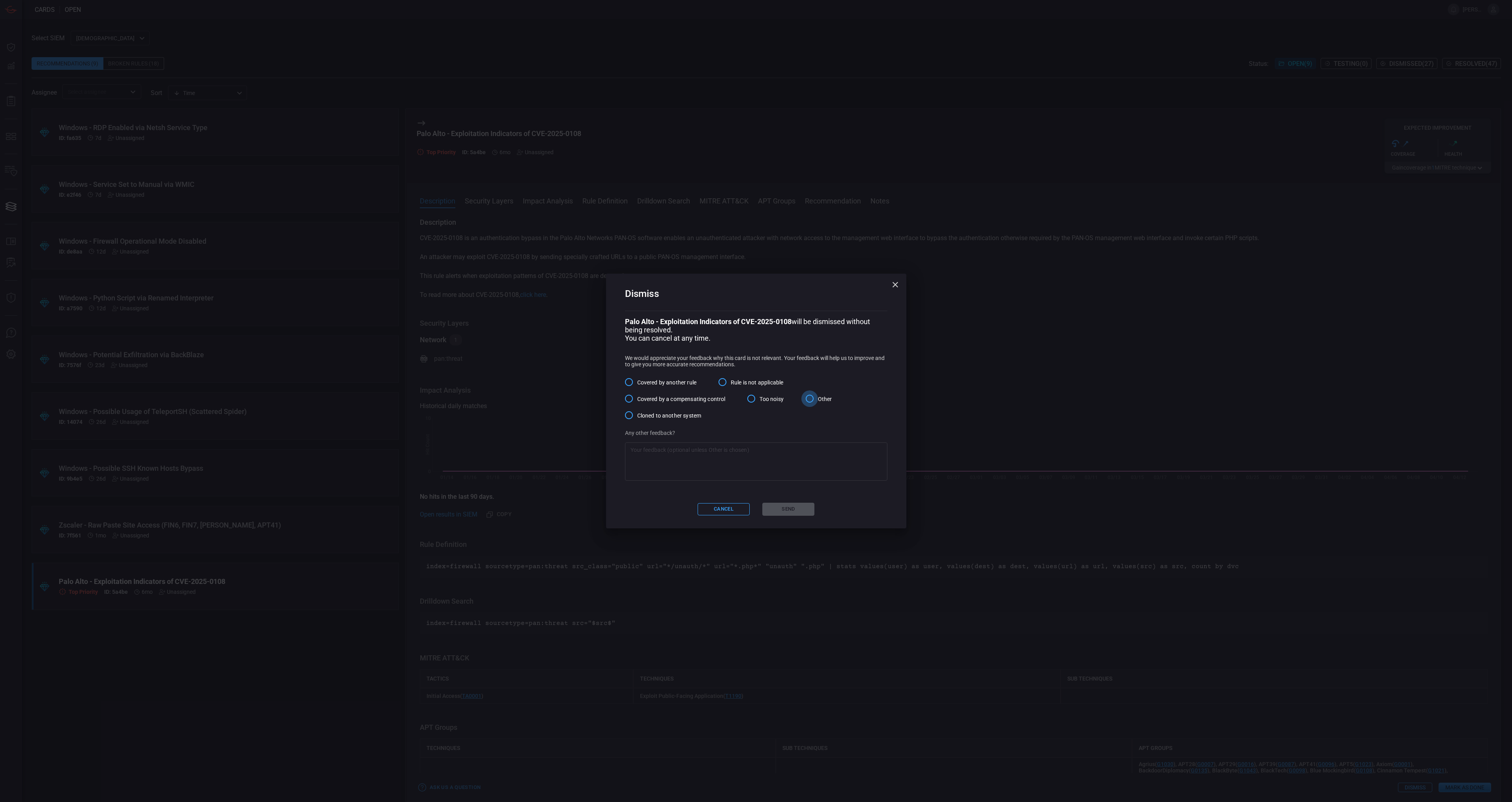
click at [814, 399] on input "Other" at bounding box center [810, 399] width 17 height 17
click at [802, 455] on textarea at bounding box center [756, 461] width 252 height 31
type textarea "Added as an IOA detection."
click at [790, 511] on button "Send" at bounding box center [788, 509] width 52 height 13
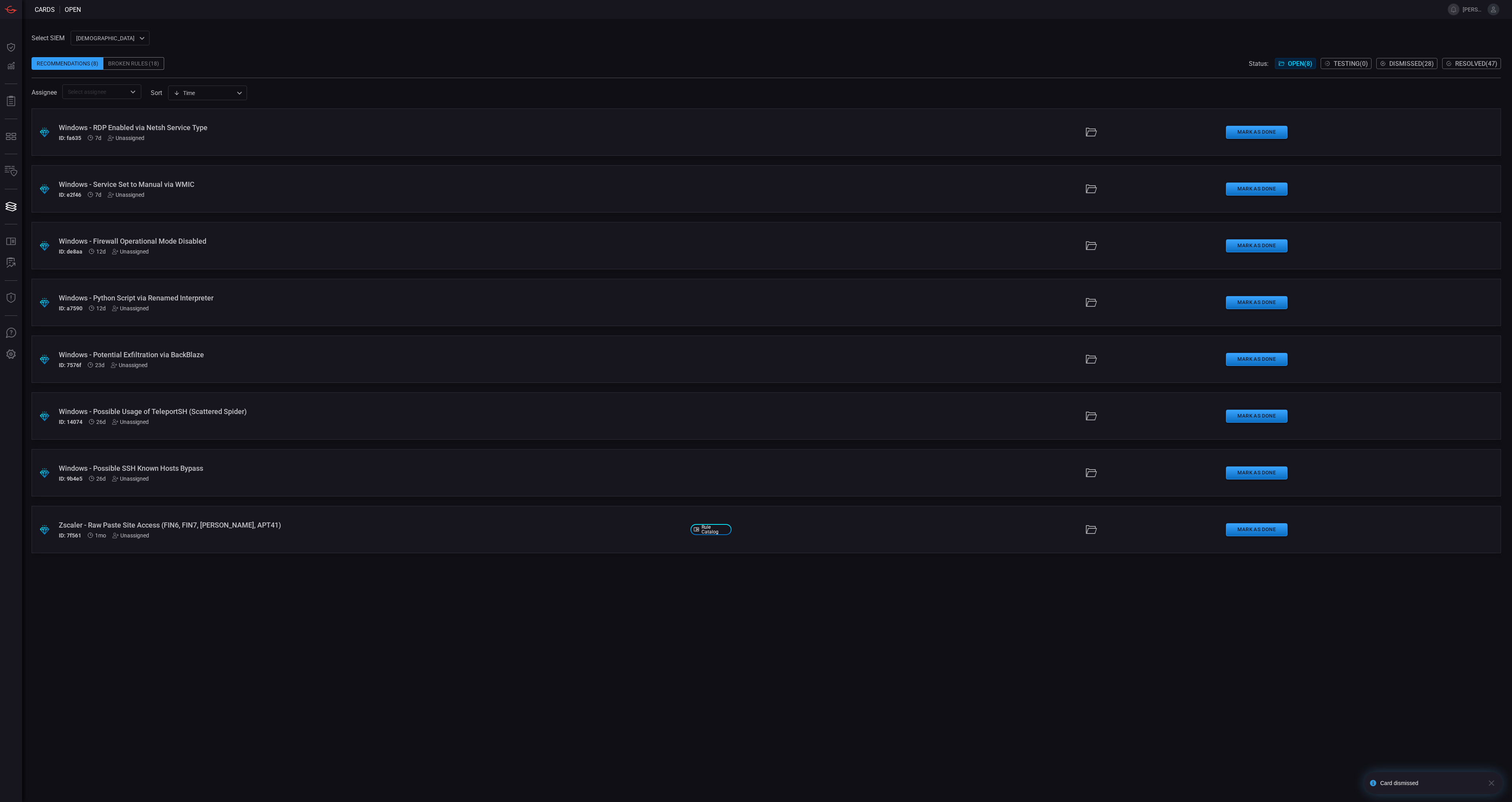
click at [415, 137] on div "ID: fa635 7d Unassigned" at bounding box center [371, 138] width 626 height 6
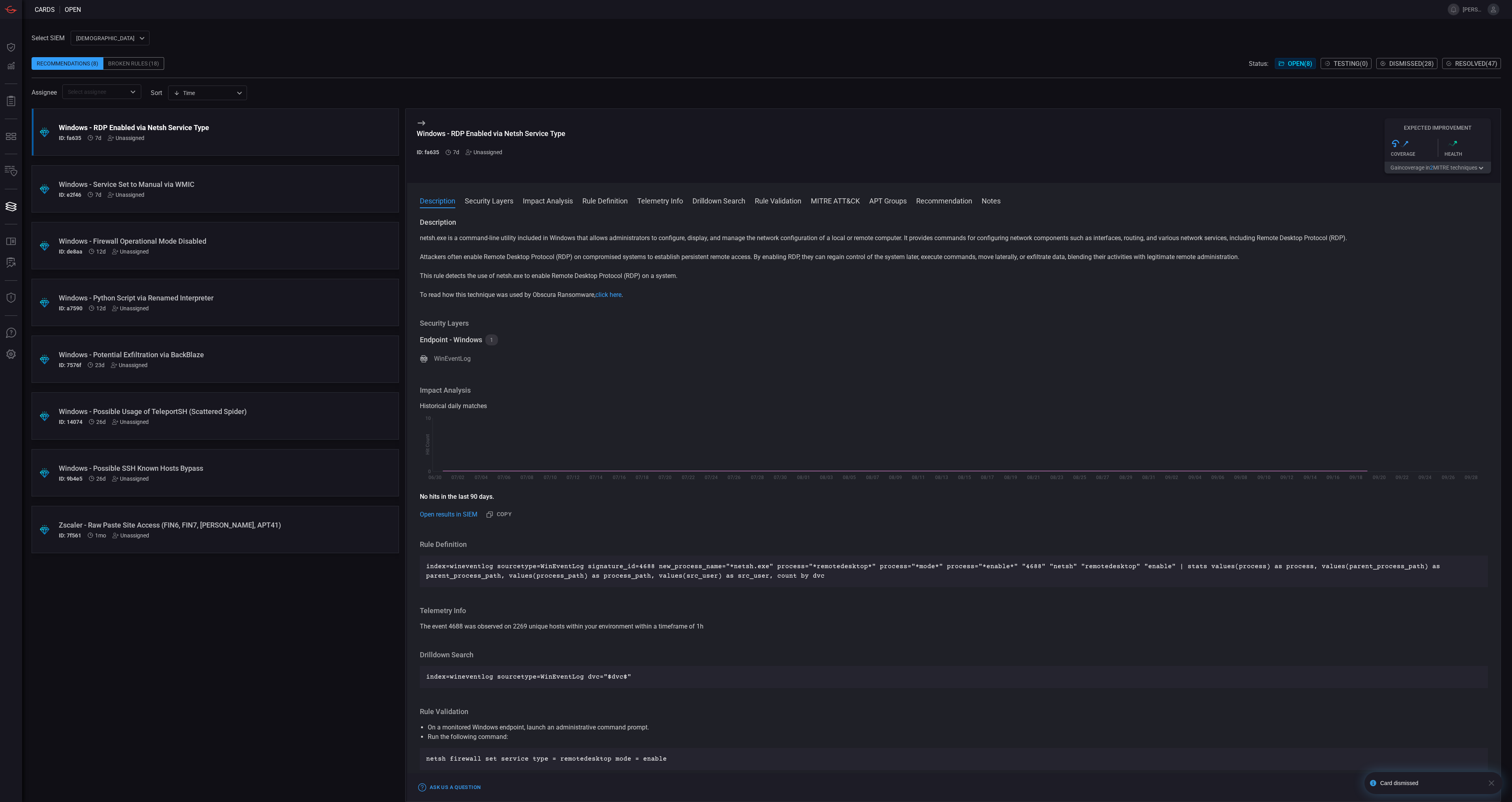
click at [1452, 169] on button "Gain coverage in 2 MITRE technique s" at bounding box center [1437, 167] width 106 height 12
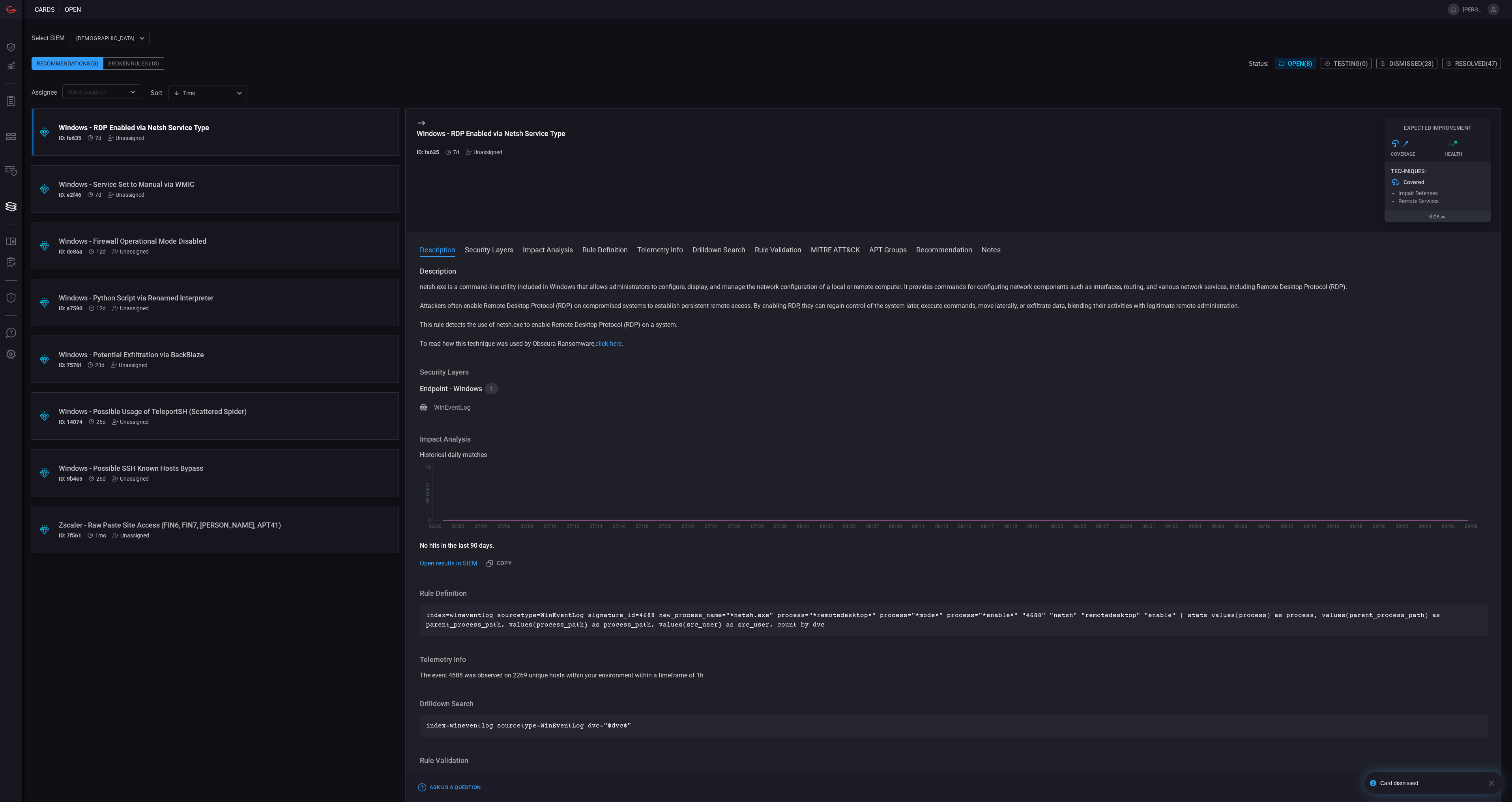
click at [160, 200] on div ".suggested_cards_icon{fill:url(#suggested_cards_icon);} Windows - Service Set t…" at bounding box center [215, 189] width 367 height 48
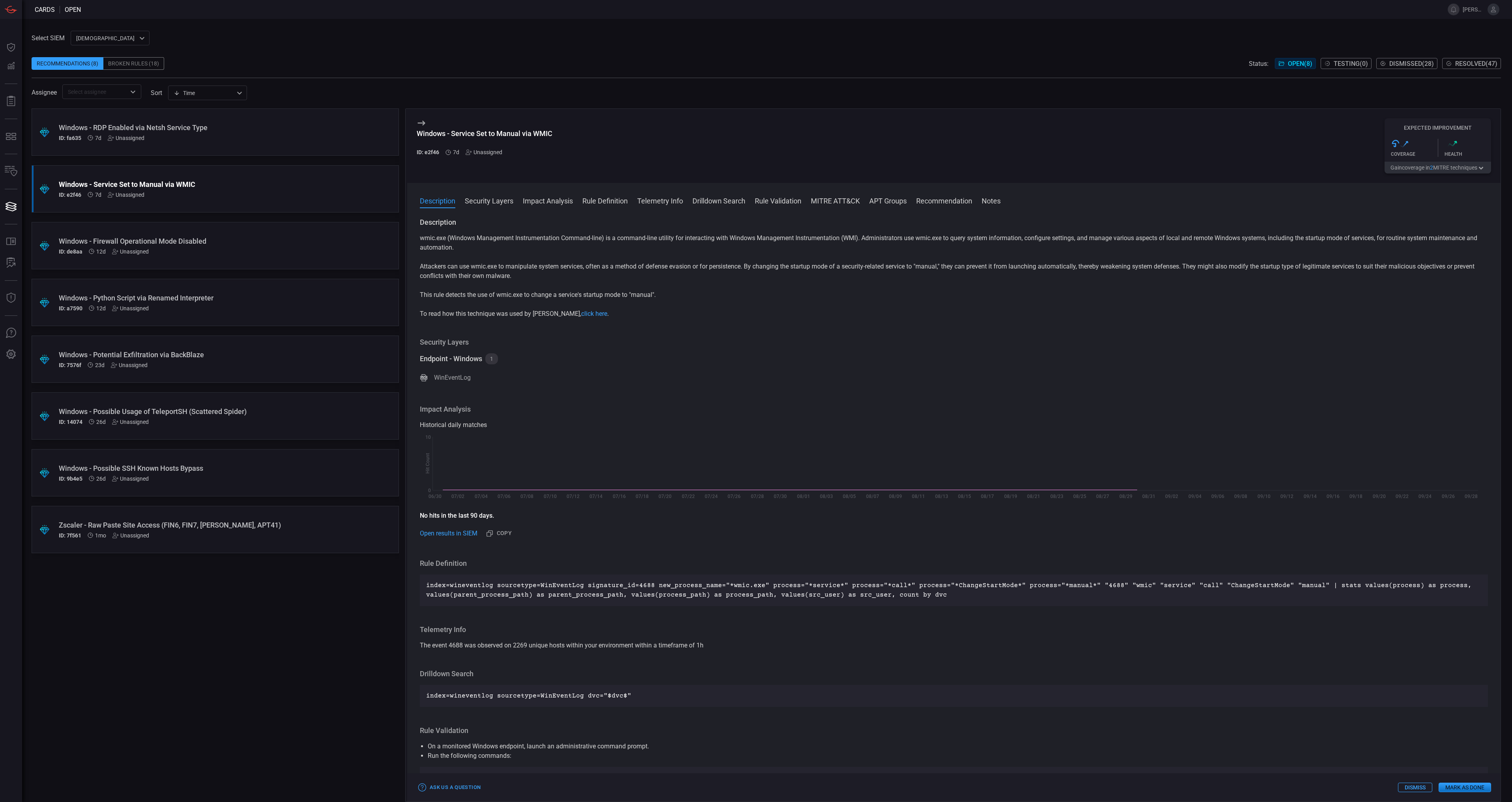
click at [1451, 166] on button "Gain coverage in 2 MITRE technique s" at bounding box center [1437, 167] width 106 height 12
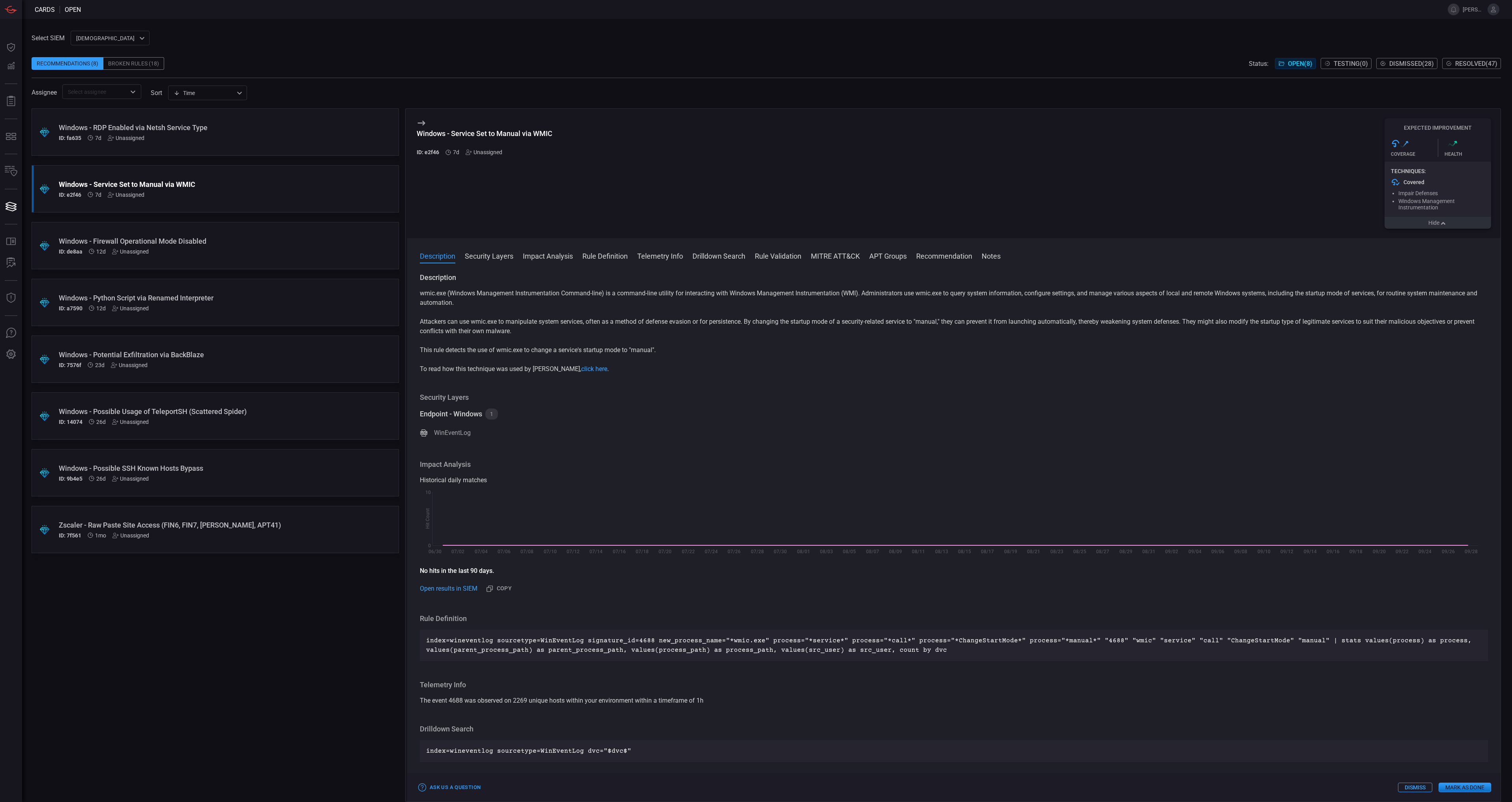
click at [210, 254] on div "ID: de8aa 12d Unassigned" at bounding box center [200, 251] width 283 height 6
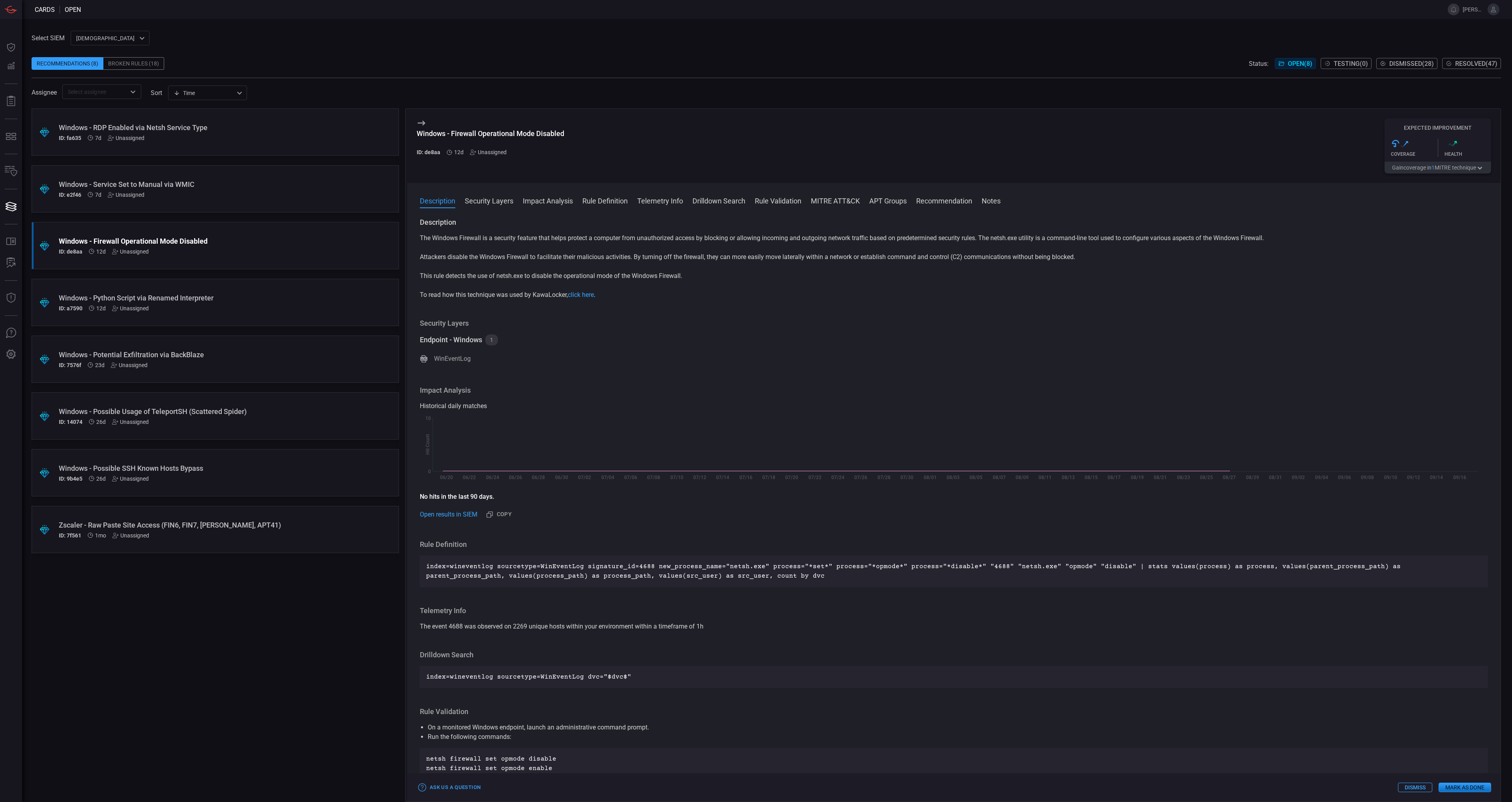
click at [1458, 167] on button "Gain coverage in 1 MITRE technique" at bounding box center [1437, 167] width 106 height 12
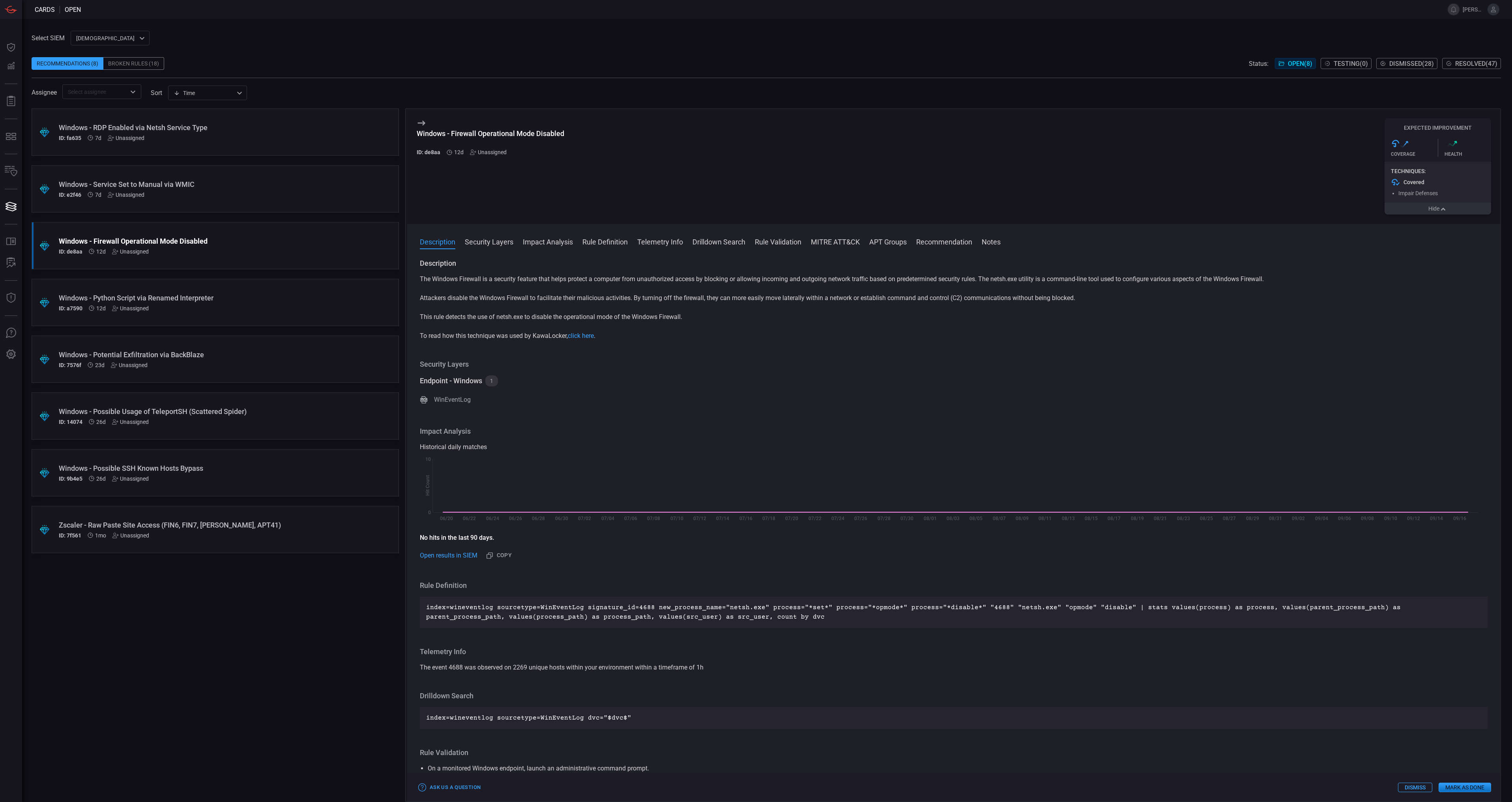
click at [241, 308] on div "ID: a7590 12d Unassigned" at bounding box center [200, 308] width 283 height 6
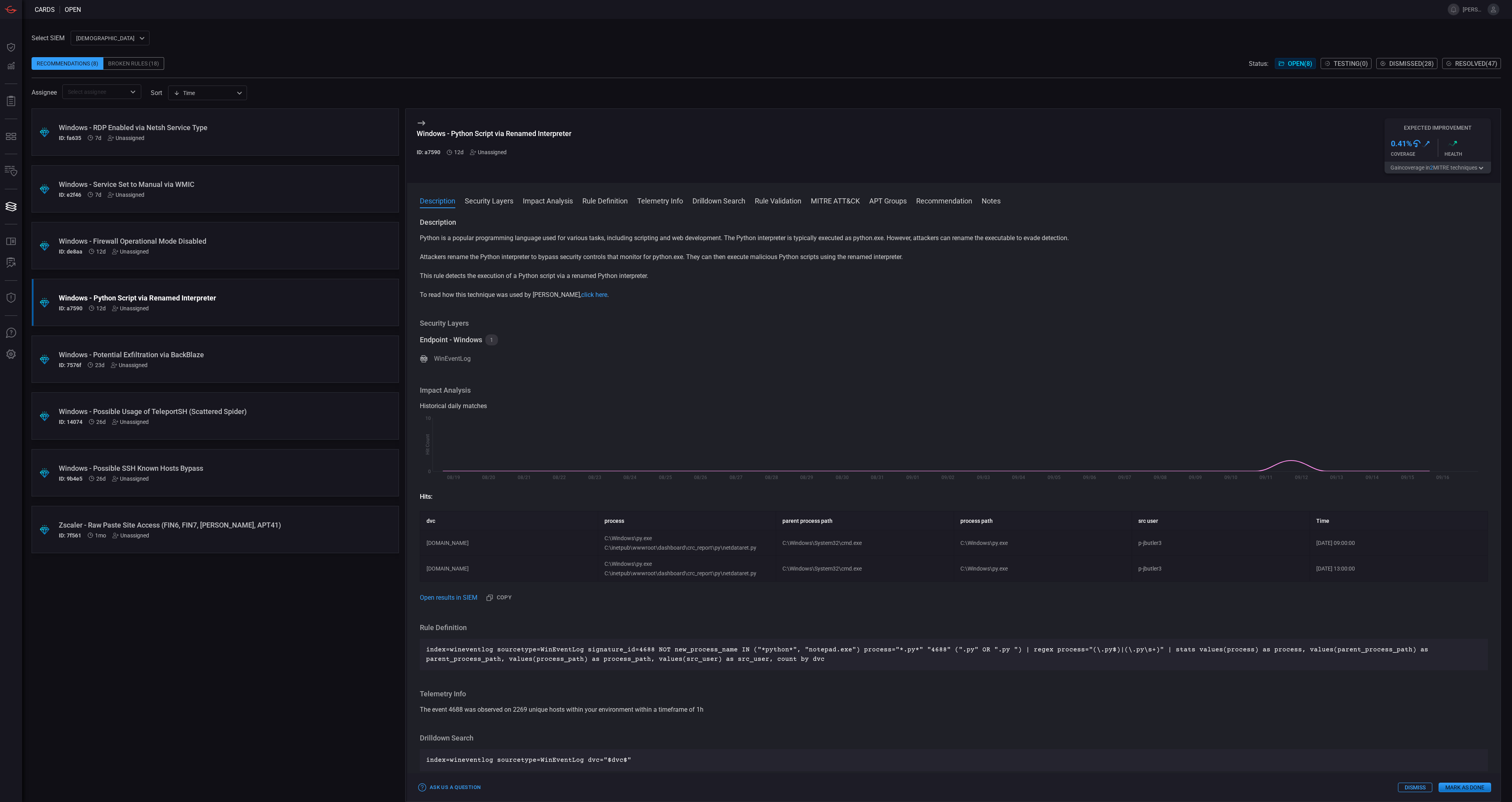
click at [1437, 167] on button "Gain coverage in 2 MITRE technique s" at bounding box center [1437, 167] width 106 height 12
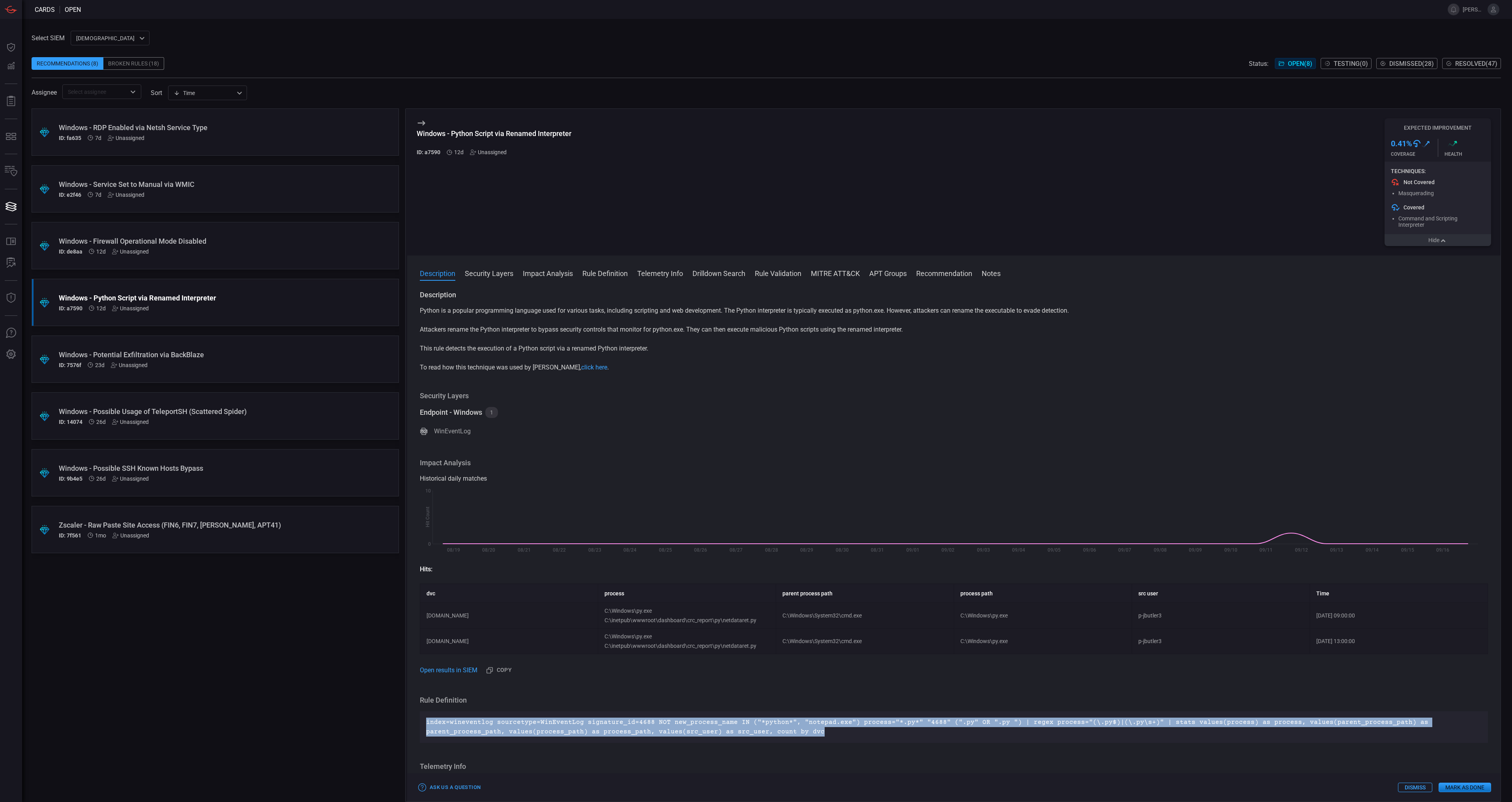
drag, startPoint x: 739, startPoint y: 736, endPoint x: 428, endPoint y: 726, distance: 311.2
click at [428, 726] on p "index=wineventlog sourcetype=WinEventLog signature_id=4688 NOT new_process_name…" at bounding box center [954, 727] width 1056 height 19
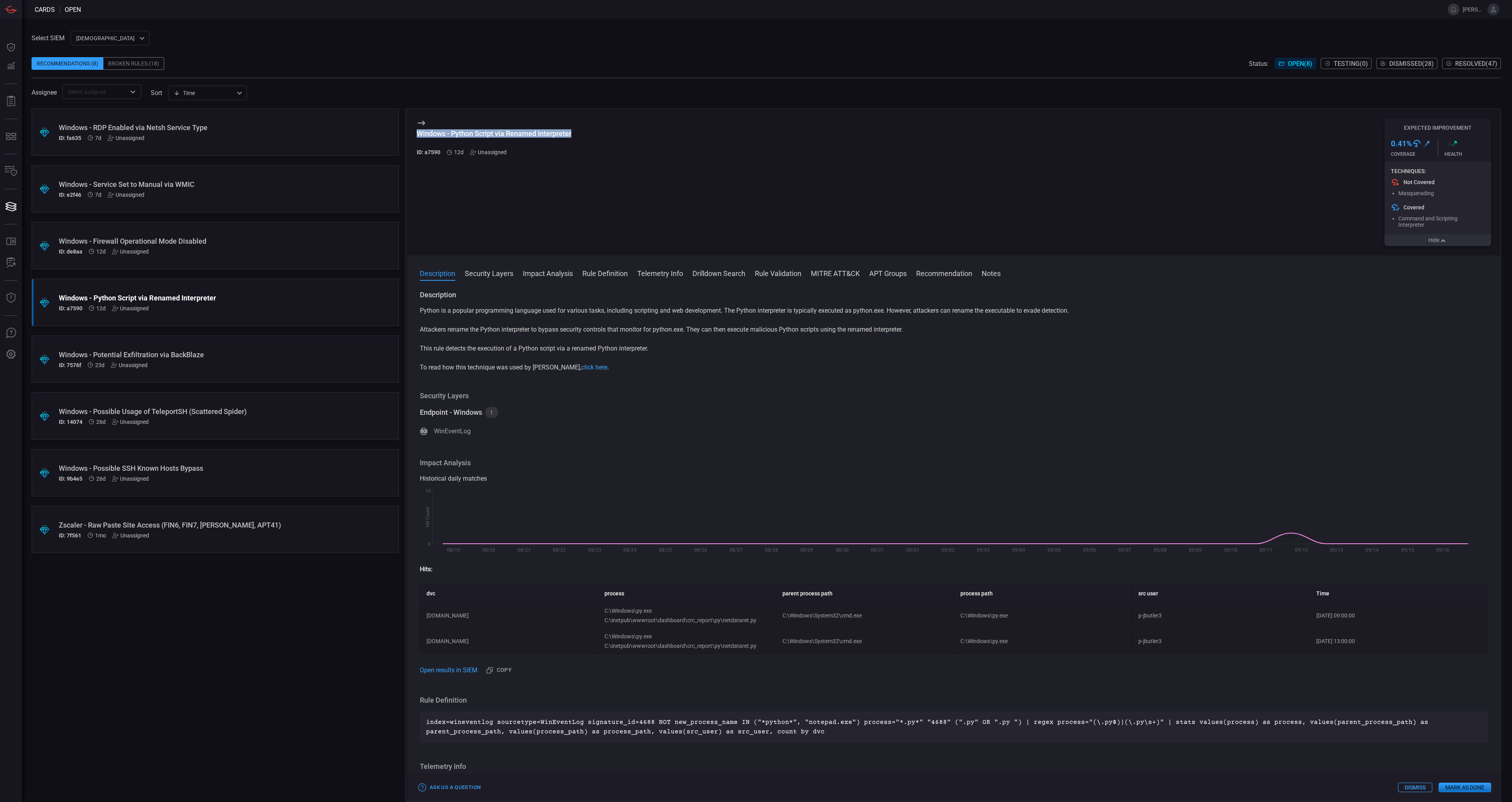
drag, startPoint x: 580, startPoint y: 133, endPoint x: 416, endPoint y: 138, distance: 164.1
click at [416, 138] on div "Windows - Python Script via Renamed Interpreter ID: a7590 12d Unassigned Expect…" at bounding box center [954, 182] width 1094 height 147
drag, startPoint x: 416, startPoint y: 138, endPoint x: 424, endPoint y: 135, distance: 8.5
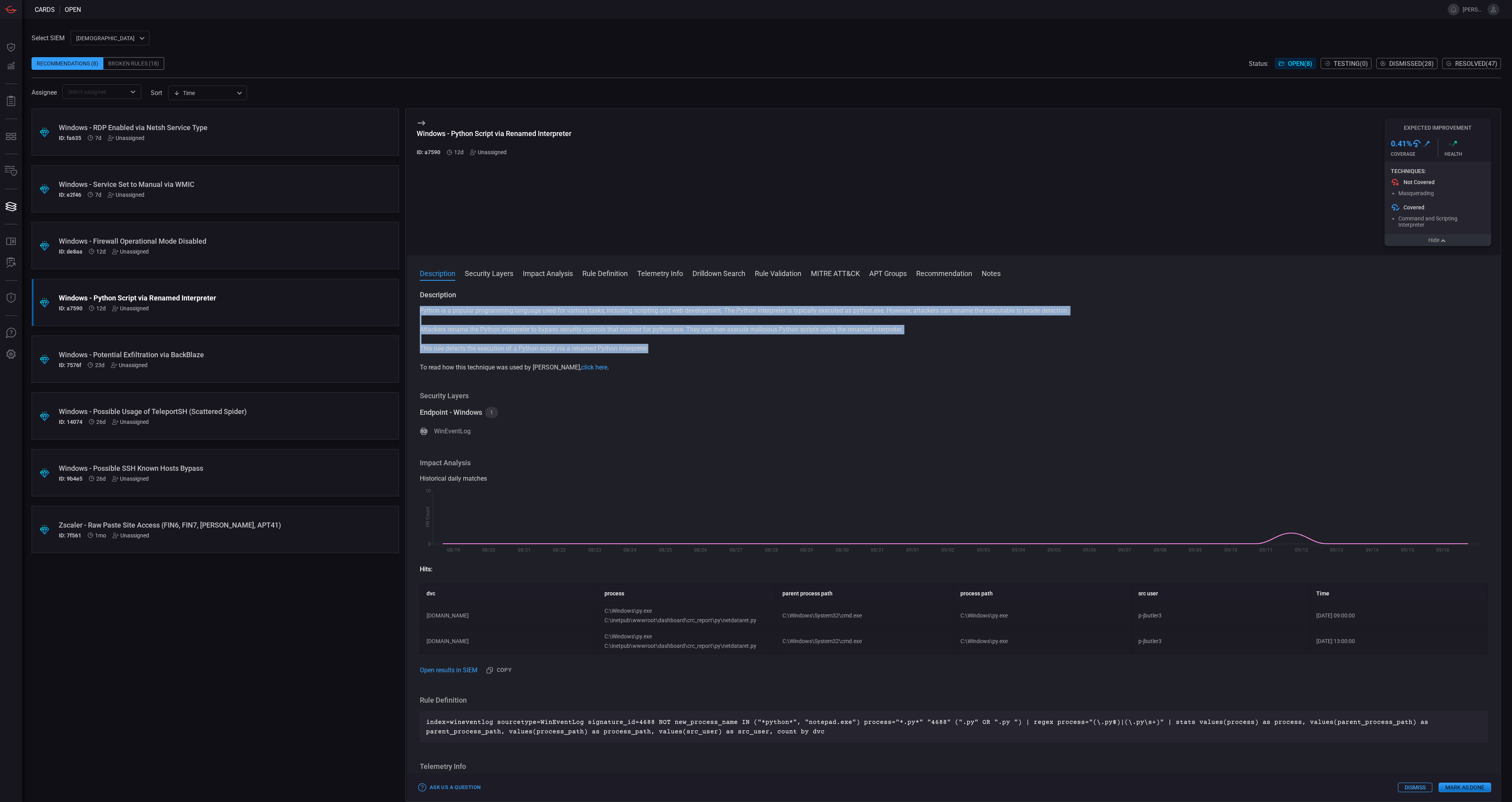
drag, startPoint x: 654, startPoint y: 349, endPoint x: 438, endPoint y: 322, distance: 217.7
click at [438, 322] on div "Python is a popular programming language used for various tasks, including scri…" at bounding box center [954, 339] width 1068 height 66
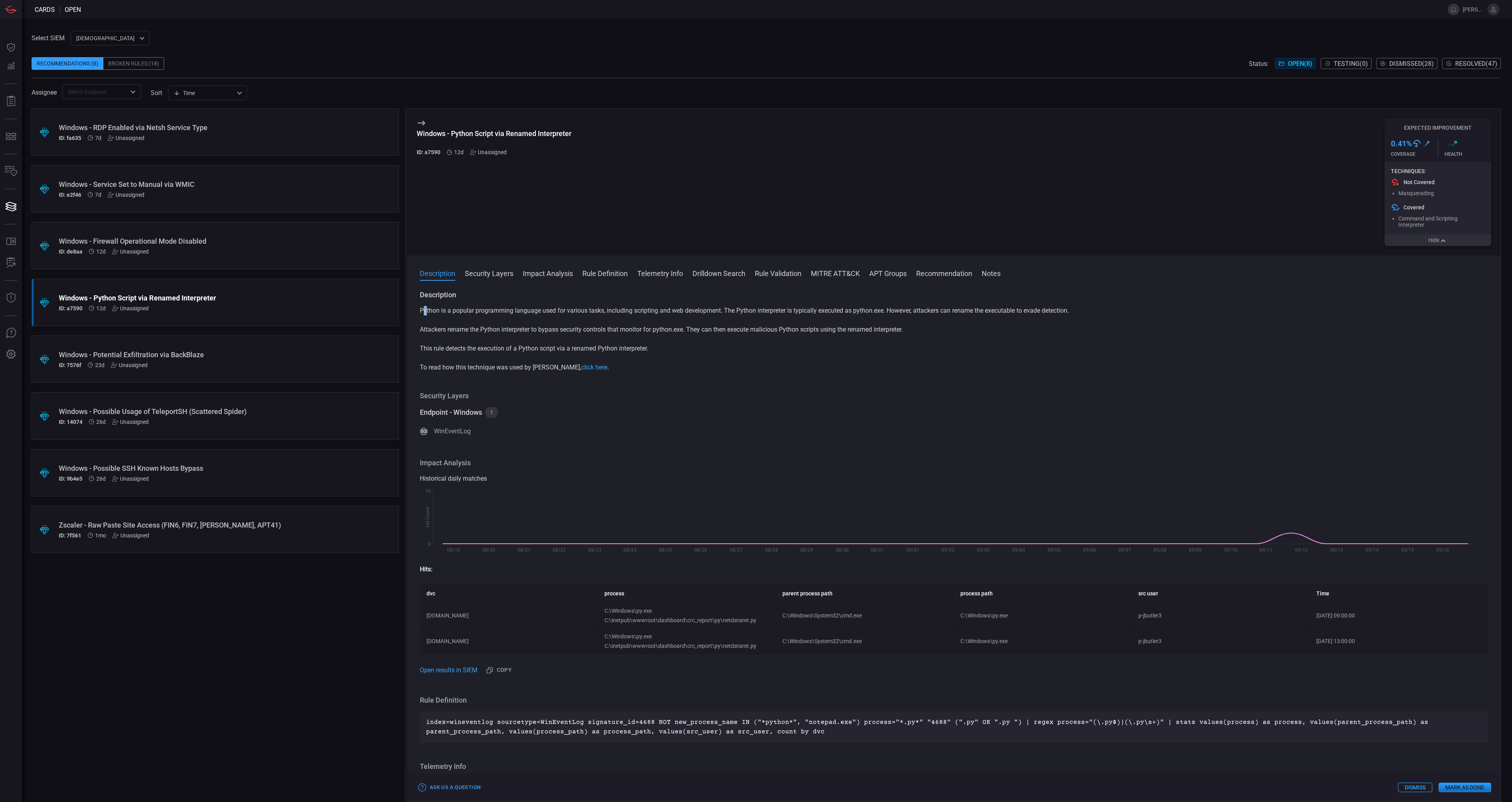
drag, startPoint x: 438, startPoint y: 322, endPoint x: 424, endPoint y: 314, distance: 16.1
click at [424, 314] on p "Python is a popular programming language used for various tasks, including scri…" at bounding box center [954, 310] width 1068 height 9
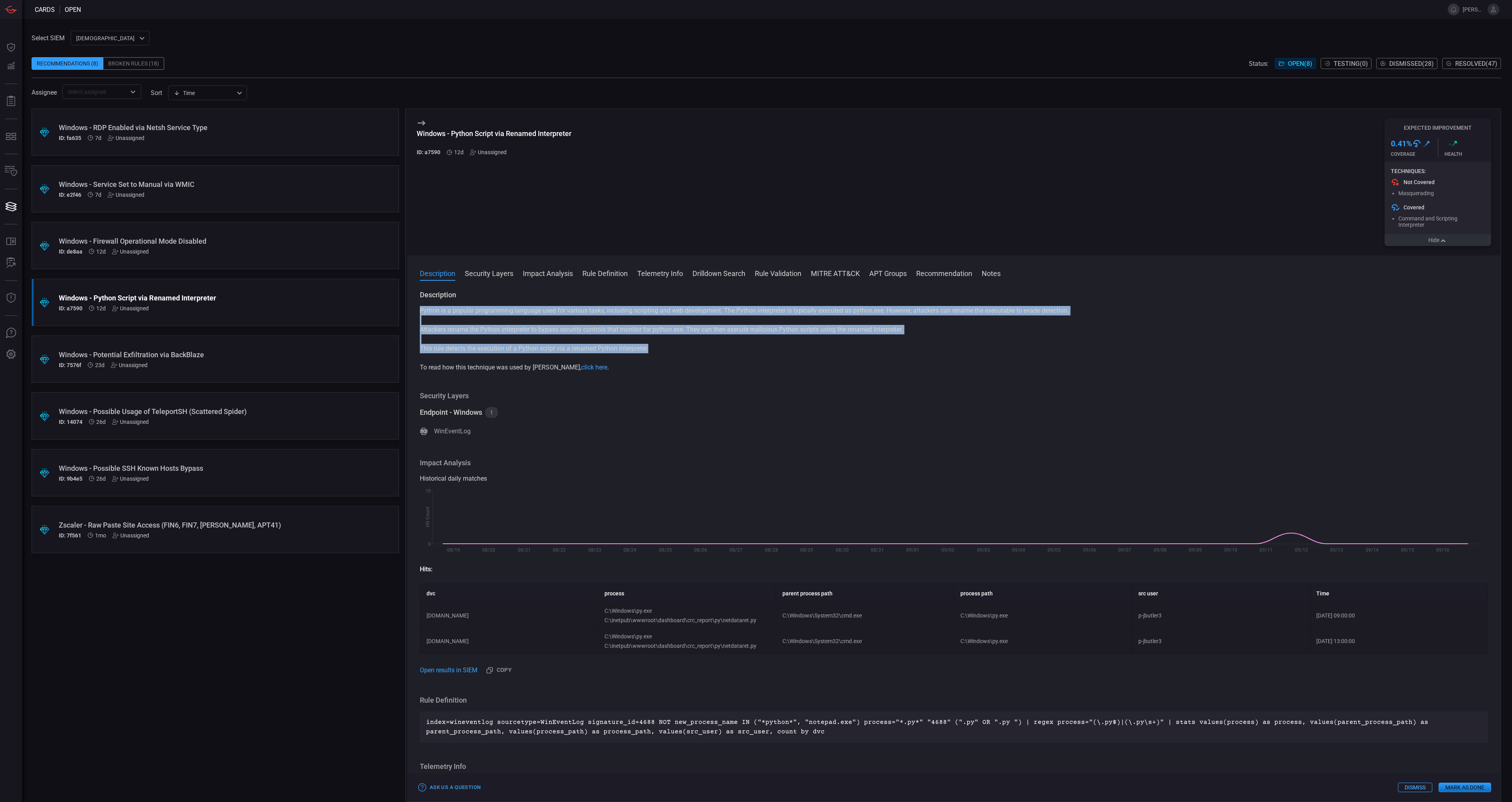
drag, startPoint x: 424, startPoint y: 314, endPoint x: 682, endPoint y: 350, distance: 260.5
click at [682, 350] on div "Python is a popular programming language used for various tasks, including scri…" at bounding box center [954, 339] width 1068 height 66
click at [596, 333] on p "Attackers rename the Python interpreter to bypass security controls that monito…" at bounding box center [954, 330] width 1068 height 9
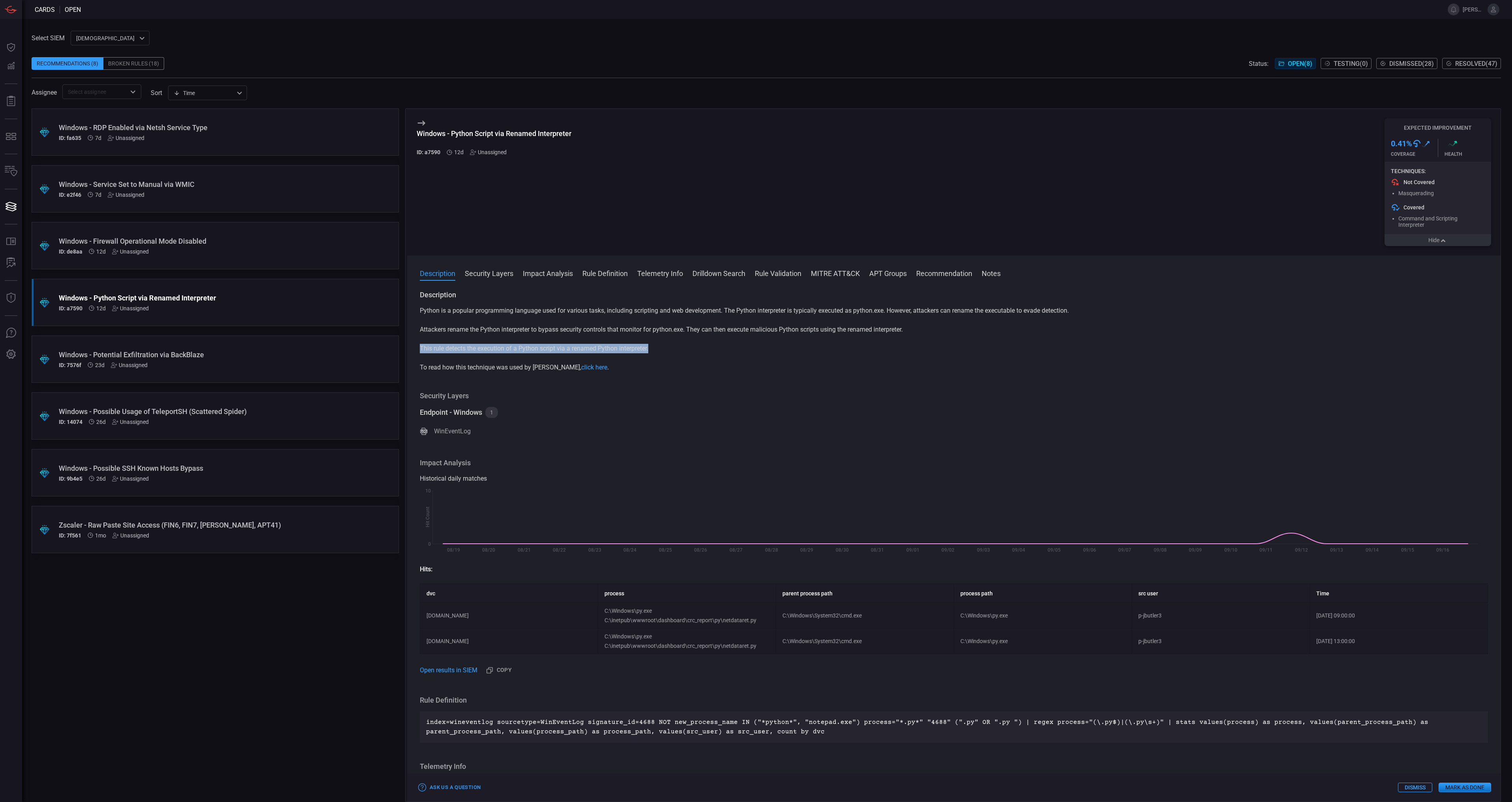
drag, startPoint x: 657, startPoint y: 350, endPoint x: 416, endPoint y: 351, distance: 241.0
click at [416, 351] on div "Description Python is a popular programming language used for various tasks, in…" at bounding box center [954, 545] width 1094 height 509
drag, startPoint x: 416, startPoint y: 351, endPoint x: 443, endPoint y: 349, distance: 27.1
click at [479, 363] on div "Python is a popular programming language used for various tasks, including scri…" at bounding box center [954, 339] width 1068 height 66
click at [496, 353] on p "This rule detects the execution of a Python script via a renamed Python interpr…" at bounding box center [954, 348] width 1068 height 9
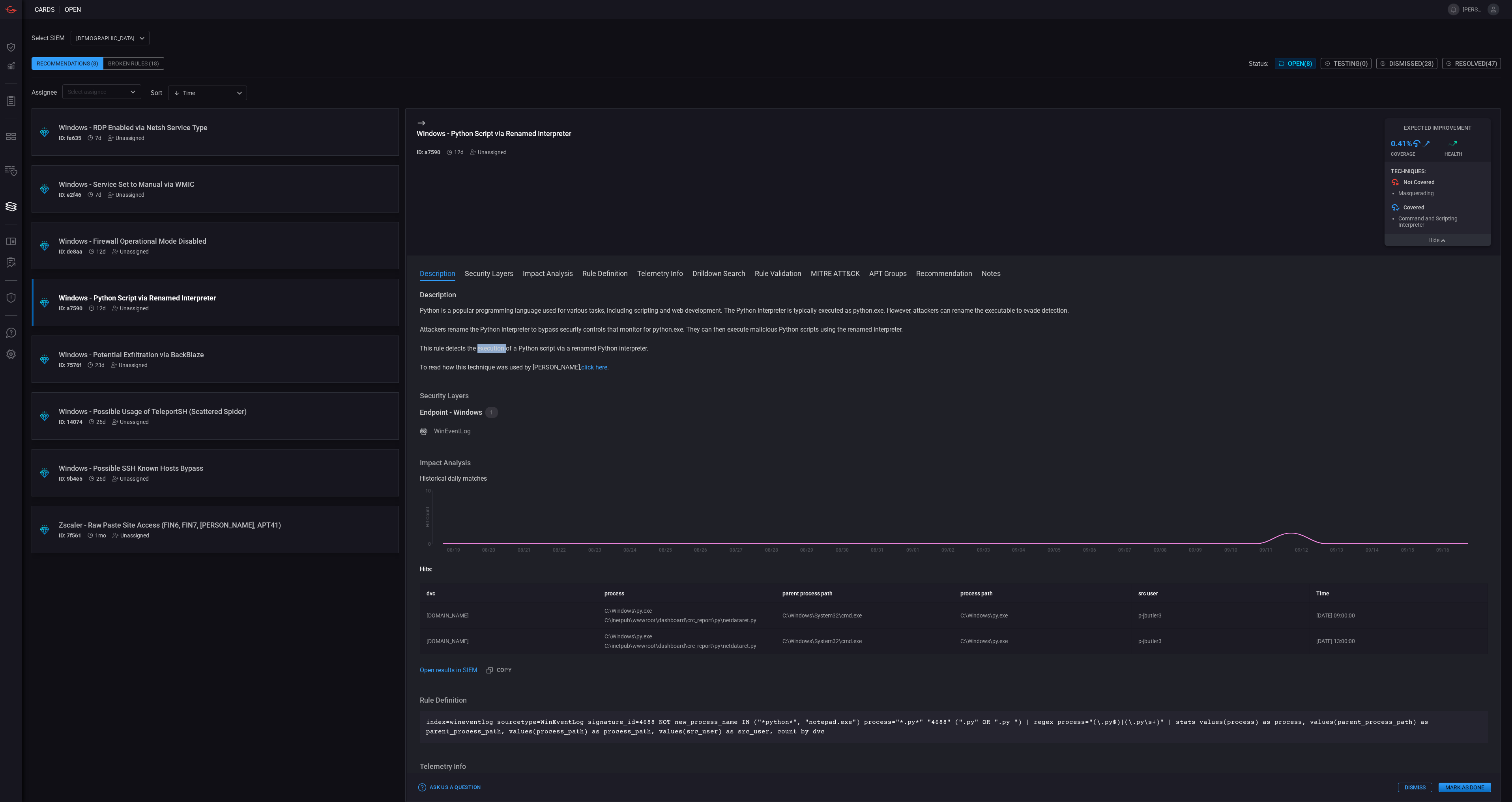
click at [496, 353] on p "This rule detects the execution of a Python script via a renamed Python interpr…" at bounding box center [954, 348] width 1068 height 9
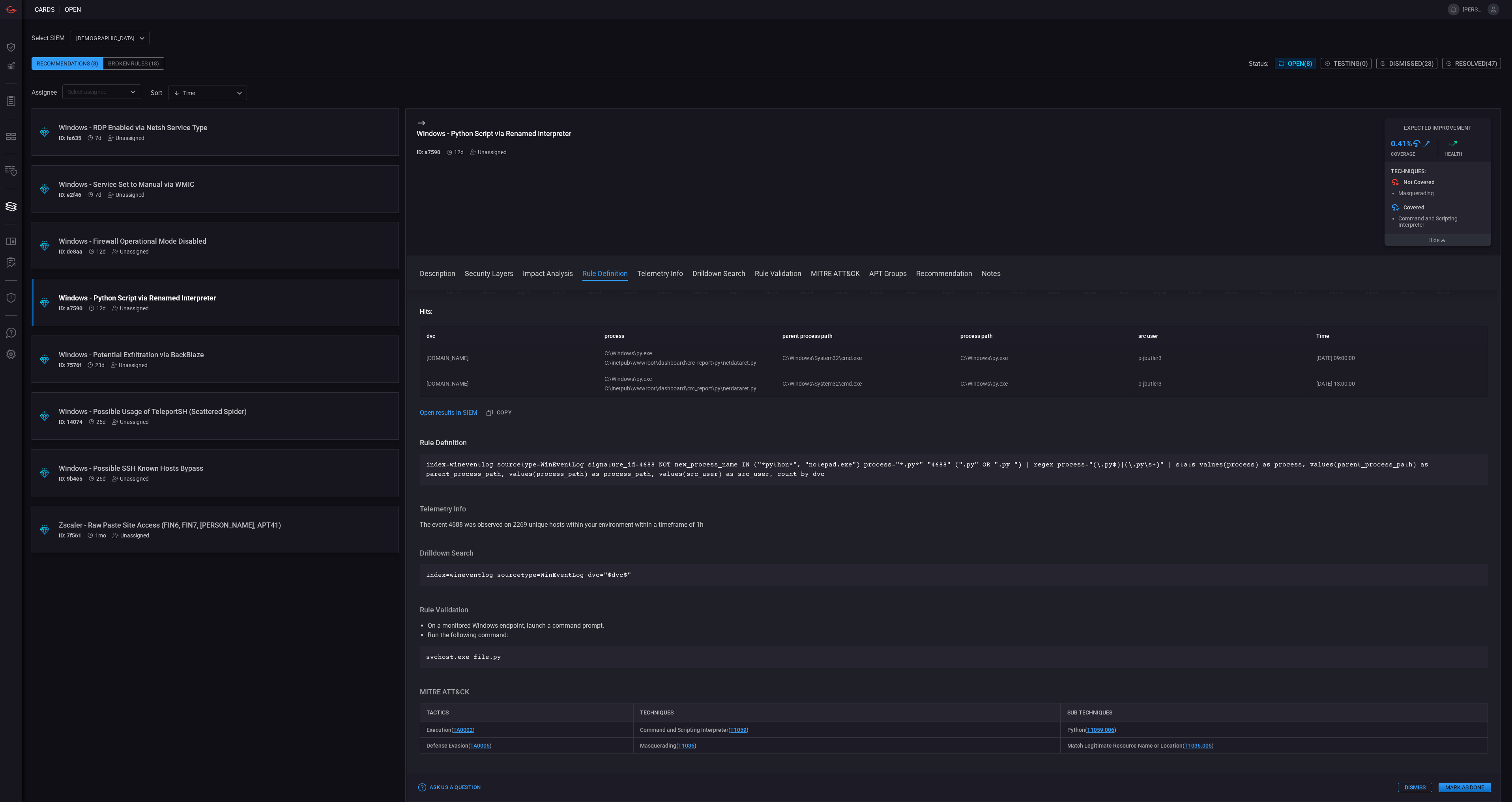
scroll to position [315, 0]
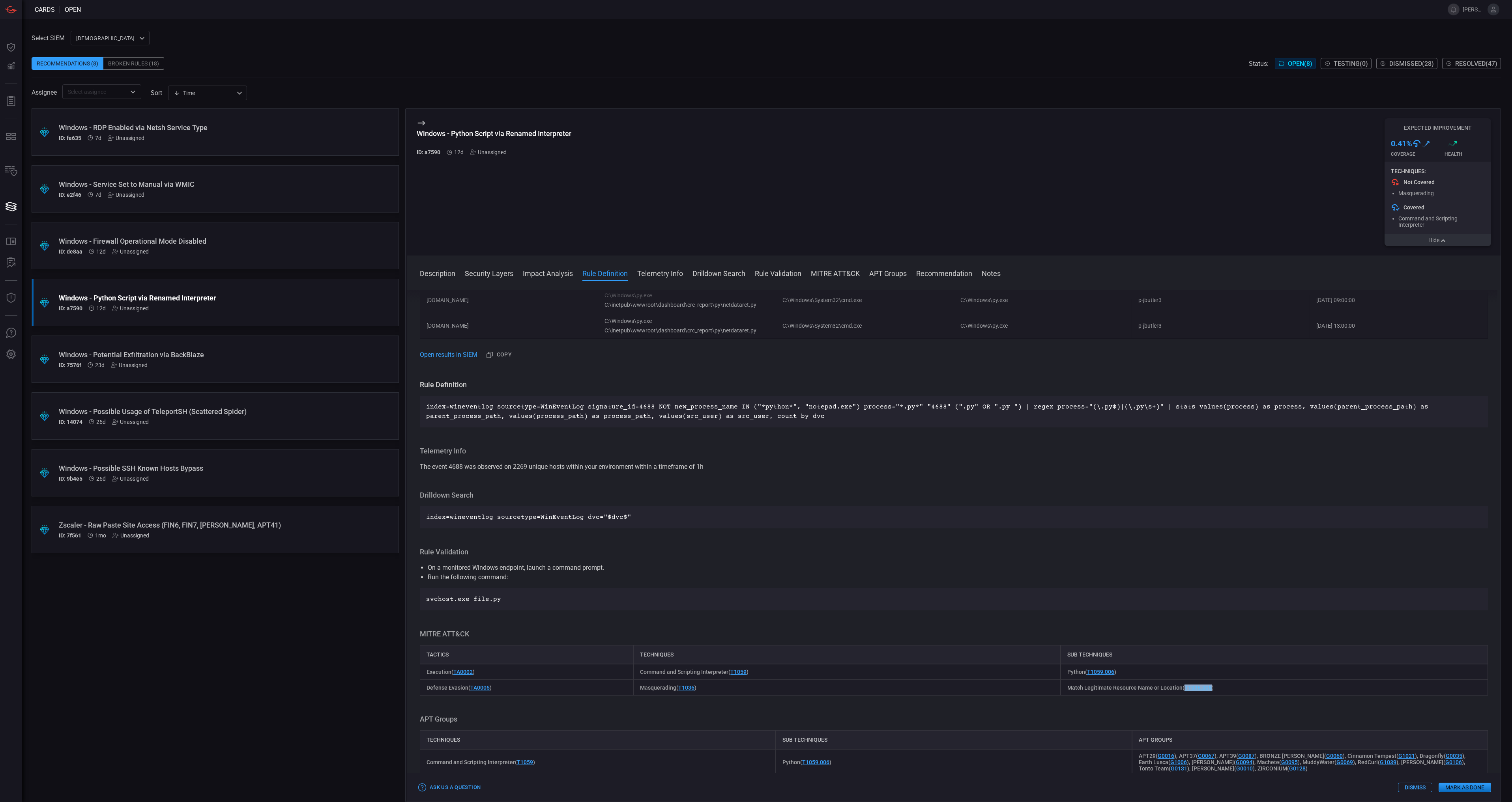
drag, startPoint x: 1208, startPoint y: 689, endPoint x: 1181, endPoint y: 690, distance: 27.0
click at [1181, 690] on span "Match Legitimate Resource Name or Location ( T1036.005 )" at bounding box center [1141, 687] width 146 height 6
click at [1319, 635] on h3 "MITRE ATT&CK" at bounding box center [954, 634] width 1068 height 9
click at [1371, 368] on div "Description Python is a popular programming language used for various tasks, in…" at bounding box center [954, 545] width 1094 height 509
drag, startPoint x: 1112, startPoint y: 675, endPoint x: 1085, endPoint y: 679, distance: 27.3
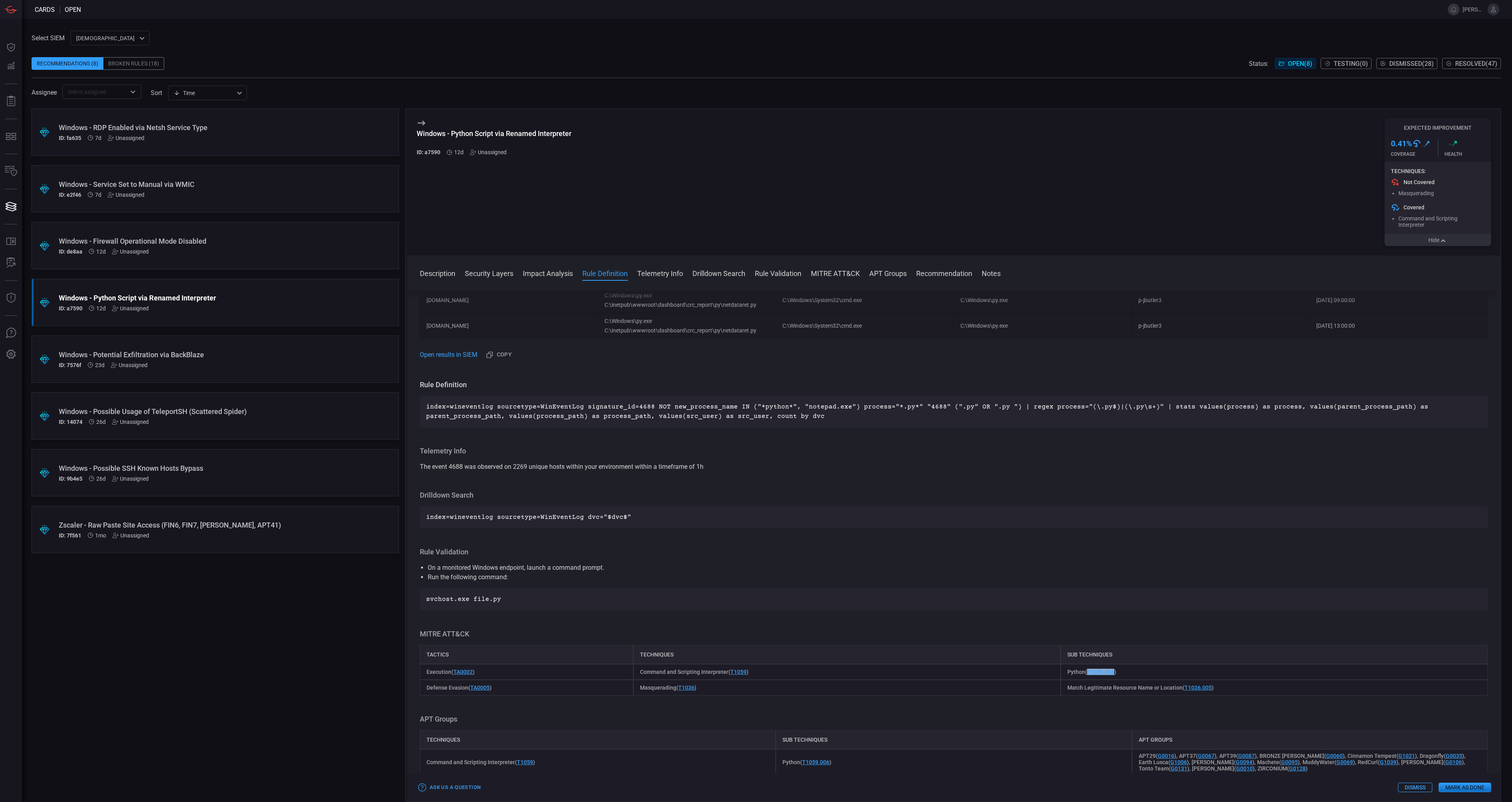
click at [1085, 679] on div "Python ( T1059.006 )" at bounding box center [1274, 672] width 428 height 16
drag, startPoint x: 746, startPoint y: 675, endPoint x: 731, endPoint y: 674, distance: 15.0
click at [731, 674] on span "Command and Scripting Interpreter ( T1059 )" at bounding box center [694, 671] width 109 height 6
drag, startPoint x: 694, startPoint y: 689, endPoint x: 678, endPoint y: 693, distance: 16.5
click at [678, 691] on span "Masquerading ( T1036 )" at bounding box center [668, 687] width 56 height 6
